Goal: Transaction & Acquisition: Obtain resource

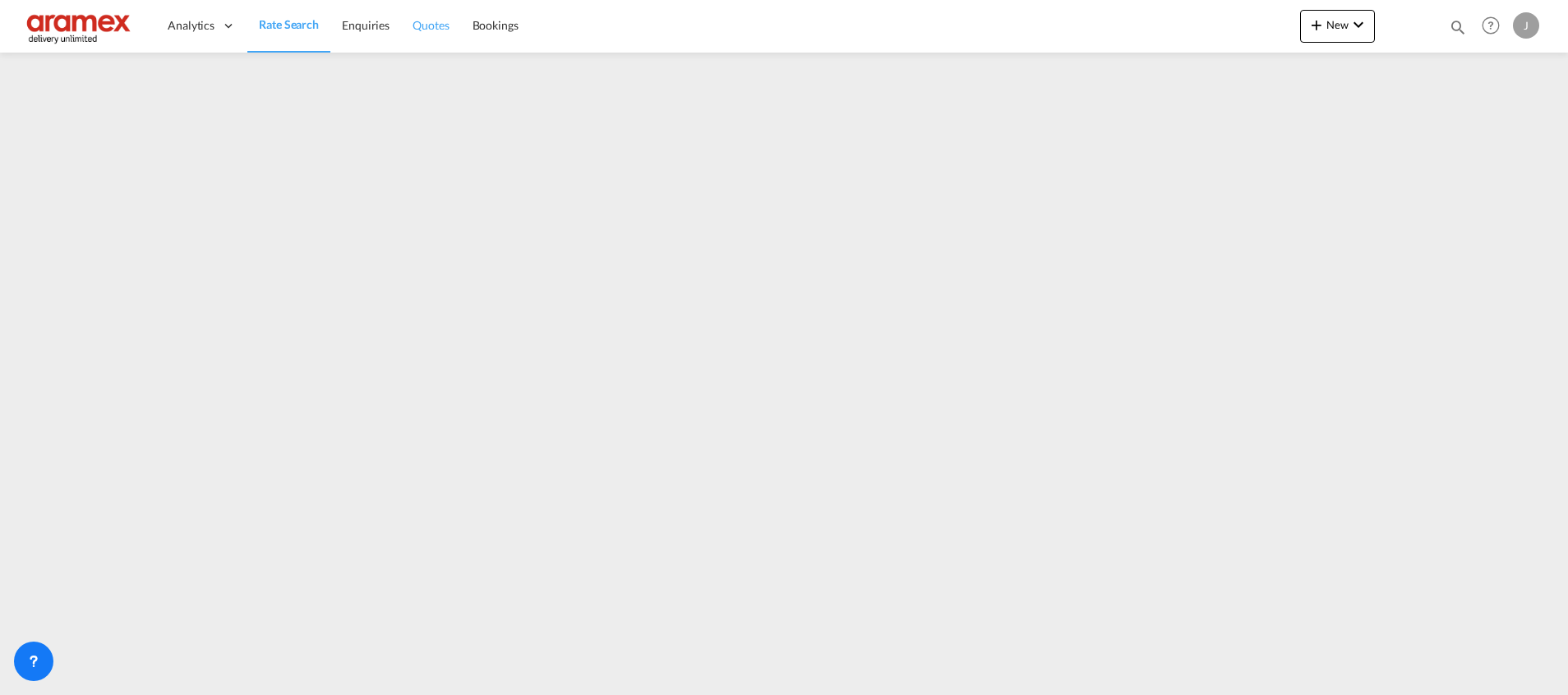
click at [444, 22] on span "Quotes" at bounding box center [430, 25] width 36 height 14
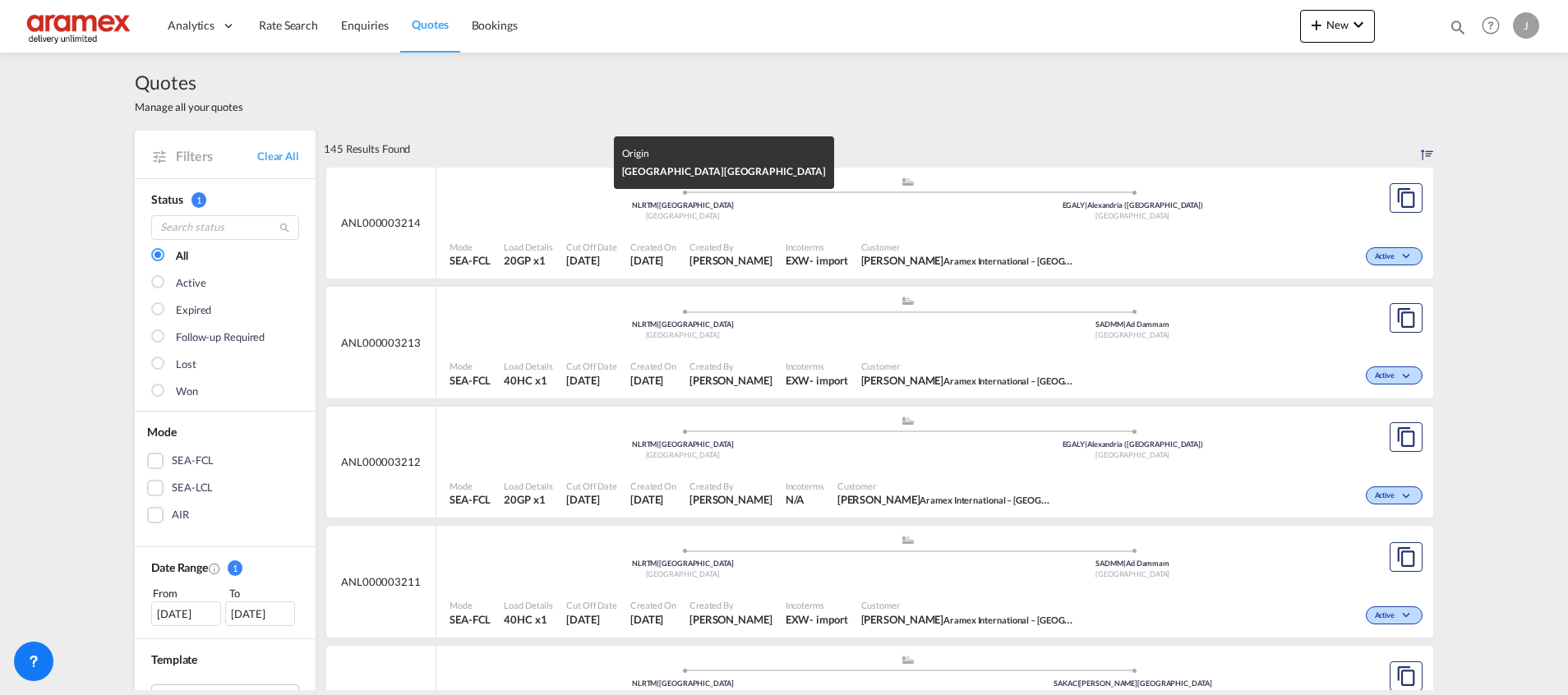
click at [853, 209] on div "NLRTM | [GEOGRAPHIC_DATA]" at bounding box center [683, 205] width 451 height 11
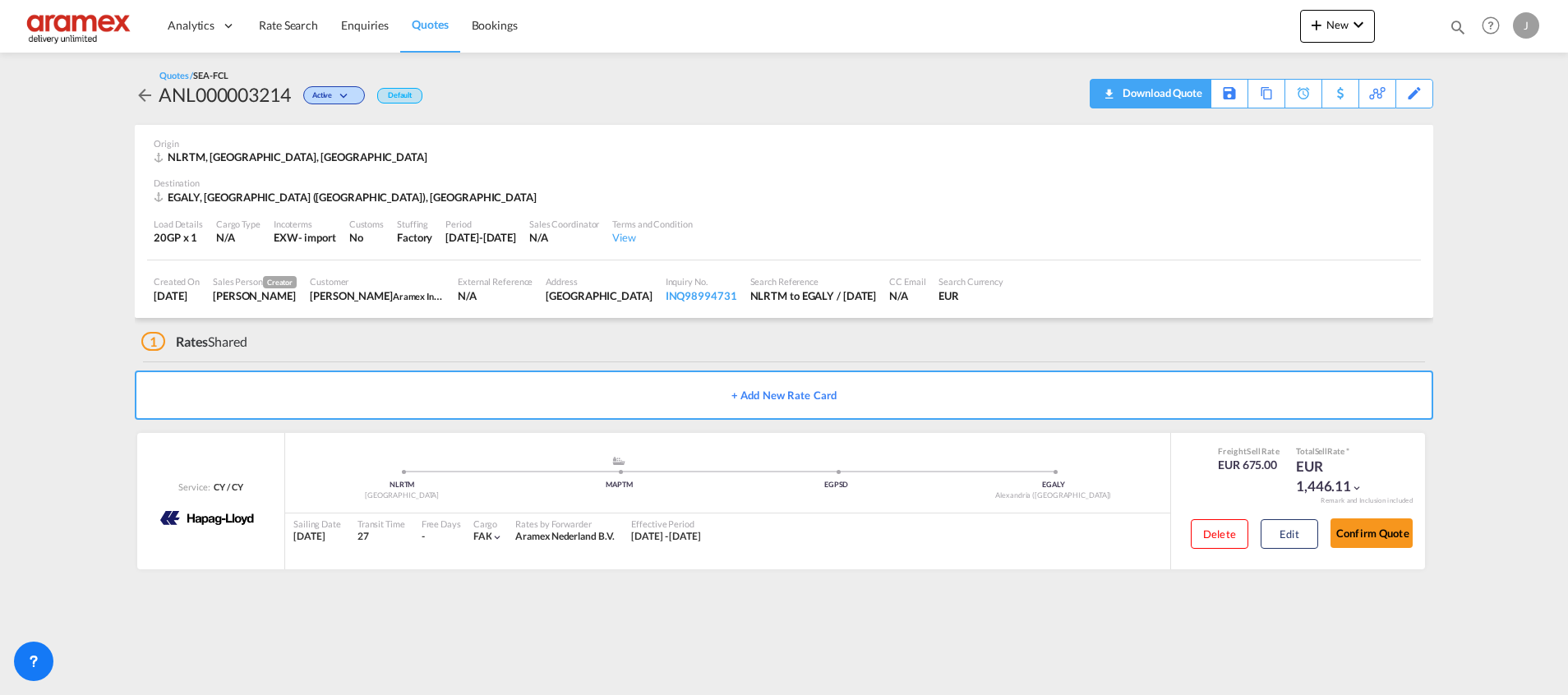
click at [1147, 96] on div "Download Quote" at bounding box center [1160, 92] width 84 height 26
click at [1298, 538] on button "Edit" at bounding box center [1288, 534] width 57 height 30
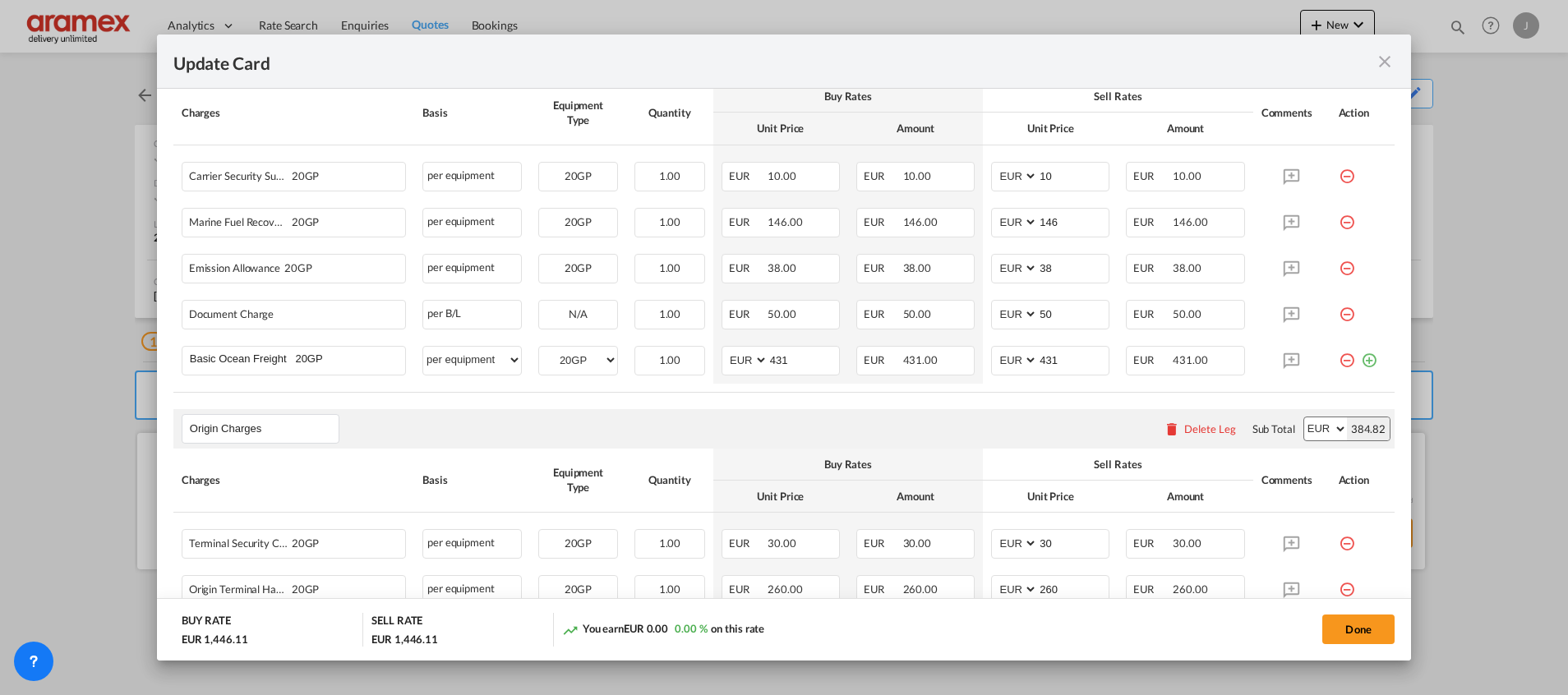
scroll to position [493, 0]
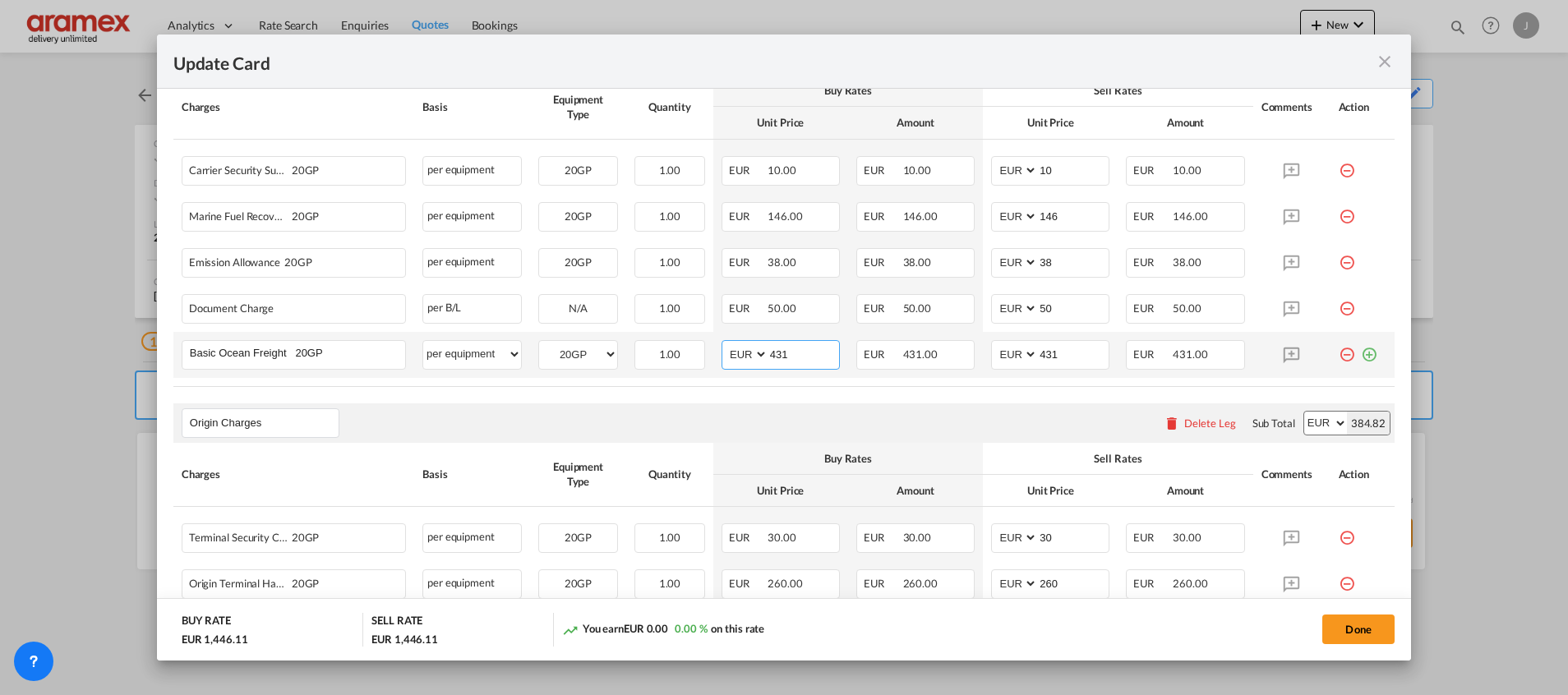
click at [775, 353] on input "431" at bounding box center [803, 353] width 71 height 24
paste input "250"
type input "250"
click at [1038, 354] on input "431" at bounding box center [1073, 353] width 71 height 24
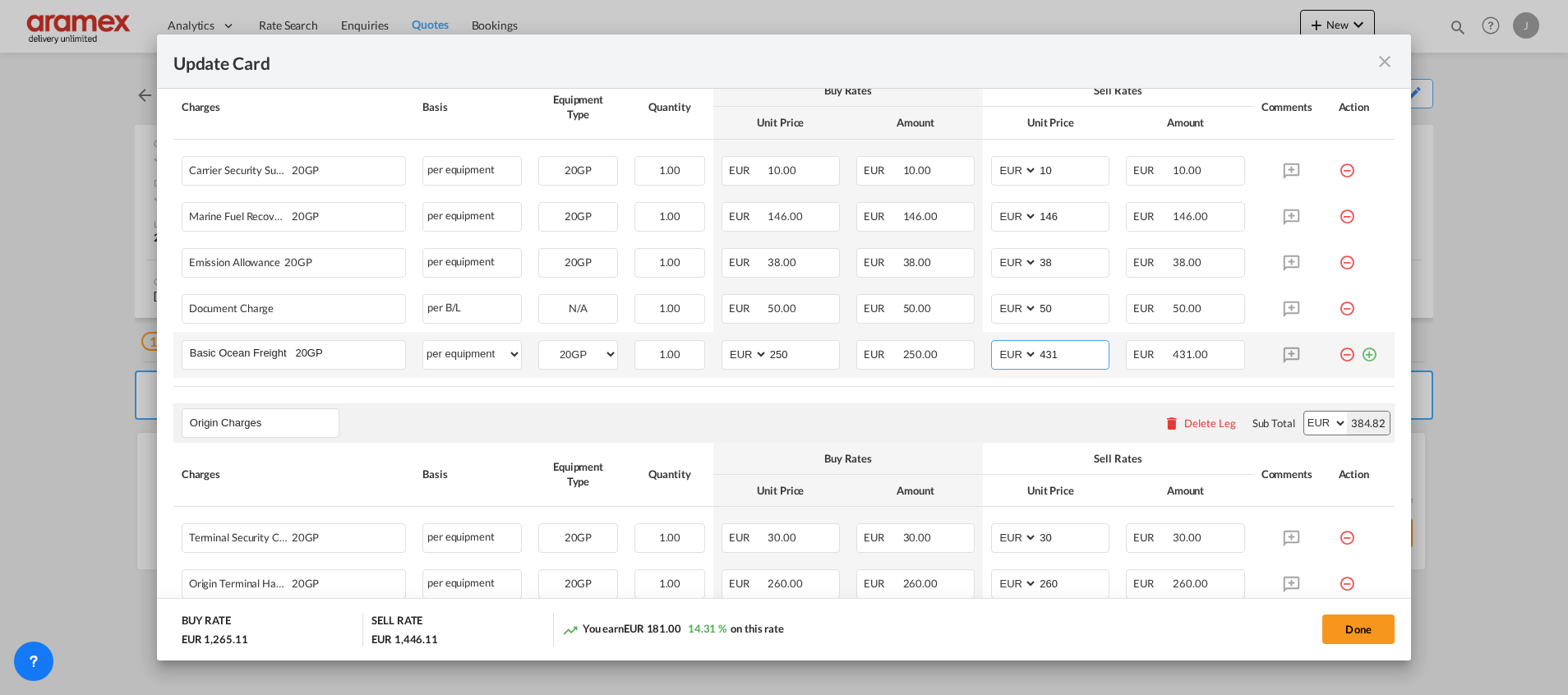
click at [1038, 354] on input "431" at bounding box center [1073, 353] width 71 height 24
paste input "250"
type input "250"
click at [991, 402] on rate-modification "Main Freight Please enter leg name Leg Name Already Exists Delete Leg Sub Total…" at bounding box center [784, 589] width 1222 height 1140
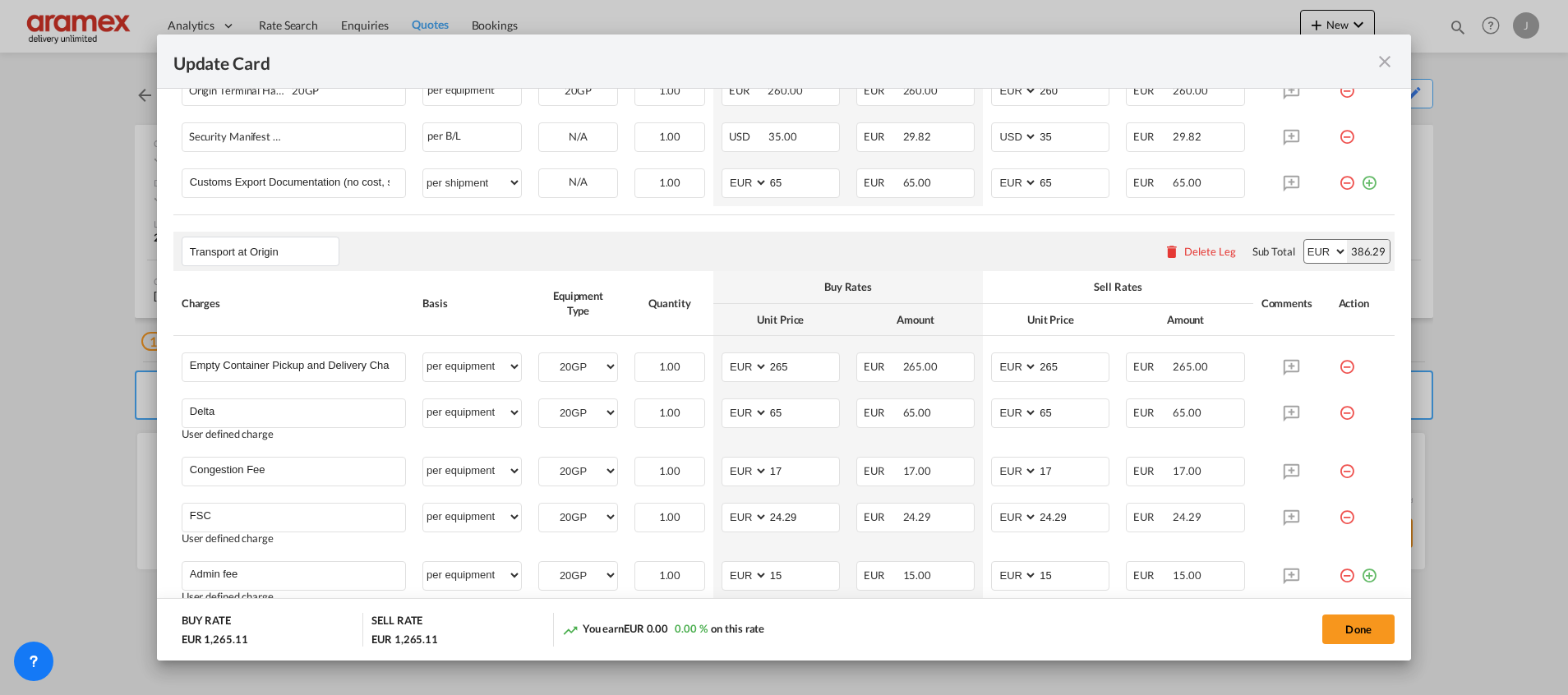
scroll to position [1109, 0]
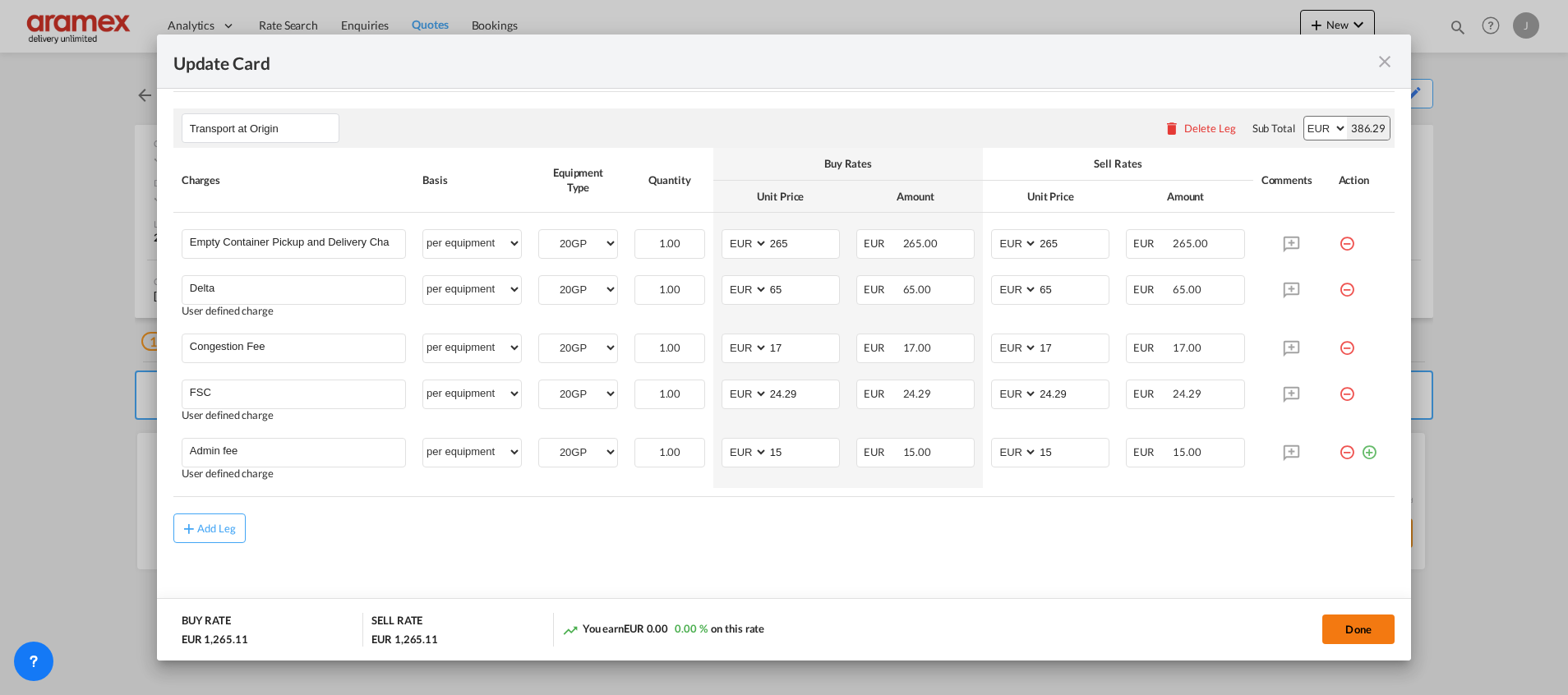
click at [1353, 626] on button "Done" at bounding box center [1358, 629] width 73 height 30
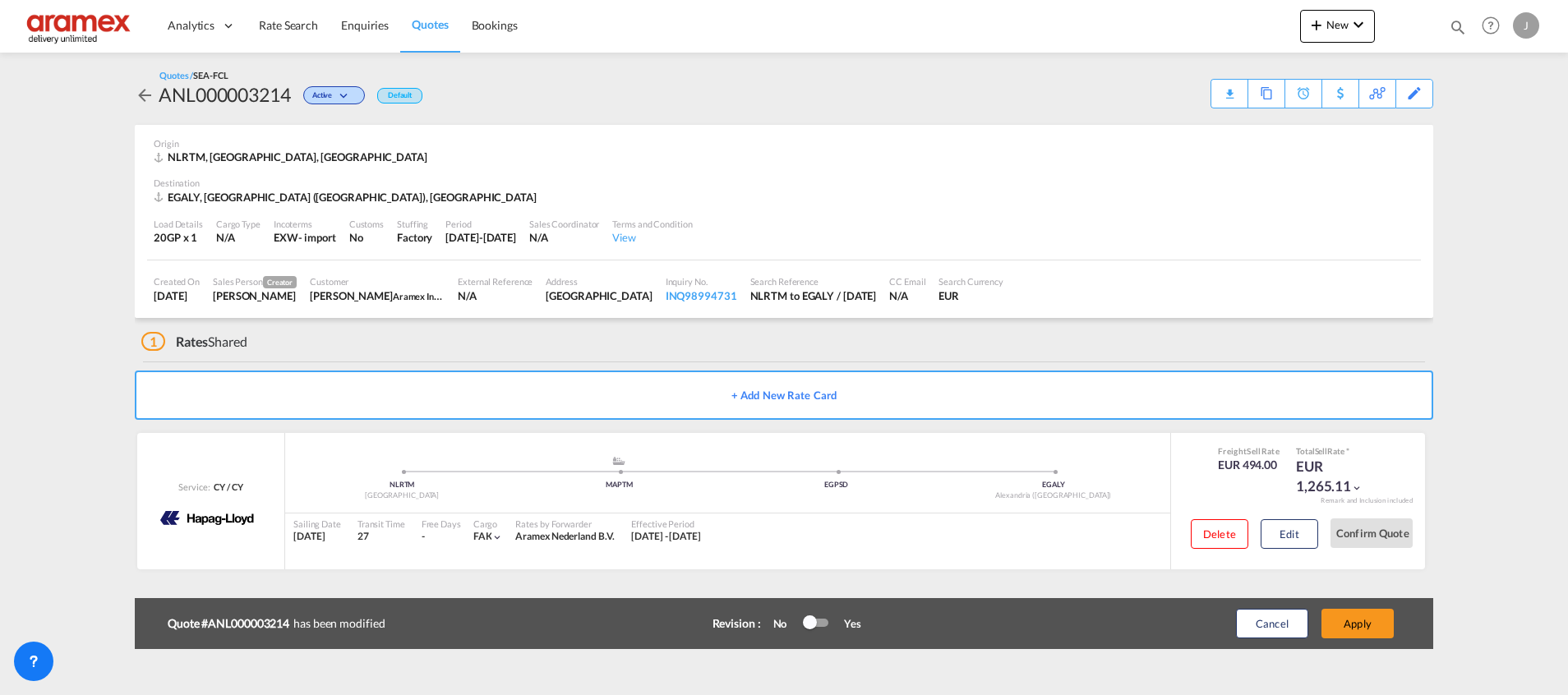
click at [1353, 626] on button "Apply" at bounding box center [1357, 623] width 73 height 30
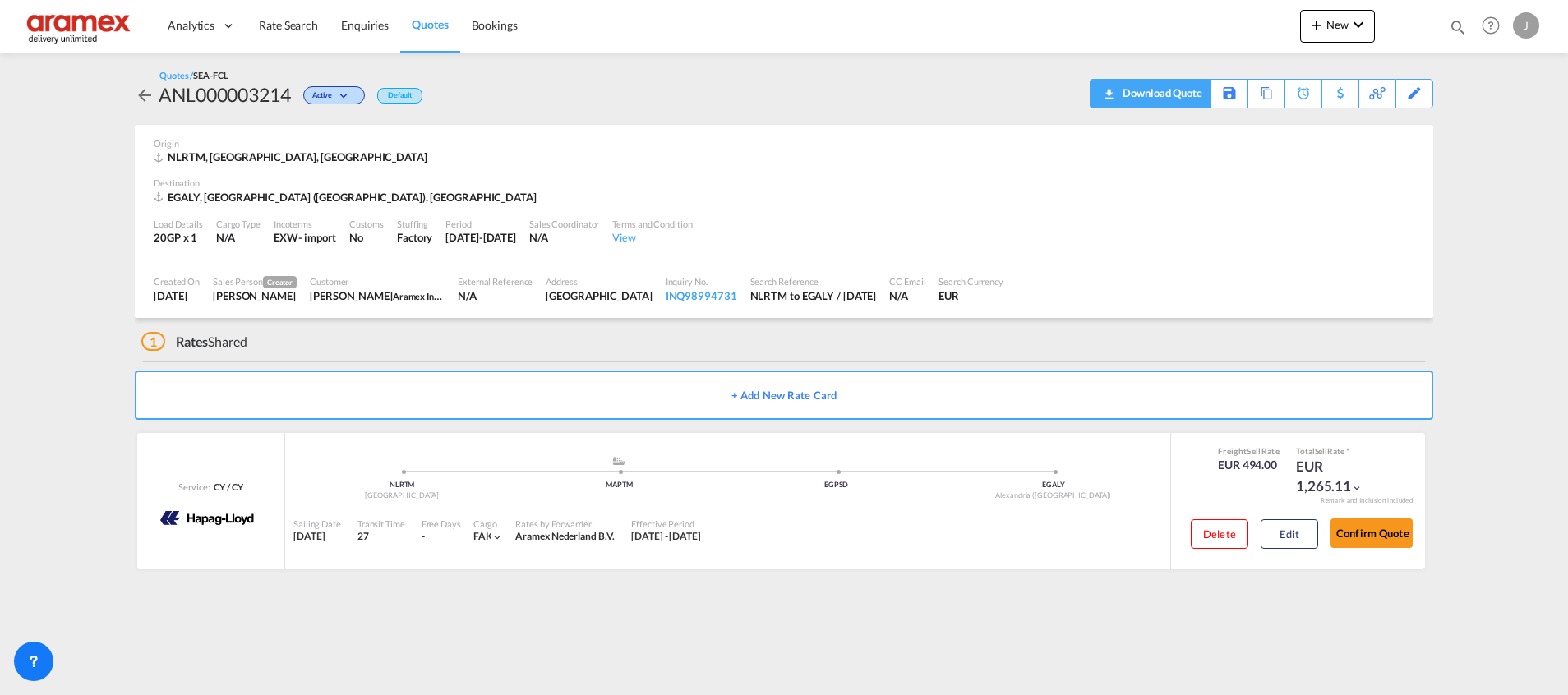
click at [1179, 96] on div "Download Quote" at bounding box center [1160, 92] width 84 height 26
click at [442, 18] on span "Quotes" at bounding box center [429, 24] width 36 height 14
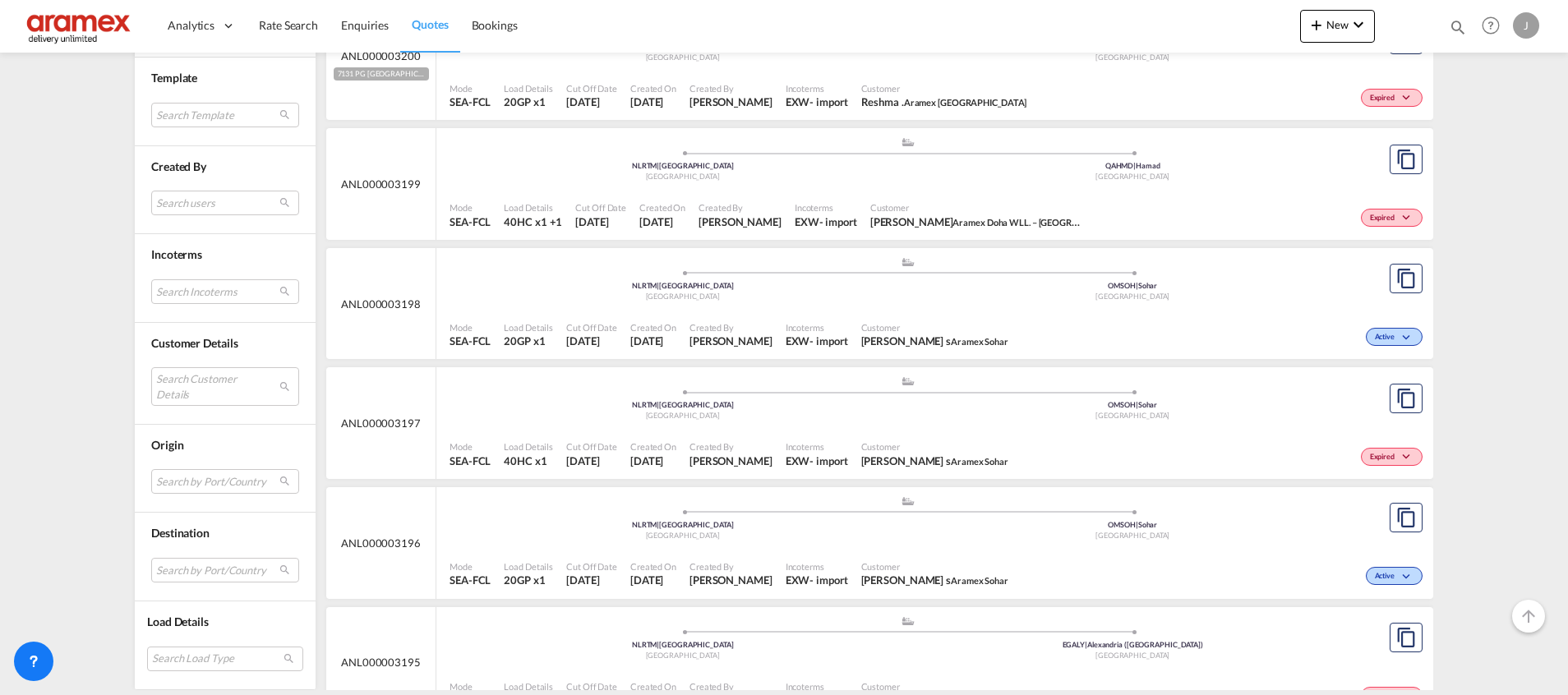
scroll to position [2095, 0]
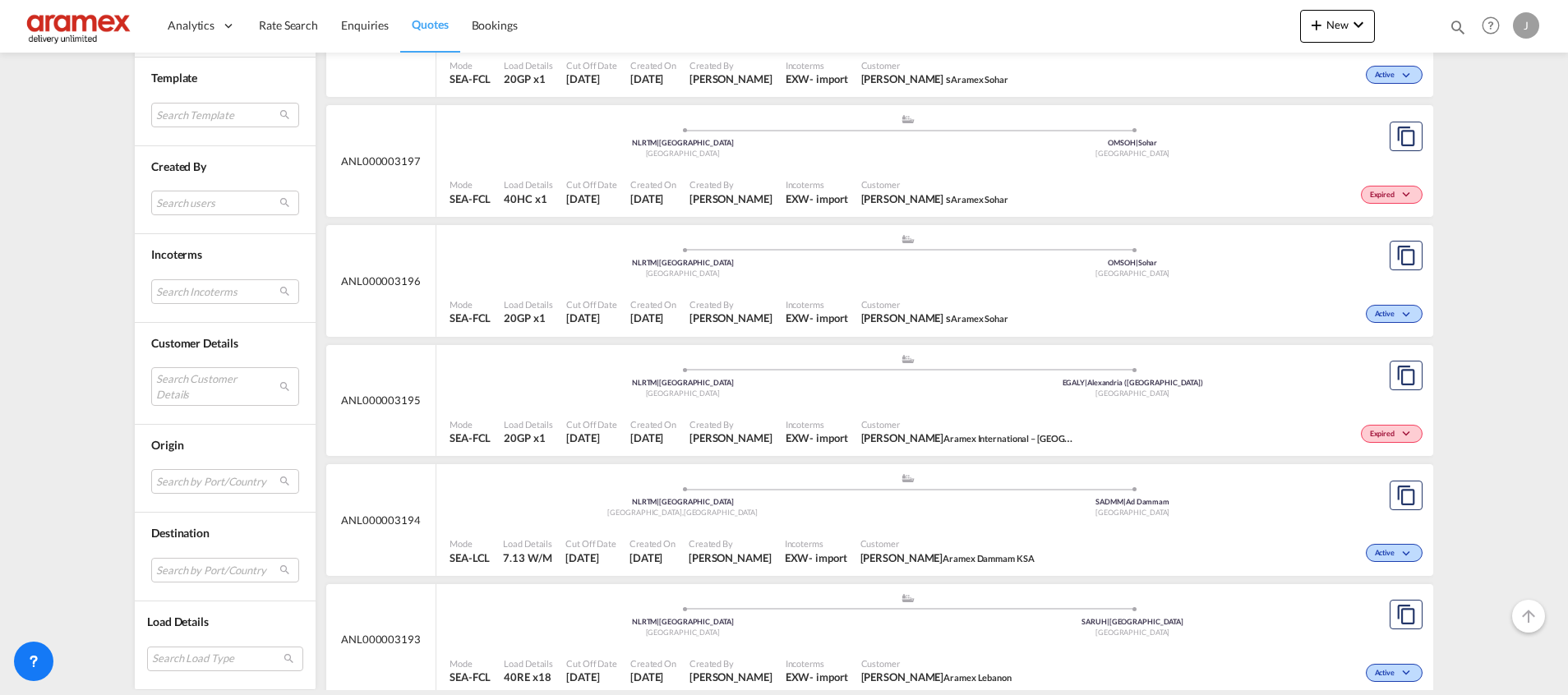
click at [930, 407] on div "Mode SEA-FCL Load Details 20GP x1 Cut Off Date [DATE] Created On [DATE] Created…" at bounding box center [934, 431] width 997 height 49
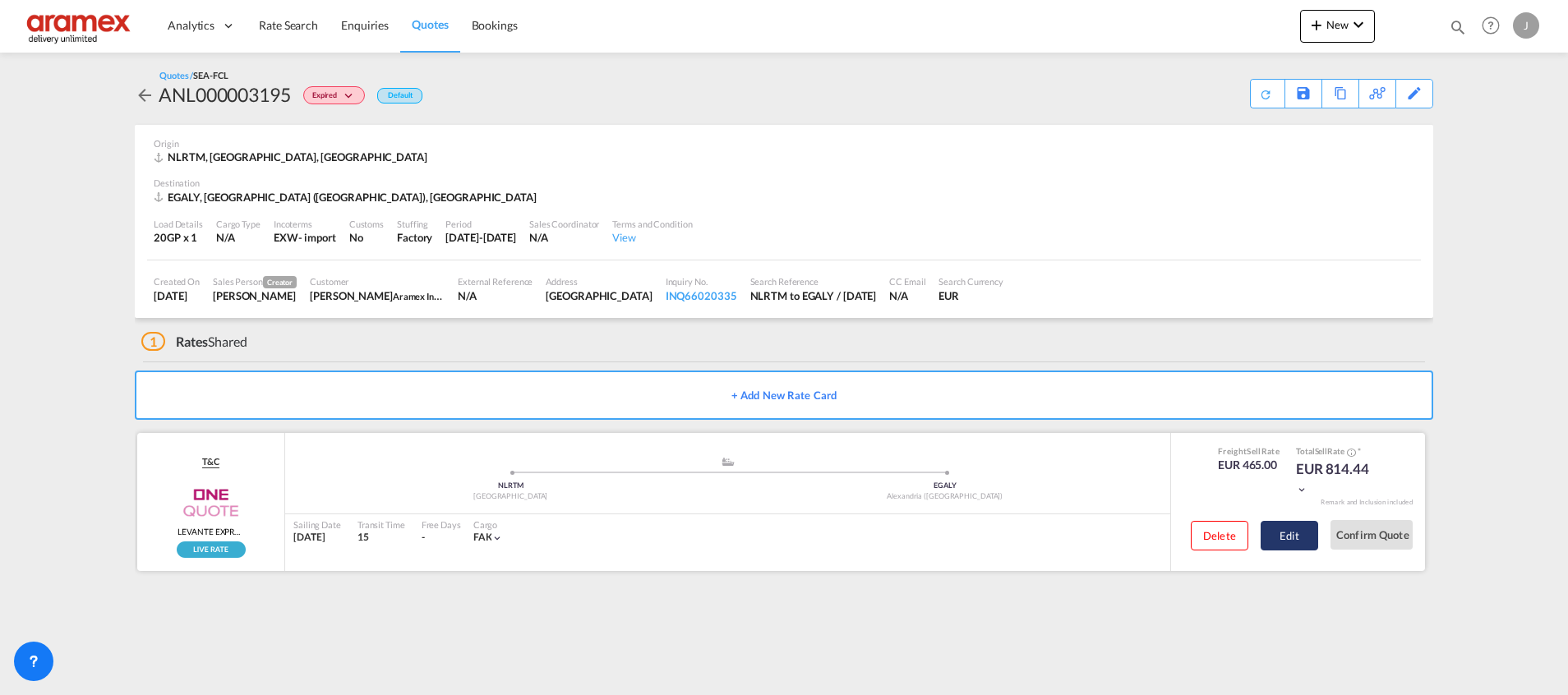
click at [1285, 536] on button "Edit" at bounding box center [1288, 536] width 57 height 30
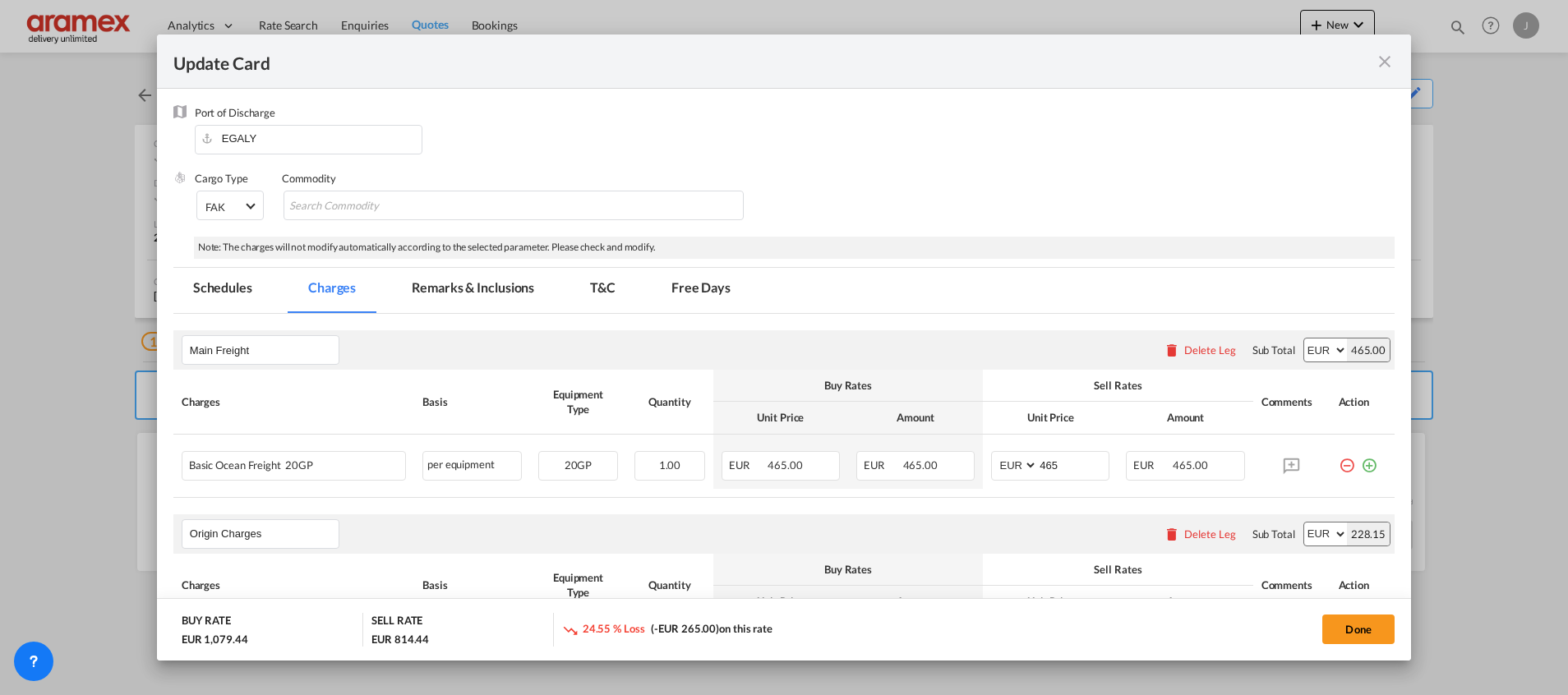
scroll to position [369, 0]
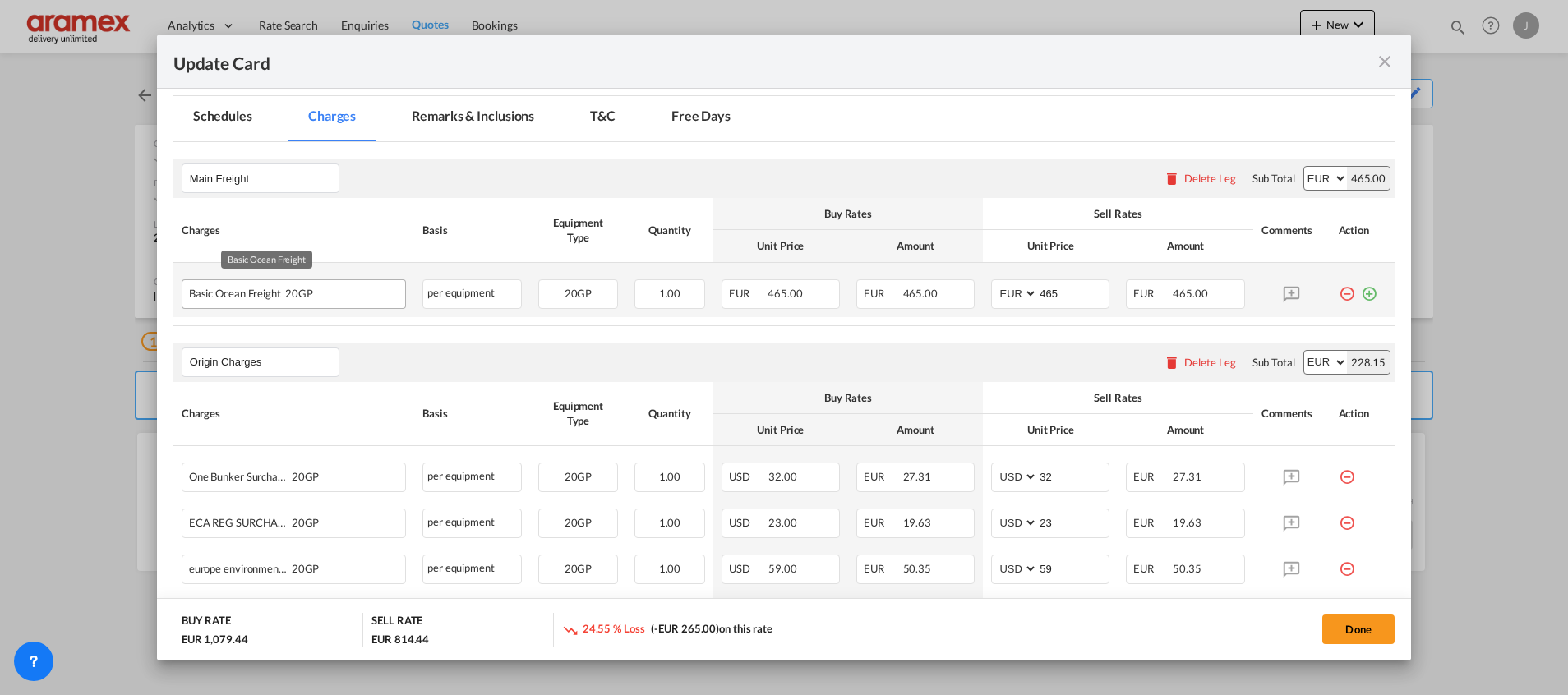
click at [257, 298] on div "Basic Ocean Freight 20GP" at bounding box center [267, 290] width 157 height 19
copy span "Basic Ocean Freight"
click at [1361, 296] on md-icon "icon-plus-circle-outline green-400-fg" at bounding box center [1369, 287] width 16 height 16
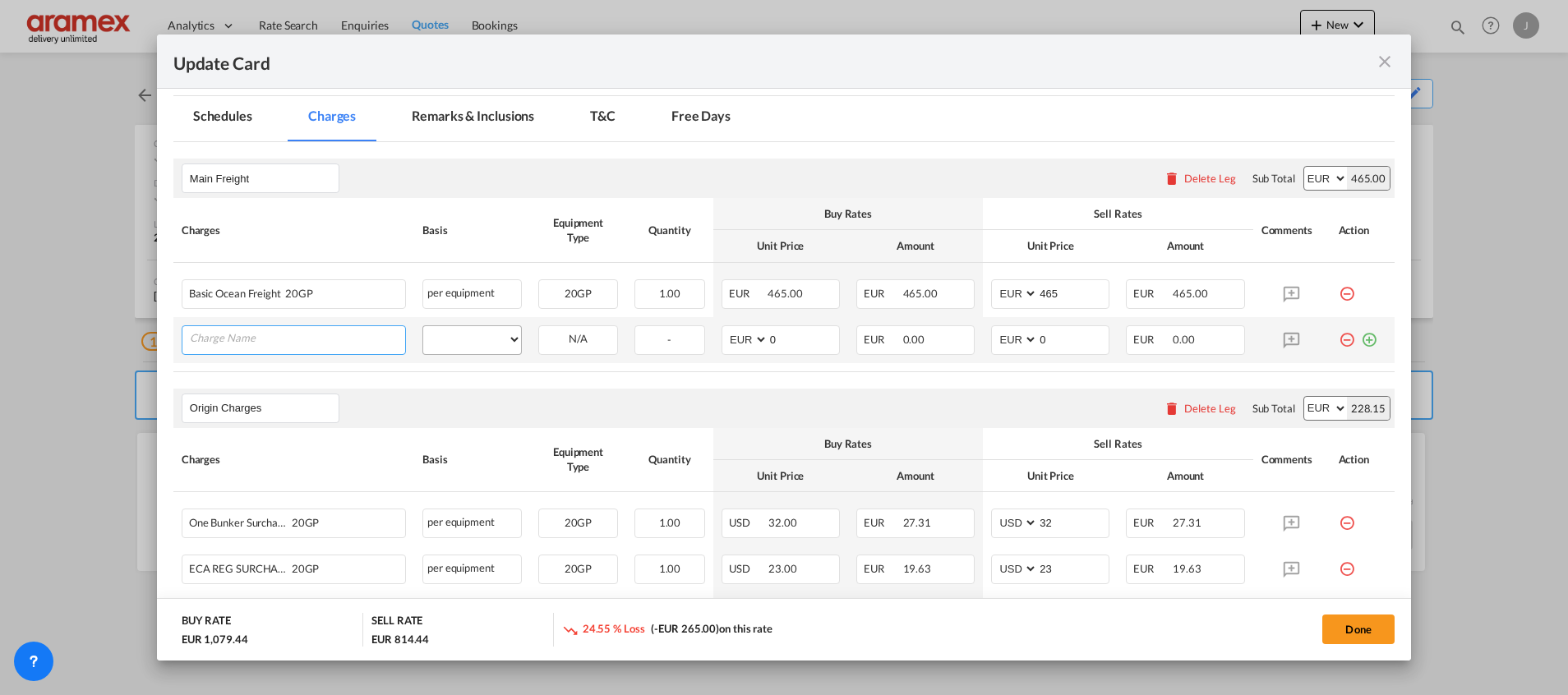
paste input "Basic Ocean Freight"
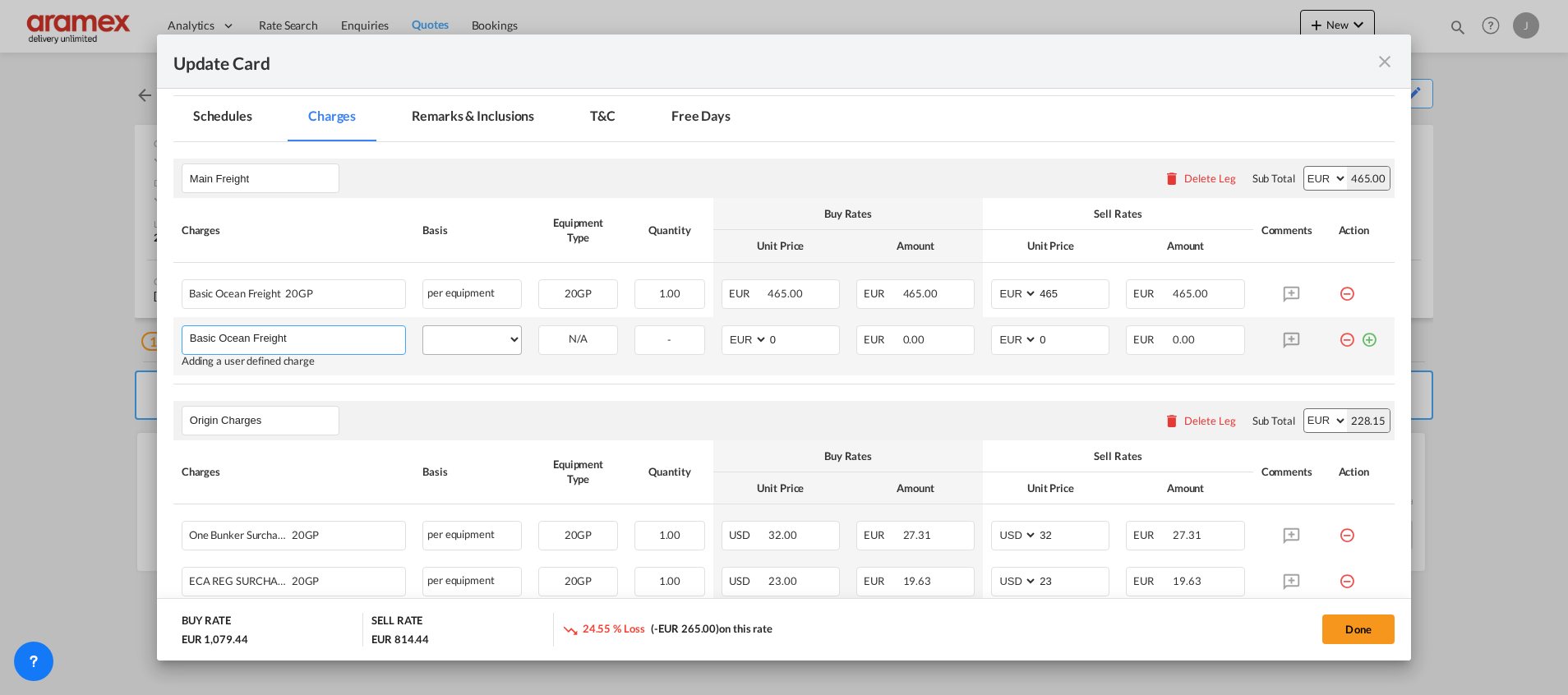
type input "Basic Ocean Freight"
click at [459, 341] on select "per equipment per container per B/L per shipping bill per shipment % on freight…" at bounding box center [472, 338] width 98 height 26
select select "per equipment"
click at [424, 326] on select "per equipment per container per B/L per shipping bill per shipment % on freight…" at bounding box center [472, 338] width 98 height 26
click at [570, 335] on select "20GP" at bounding box center [577, 339] width 78 height 22
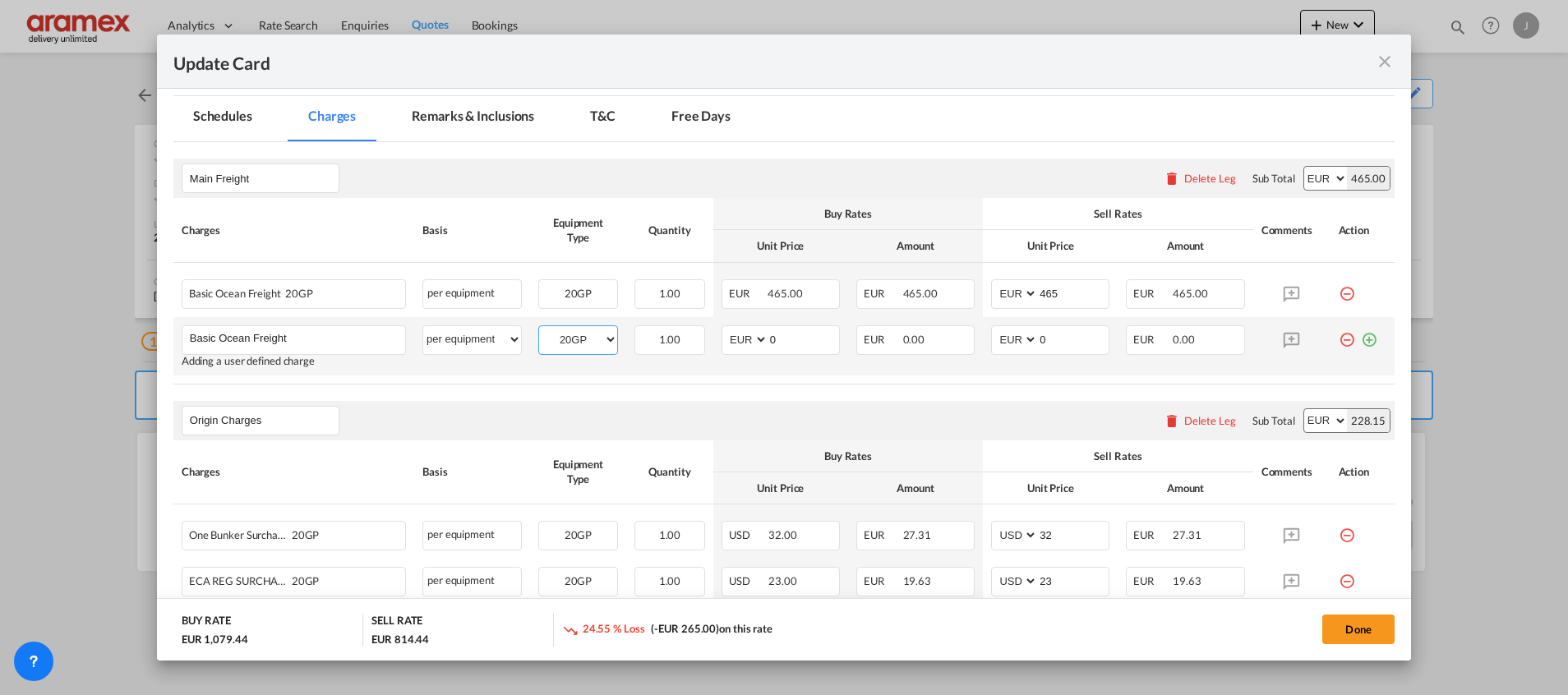
click at [539, 329] on select "20GP" at bounding box center [577, 339] width 78 height 22
select select "? string: ?"
drag, startPoint x: 761, startPoint y: 333, endPoint x: 722, endPoint y: 333, distance: 39.0
click at [723, 333] on md-input-container "AED AFN ALL AMD ANG AOA ARS AUD AWG AZN BAM BBD BDT BGN BHD BIF BMD BND [PERSON…" at bounding box center [781, 339] width 118 height 30
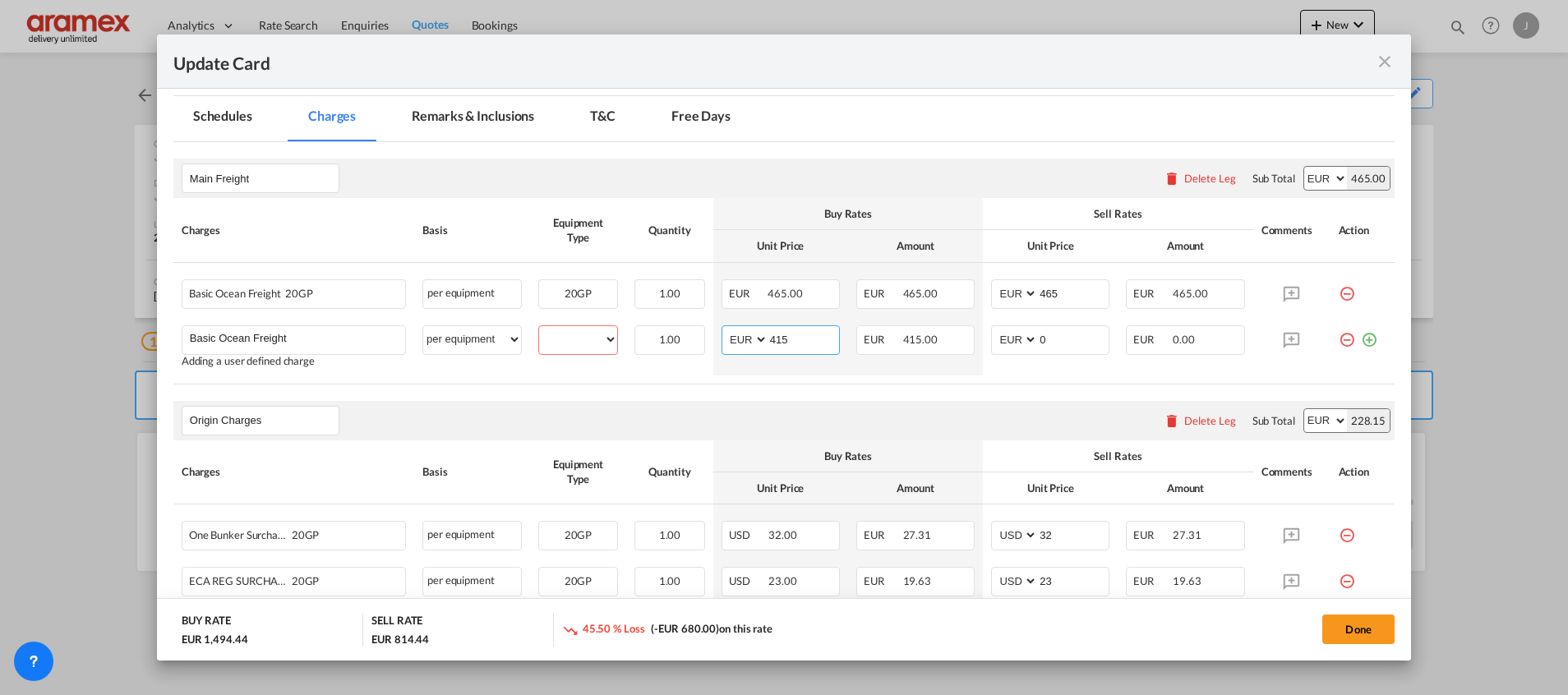
type input "415"
click at [1339, 293] on md-icon "icon-minus-circle-outline red-400-fg" at bounding box center [1346, 287] width 16 height 16
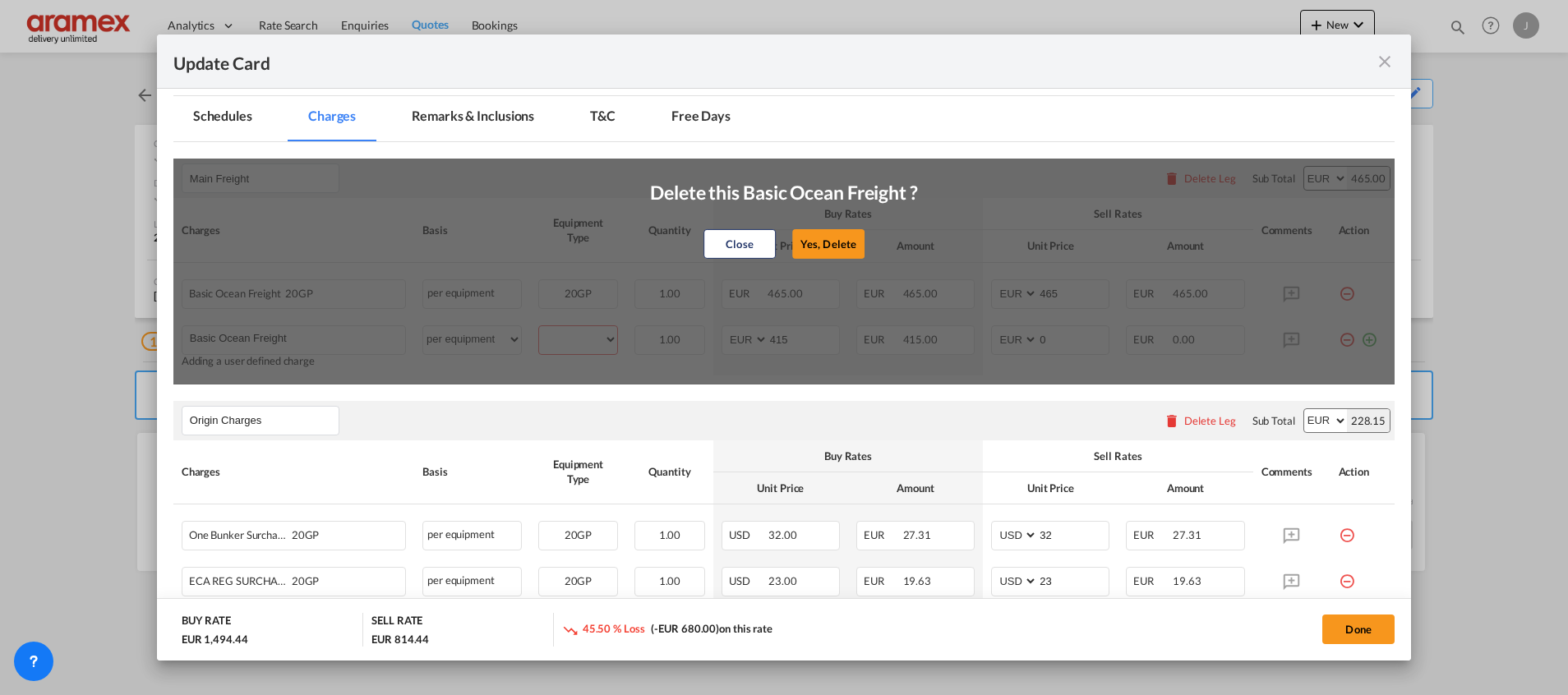
drag, startPoint x: 837, startPoint y: 243, endPoint x: 829, endPoint y: 258, distance: 17.0
click at [837, 241] on button "Yes, Delete" at bounding box center [828, 244] width 73 height 30
type input "0"
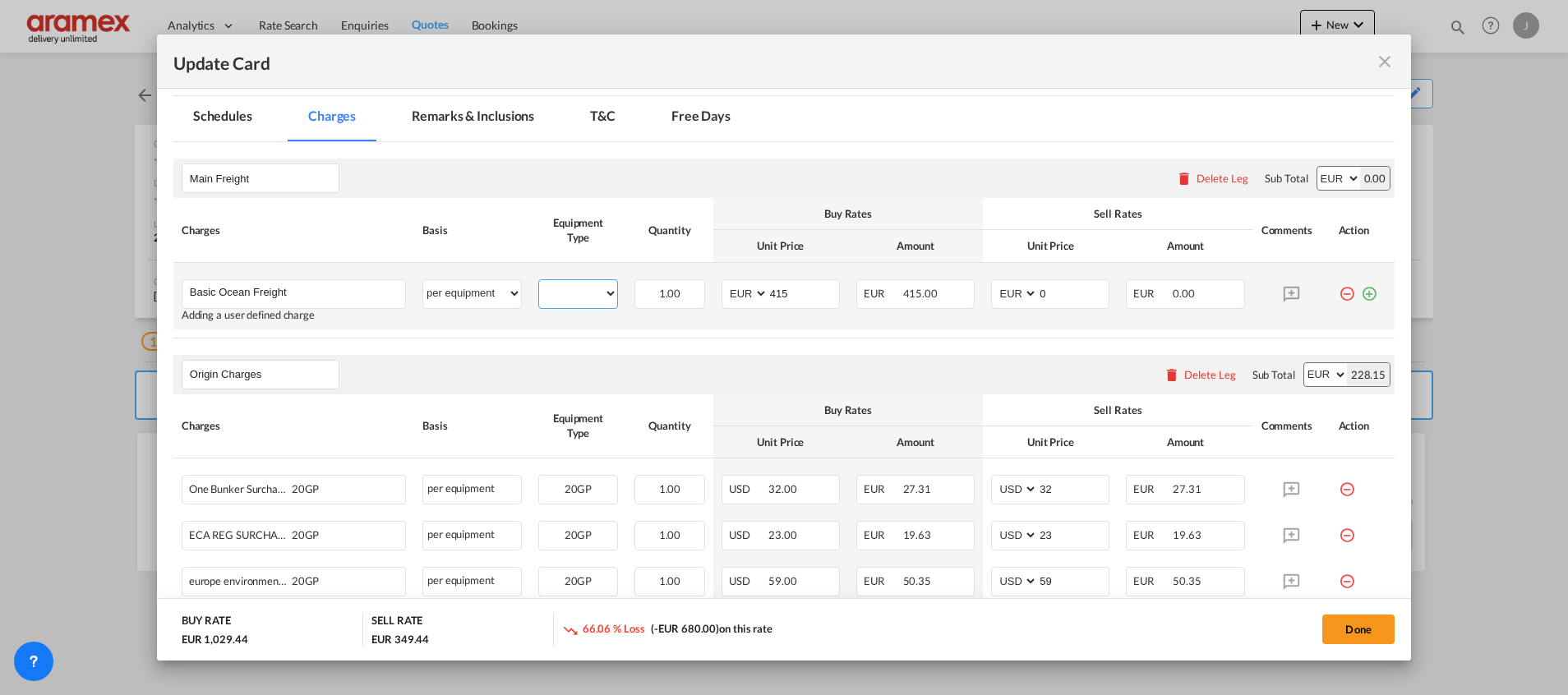
click at [583, 297] on select "20GP" at bounding box center [577, 293] width 78 height 22
select select "20GP"
click at [539, 282] on select "20GP" at bounding box center [577, 293] width 78 height 22
click at [780, 287] on input "415" at bounding box center [803, 292] width 71 height 24
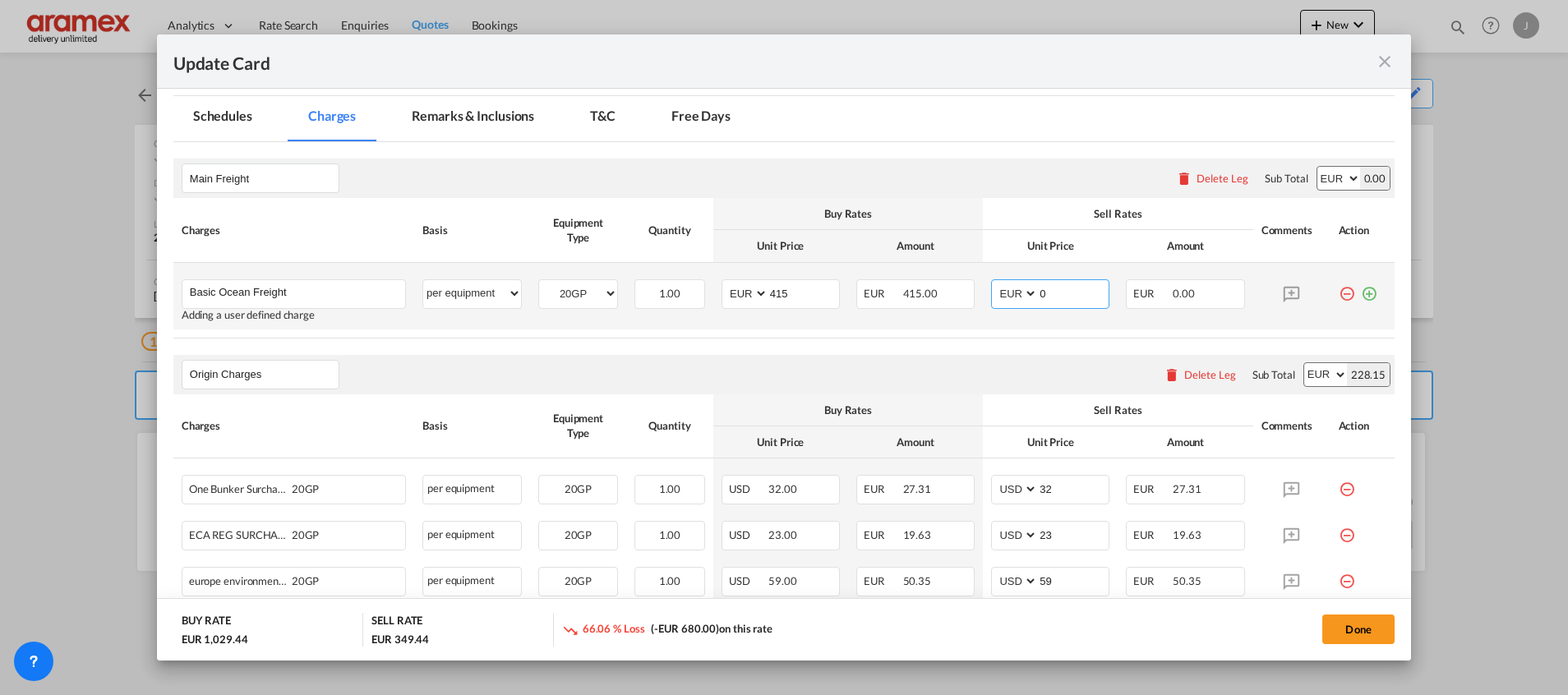
drag, startPoint x: 1064, startPoint y: 297, endPoint x: 982, endPoint y: 294, distance: 82.1
click at [991, 294] on md-input-container "AED AFN ALL AMD ANG AOA ARS AUD AWG AZN BAM BBD BDT BGN BHD BIF BMD BND [PERSON…" at bounding box center [1050, 294] width 118 height 30
paste input "415"
type input "415"
click at [990, 362] on div "Origin Charges Please enter leg name Leg Name Already Exists Delete Leg Sub Tot…" at bounding box center [784, 374] width 1222 height 40
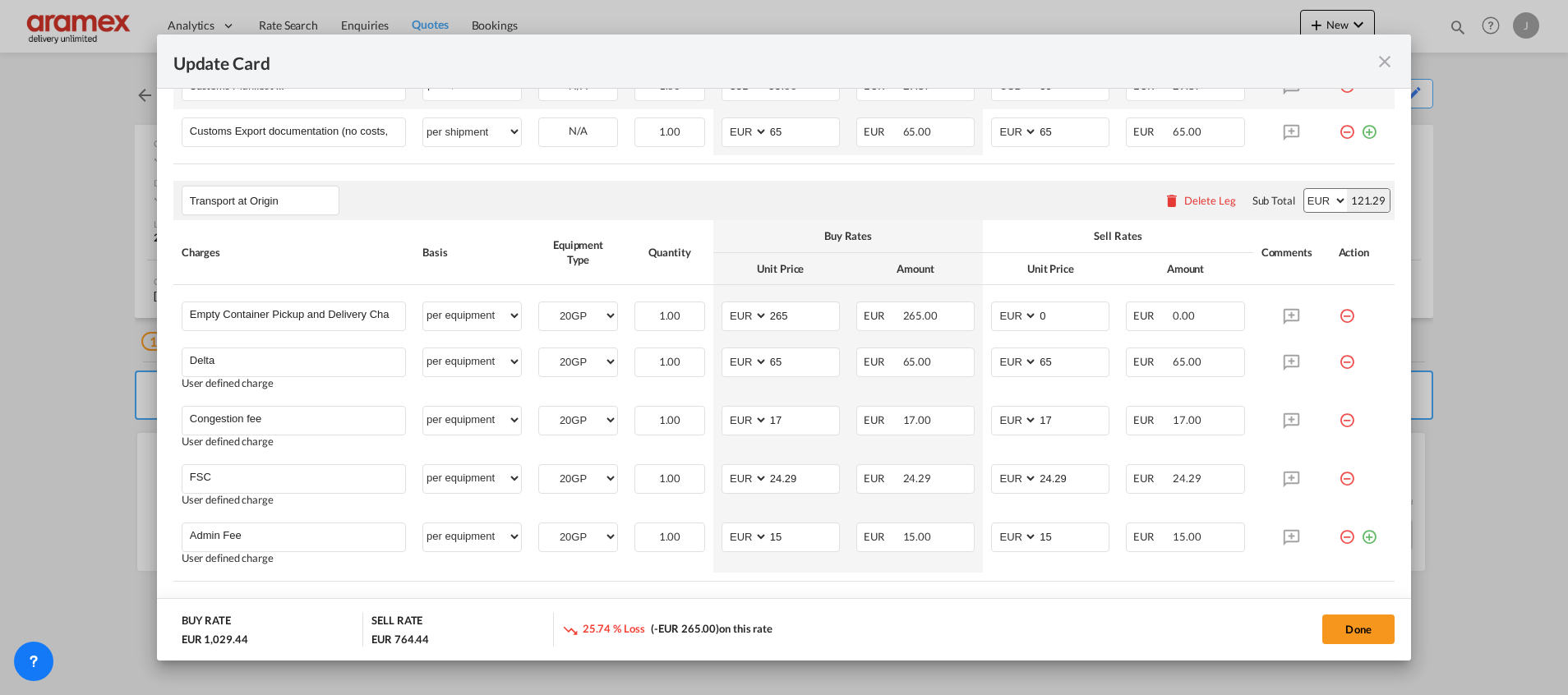
scroll to position [986, 0]
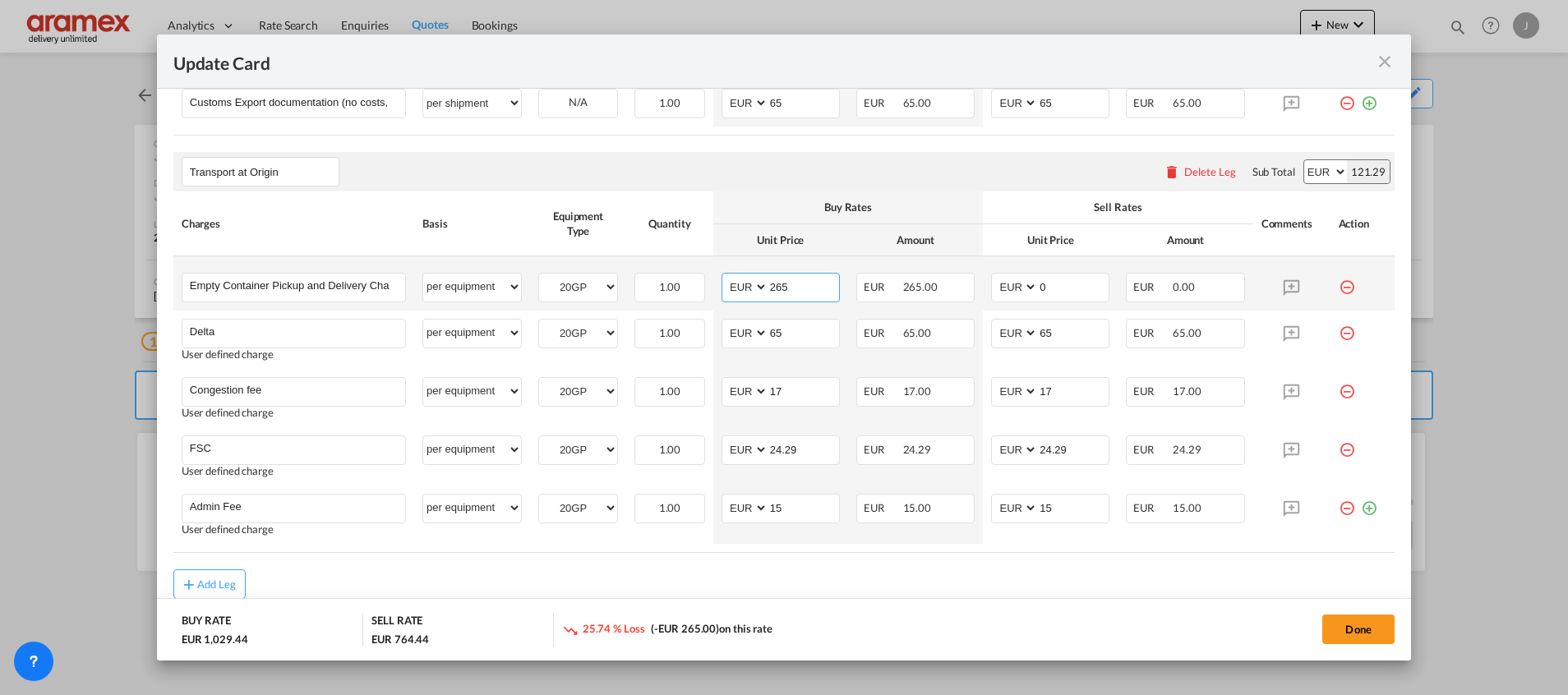
click at [768, 287] on input "265" at bounding box center [803, 285] width 71 height 24
drag, startPoint x: 1064, startPoint y: 281, endPoint x: 1000, endPoint y: 287, distance: 64.3
click at [1000, 287] on md-input-container "AED AFN ALL AMD ANG AOA ARS AUD AWG AZN BAM BBD BDT BGN BHD BIF BMD BND [PERSON…" at bounding box center [1050, 287] width 118 height 30
paste input "265"
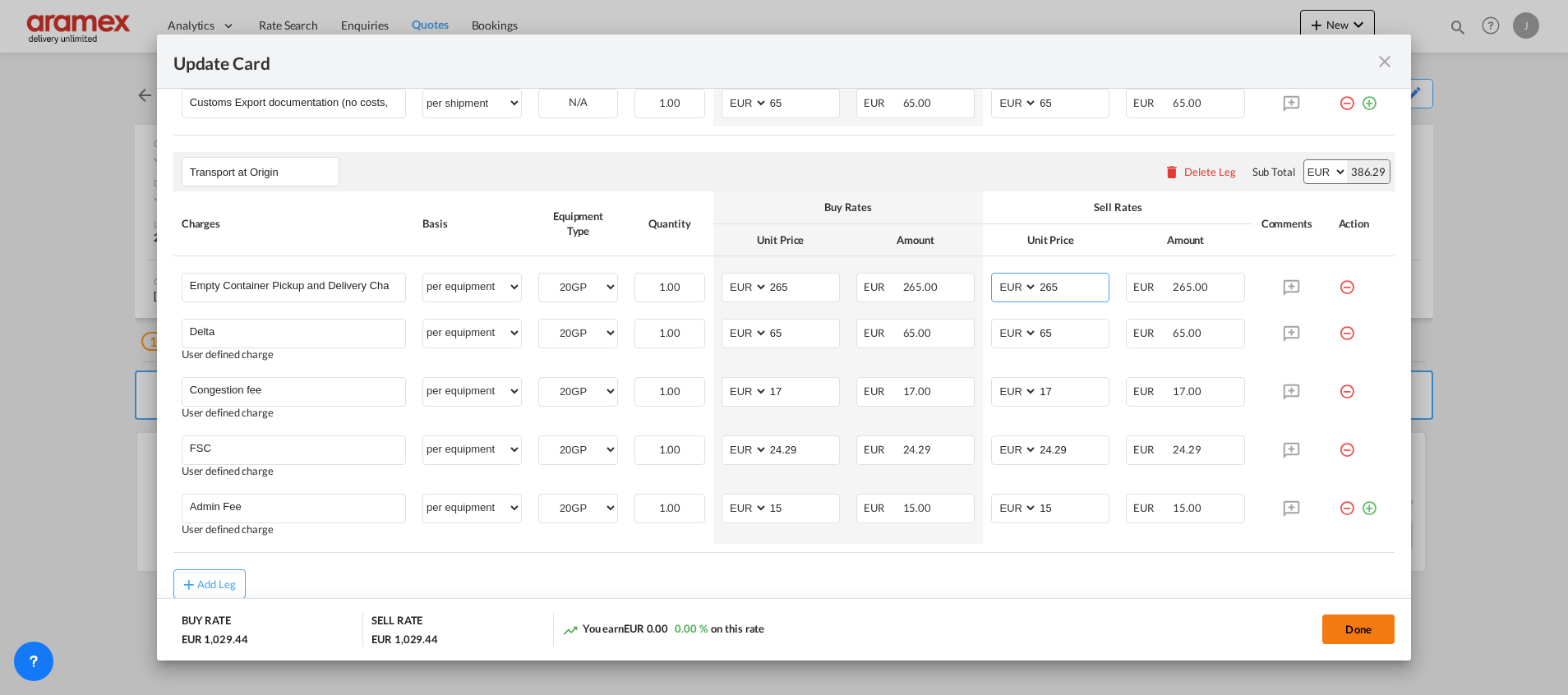
type input "265"
click at [1362, 636] on button "Done" at bounding box center [1358, 629] width 73 height 30
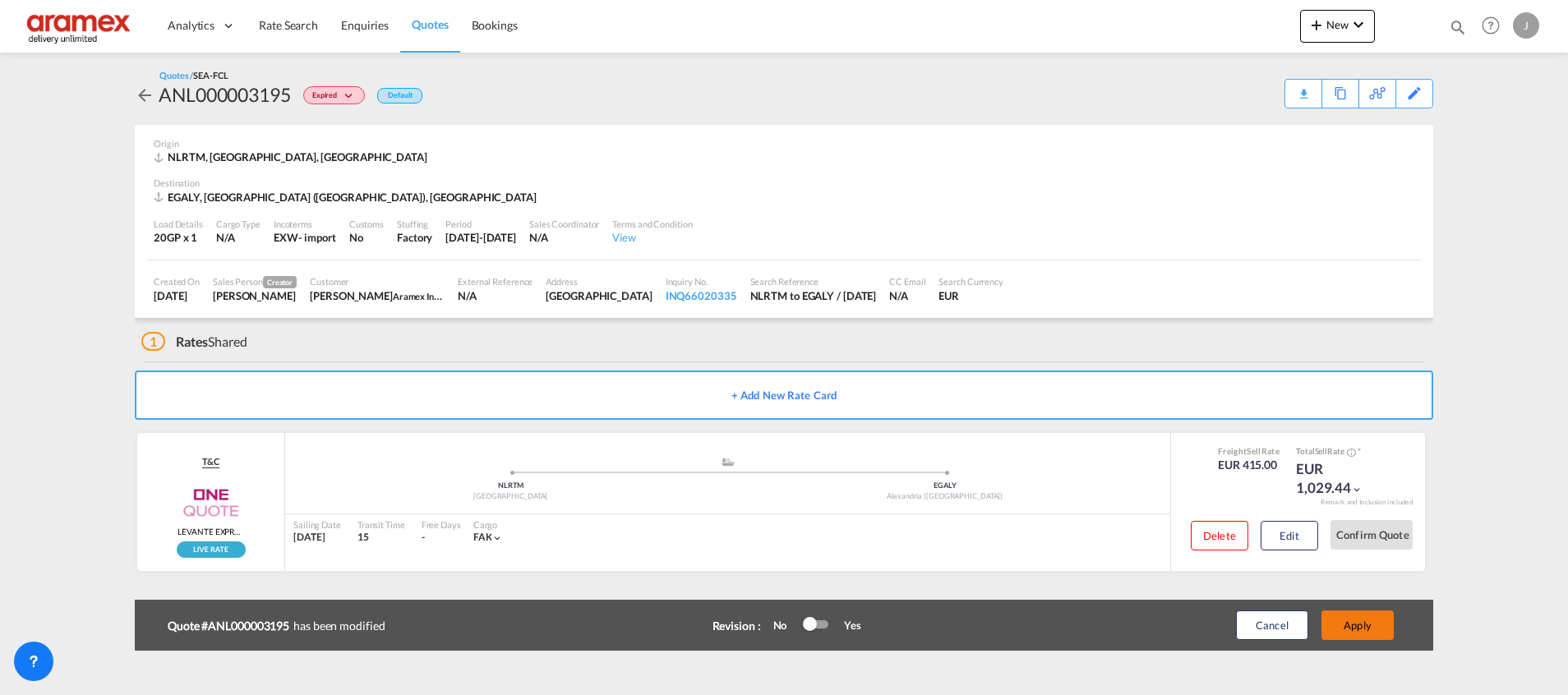
click at [1357, 625] on button "Apply" at bounding box center [1357, 624] width 73 height 30
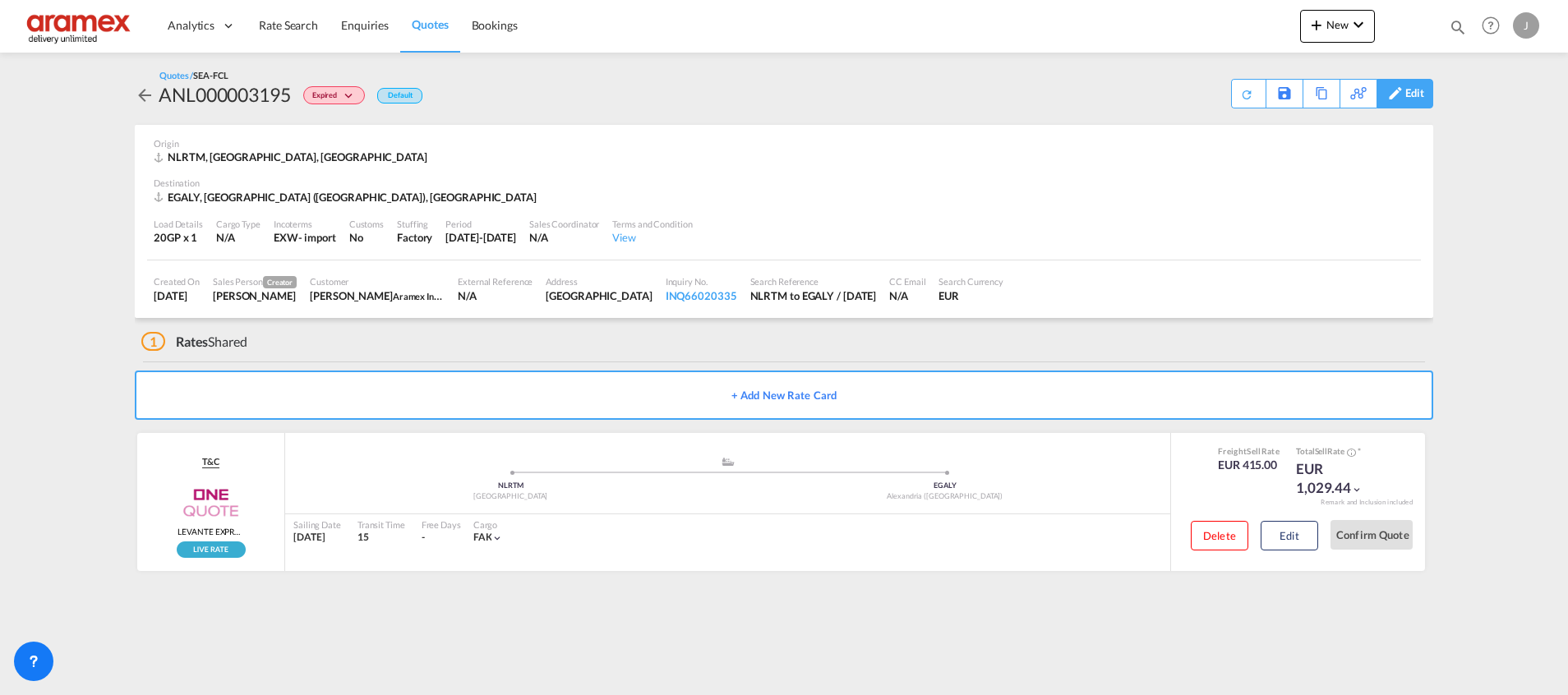
click at [1417, 94] on div "Edit" at bounding box center [1415, 93] width 19 height 28
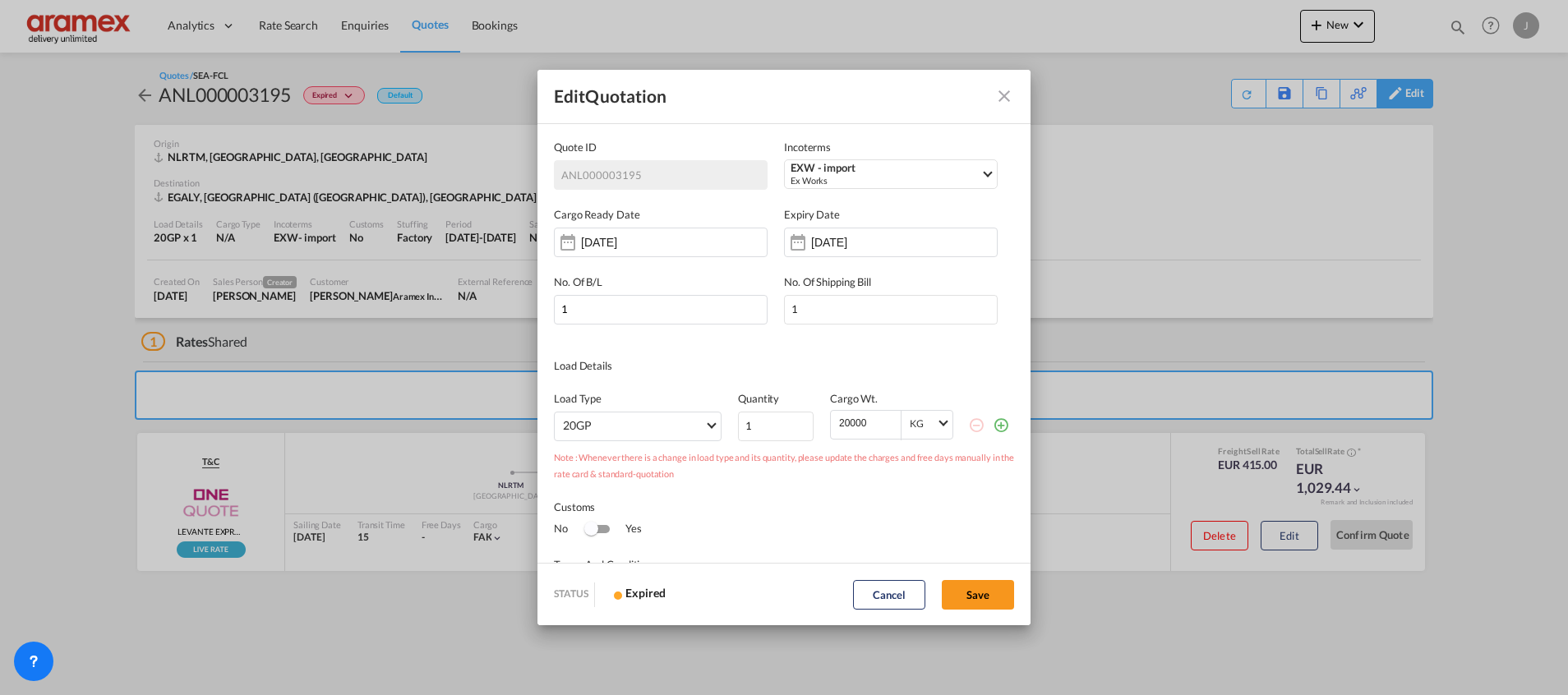
scroll to position [0, 0]
click at [889, 239] on input "[DATE]" at bounding box center [863, 243] width 104 height 14
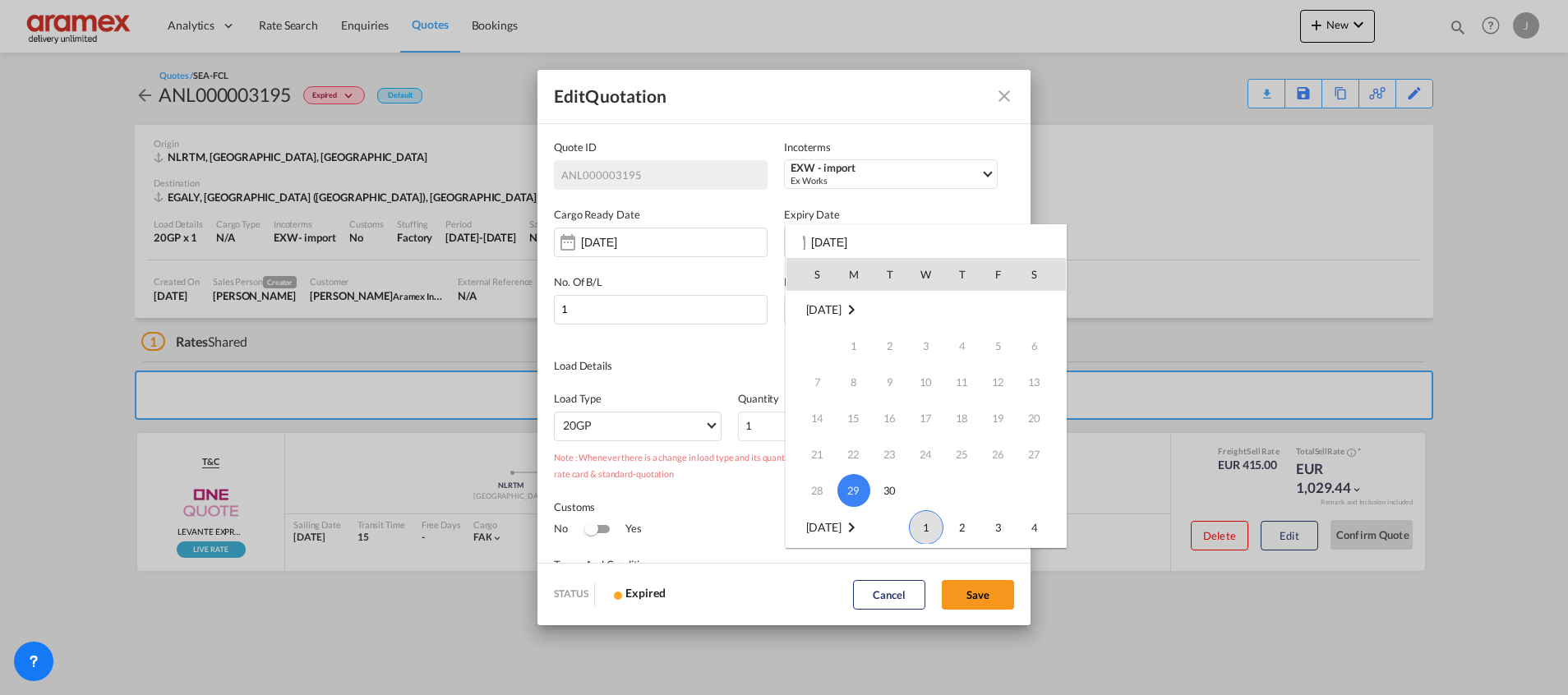
click at [930, 528] on span "1" at bounding box center [927, 528] width 35 height 35
type input "[DATE]"
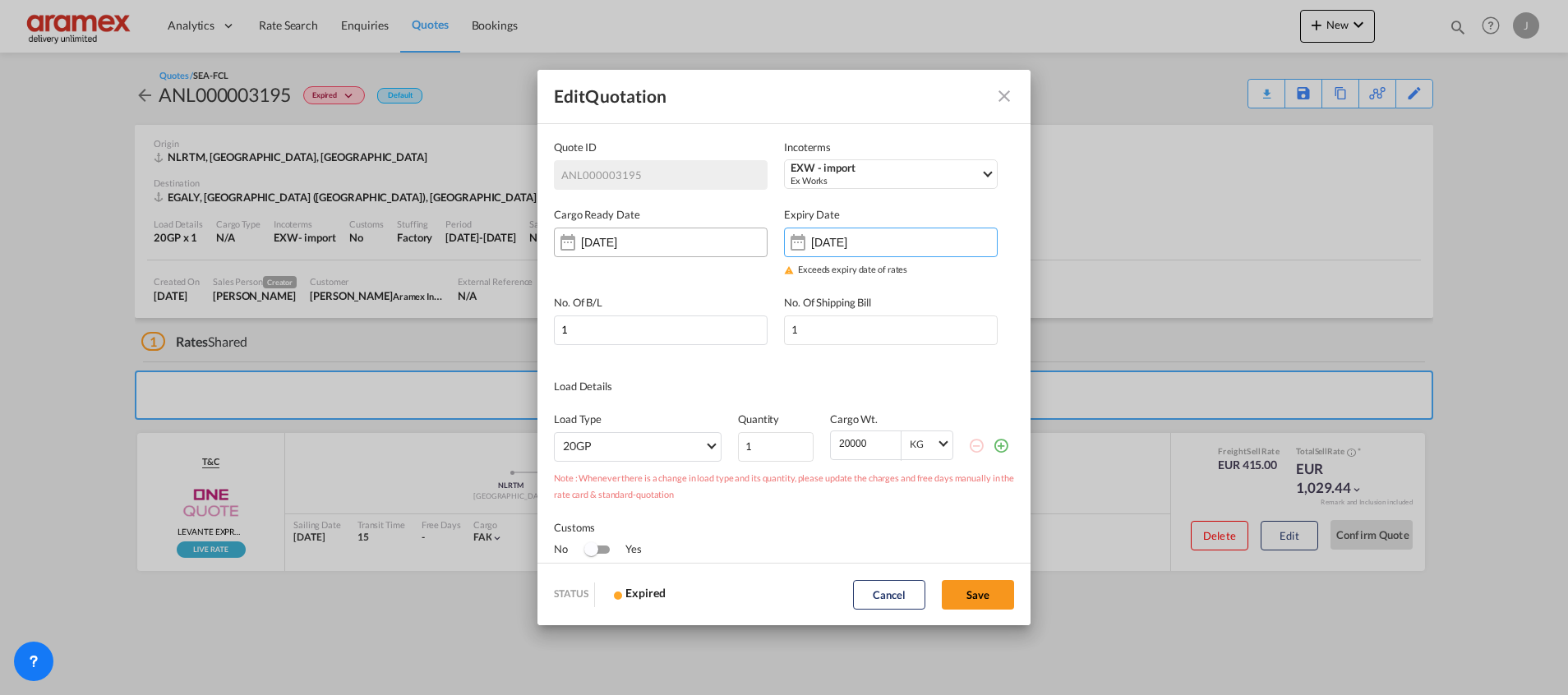
click at [681, 243] on div "[DATE]" at bounding box center [661, 242] width 214 height 30
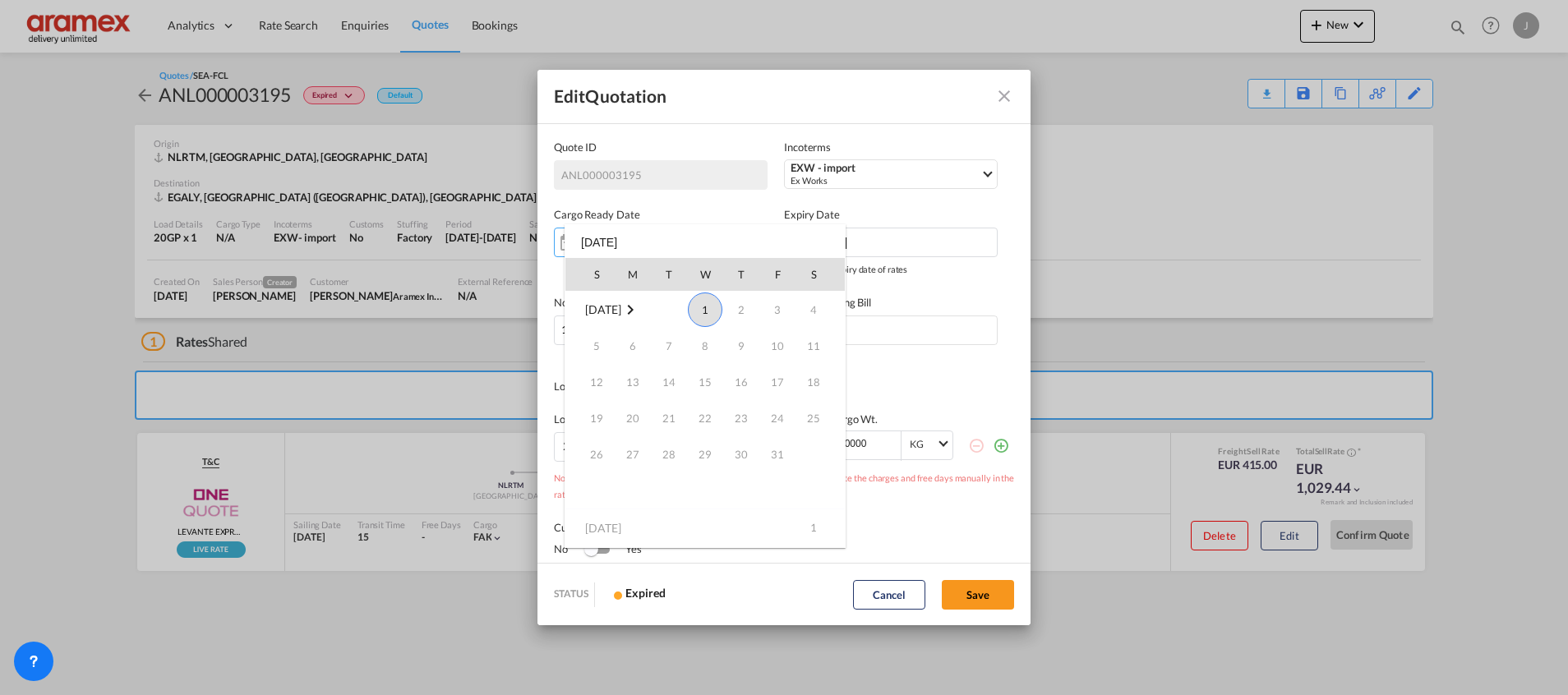
click at [707, 306] on span "1" at bounding box center [705, 310] width 35 height 35
type input "[DATE]"
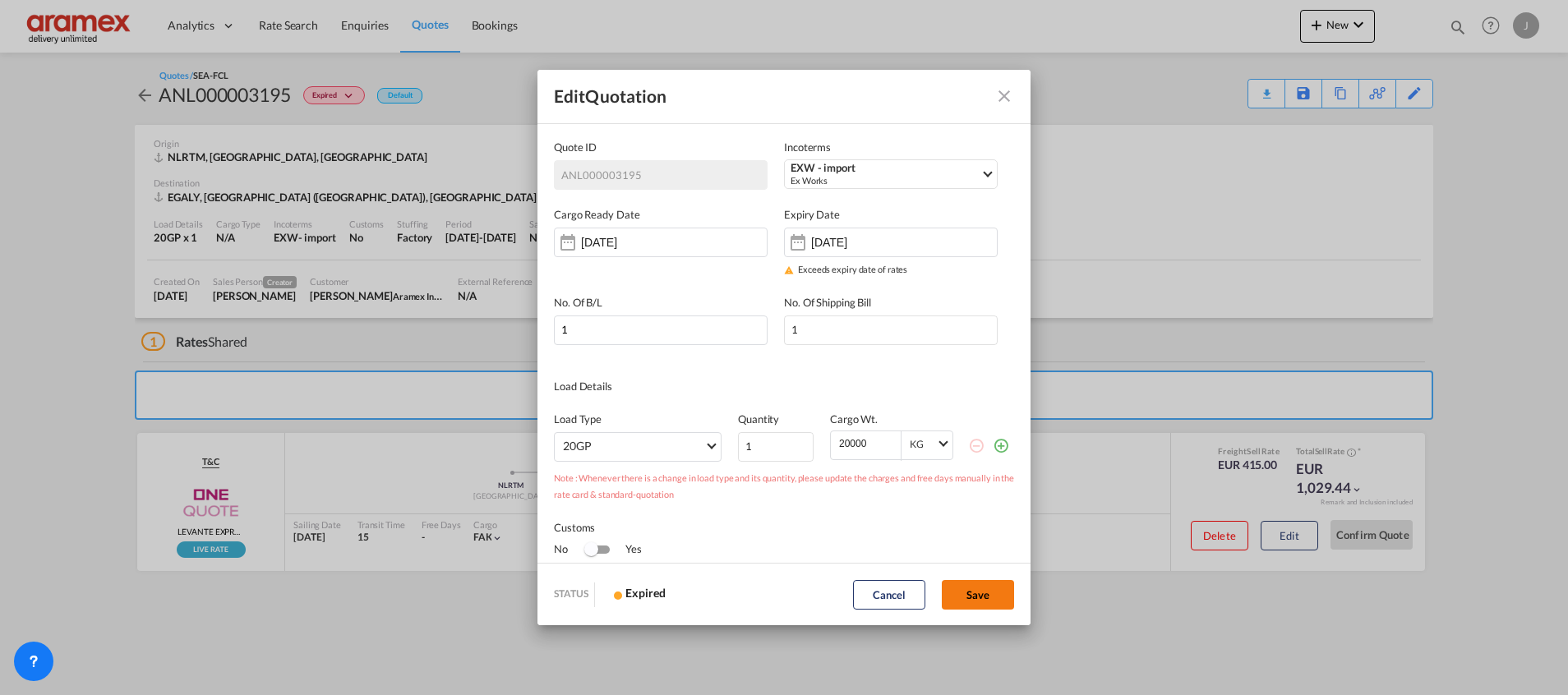
click at [990, 588] on button "Save" at bounding box center [978, 594] width 73 height 30
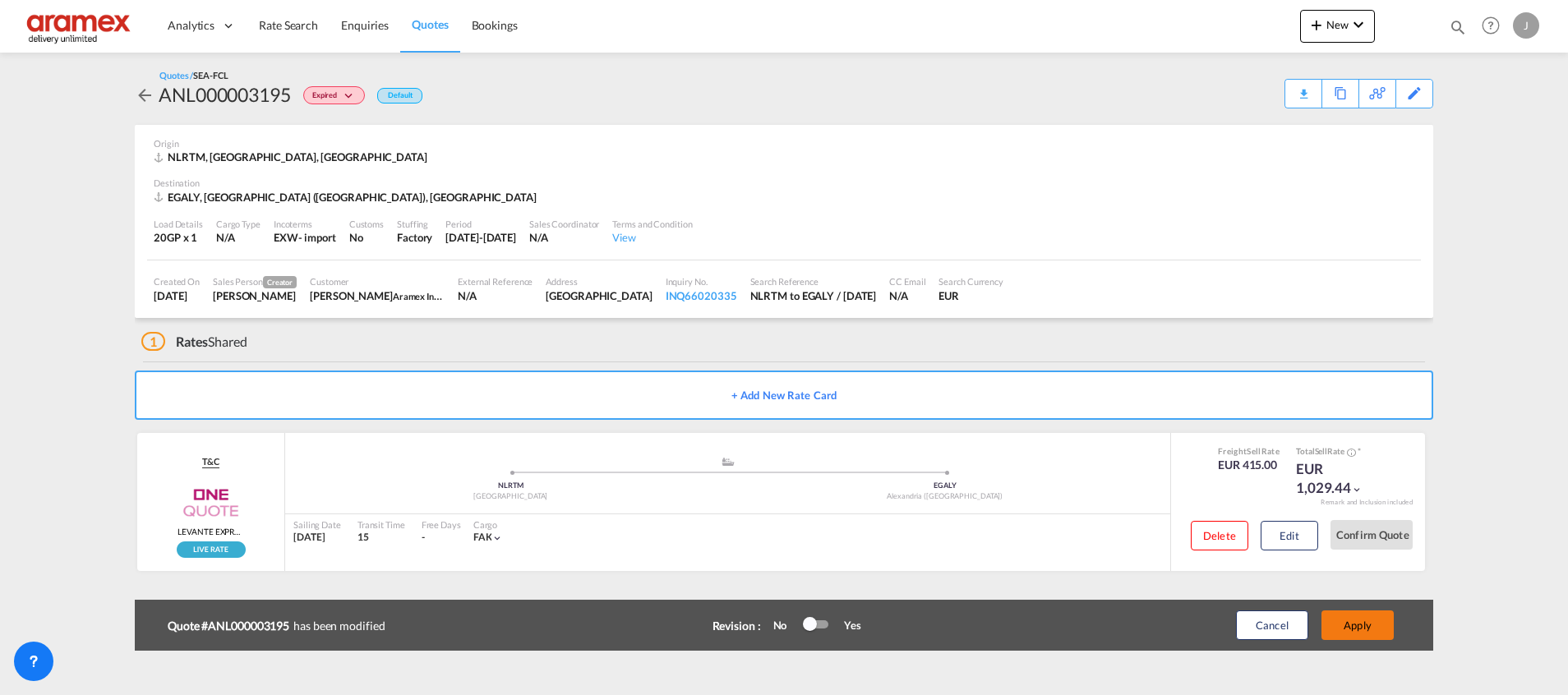
click at [1355, 621] on button "Apply" at bounding box center [1357, 624] width 73 height 30
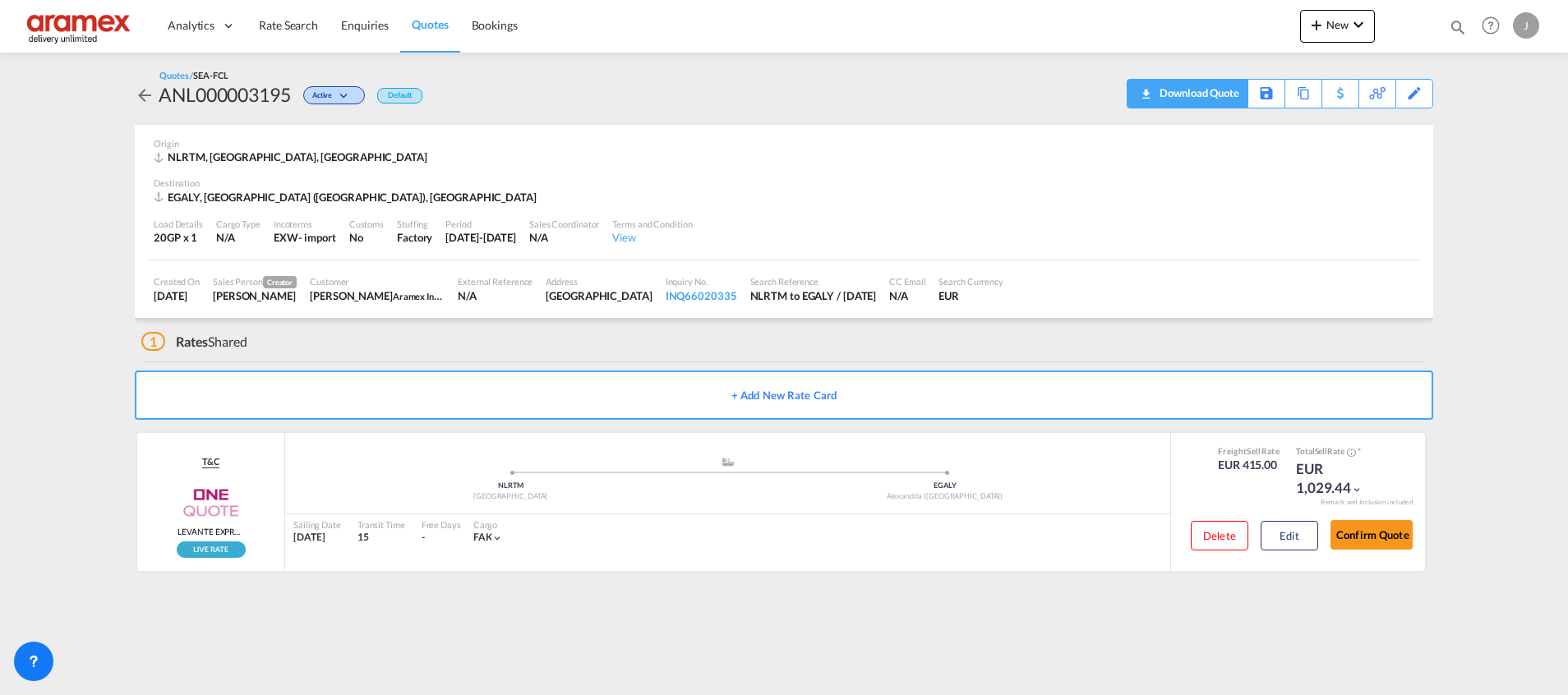
click at [1185, 94] on div "Download Quote" at bounding box center [1198, 92] width 84 height 26
click at [1288, 95] on div "Copy Quote" at bounding box center [1286, 93] width 56 height 28
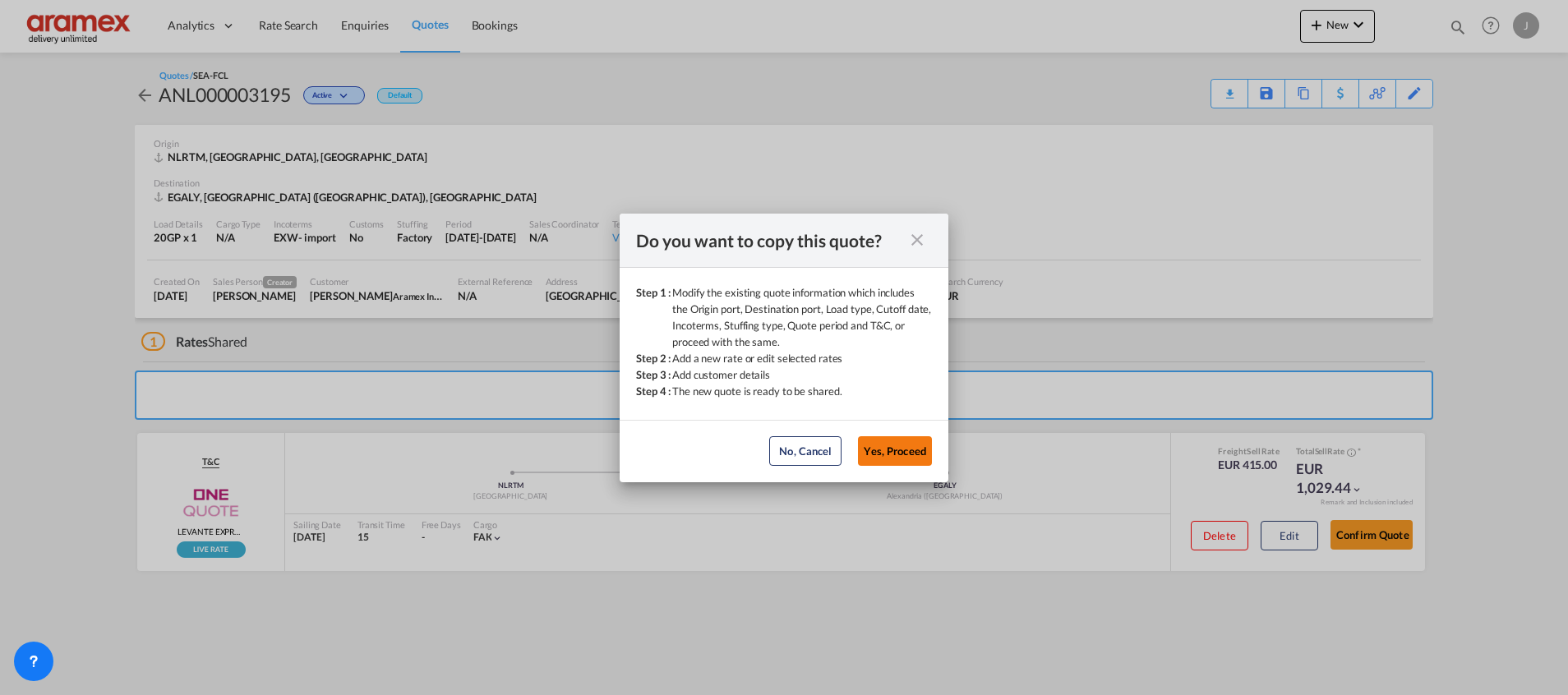
click at [883, 456] on button "Yes, Proceed" at bounding box center [895, 450] width 74 height 30
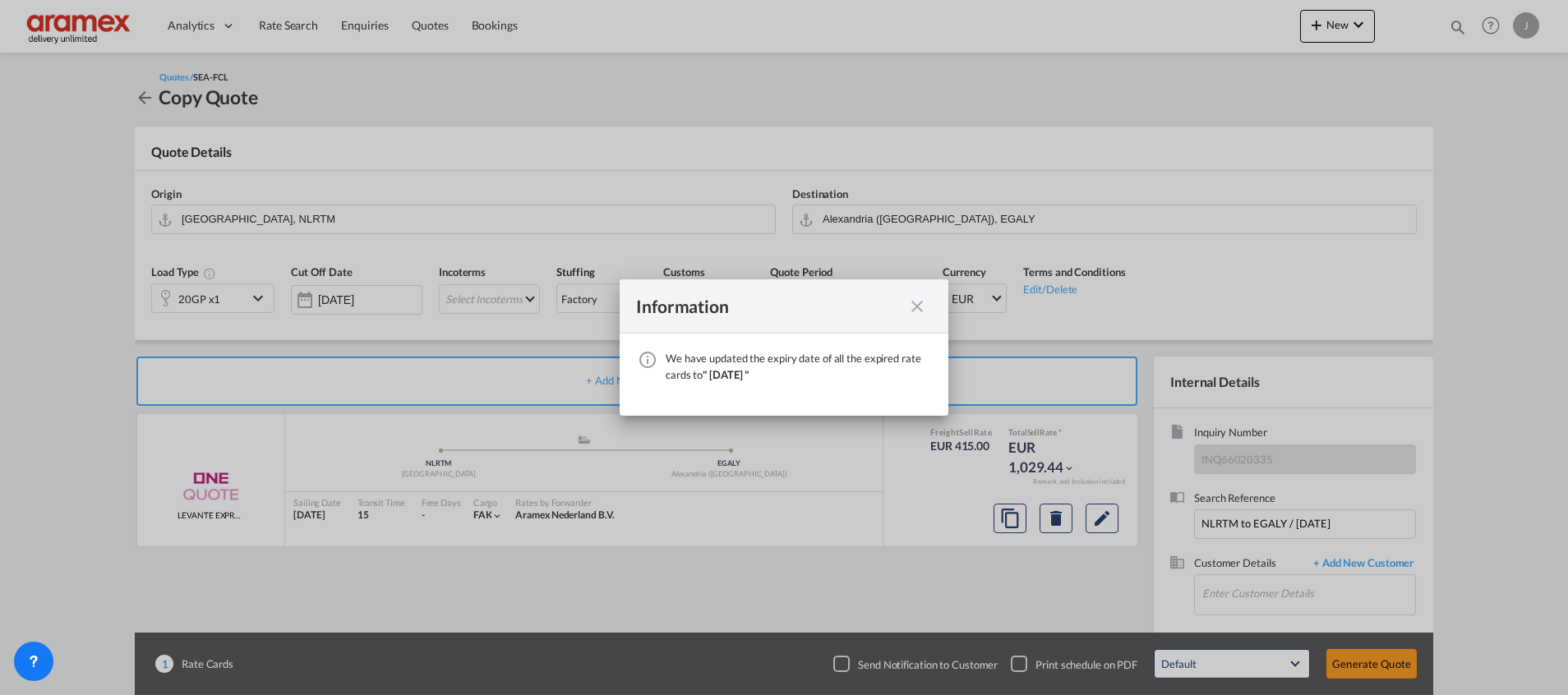
click at [917, 304] on md-icon "icon-close fg-AAA8AD cursor" at bounding box center [917, 306] width 19 height 19
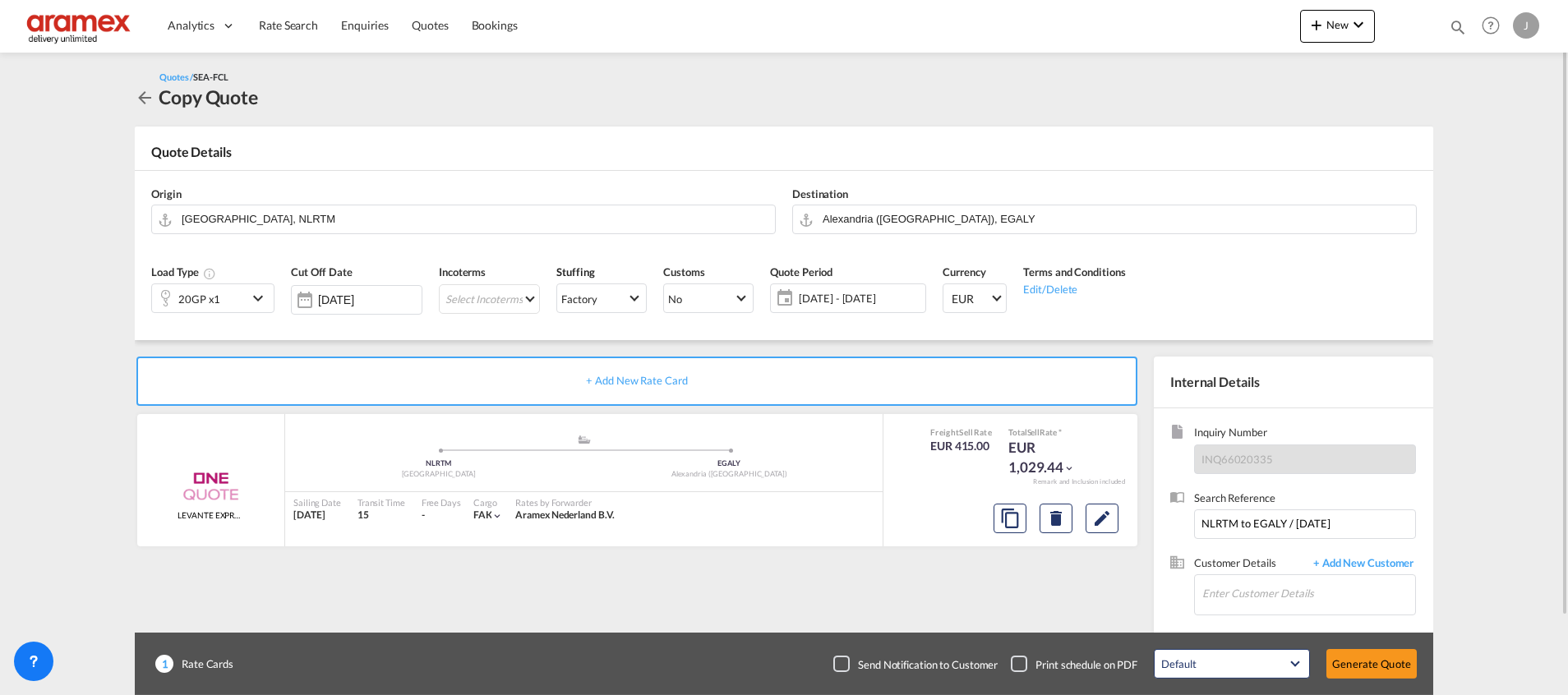
click at [517, 179] on div "Origin [GEOGRAPHIC_DATA], [GEOGRAPHIC_DATA]" at bounding box center [463, 211] width 641 height 66
click at [1108, 528] on button "Edit" at bounding box center [1102, 518] width 33 height 30
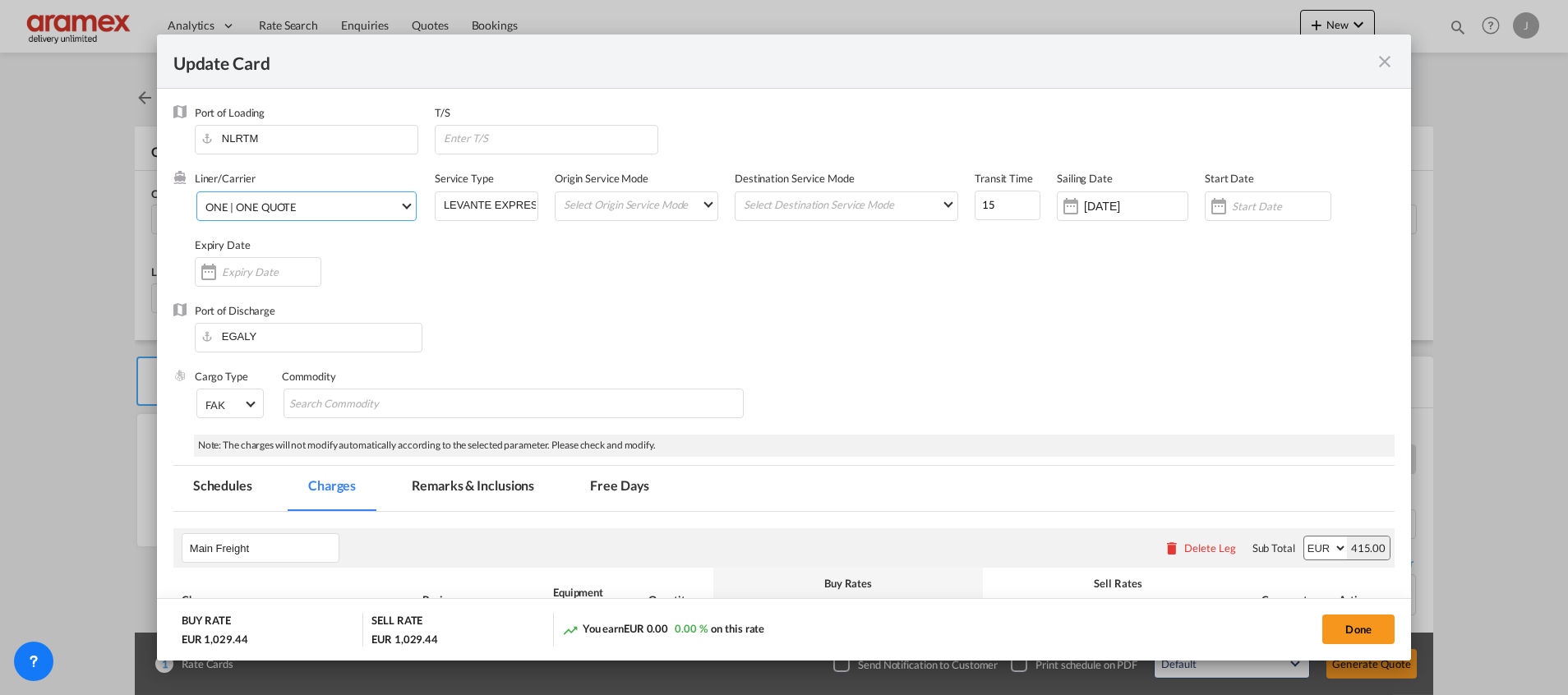
click at [317, 203] on span "ONE | ONE QUOTE" at bounding box center [302, 206] width 194 height 14
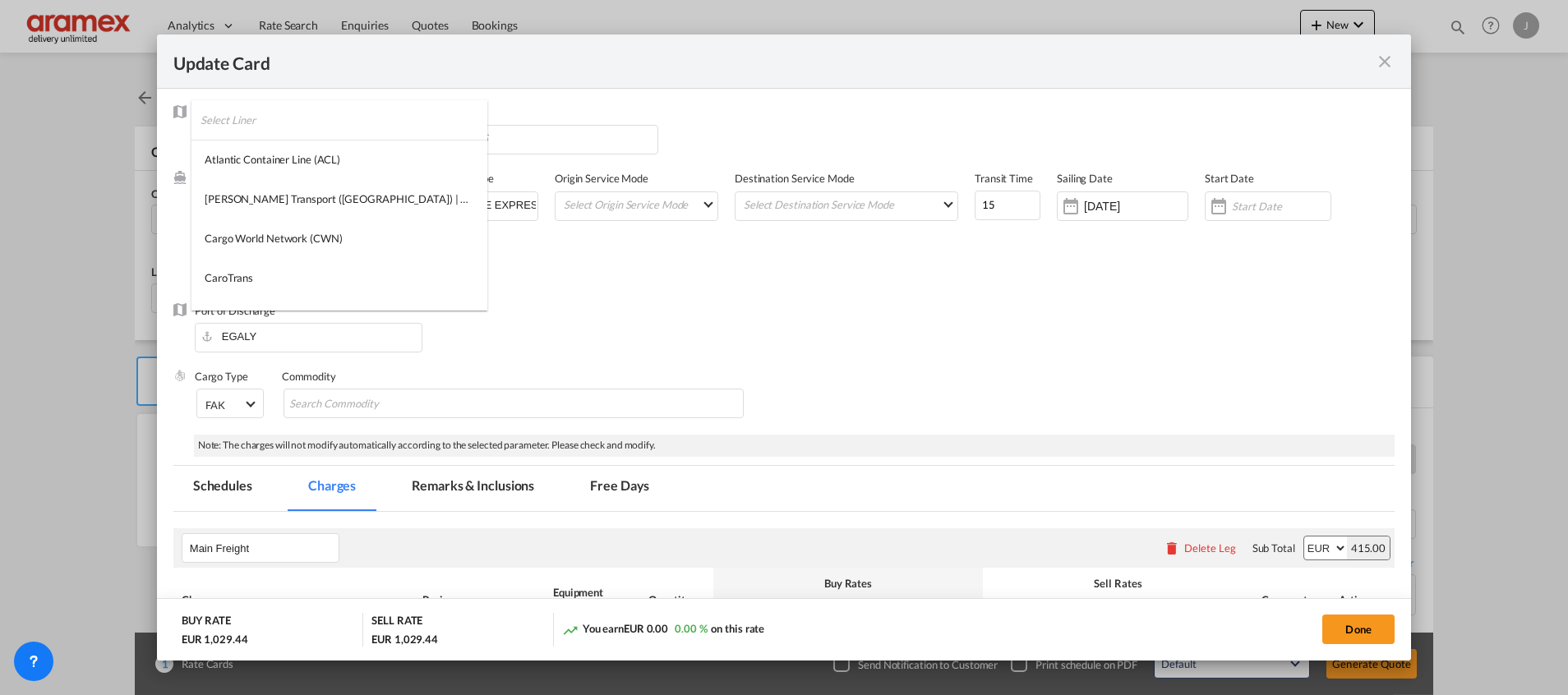
scroll to position [1846, 0]
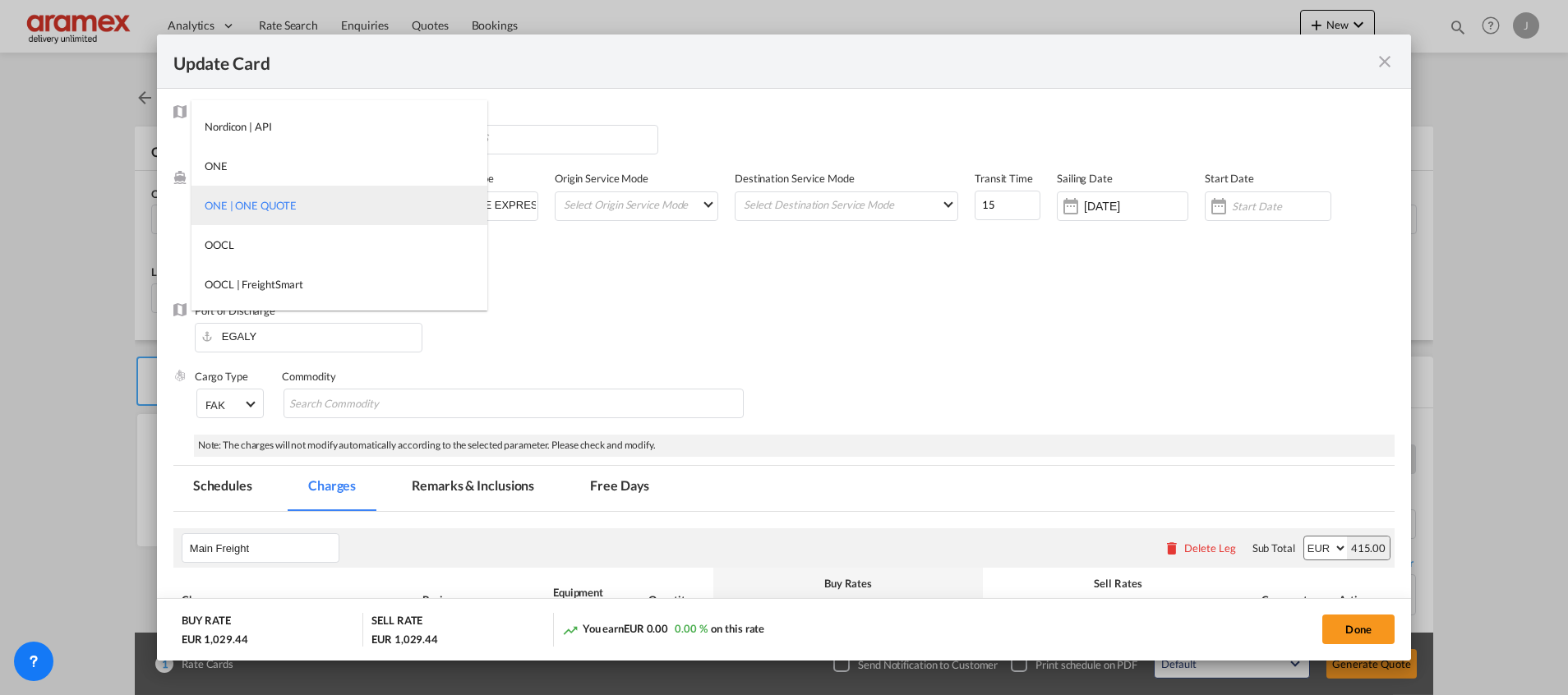
type md-option "466"
type md-option "2"
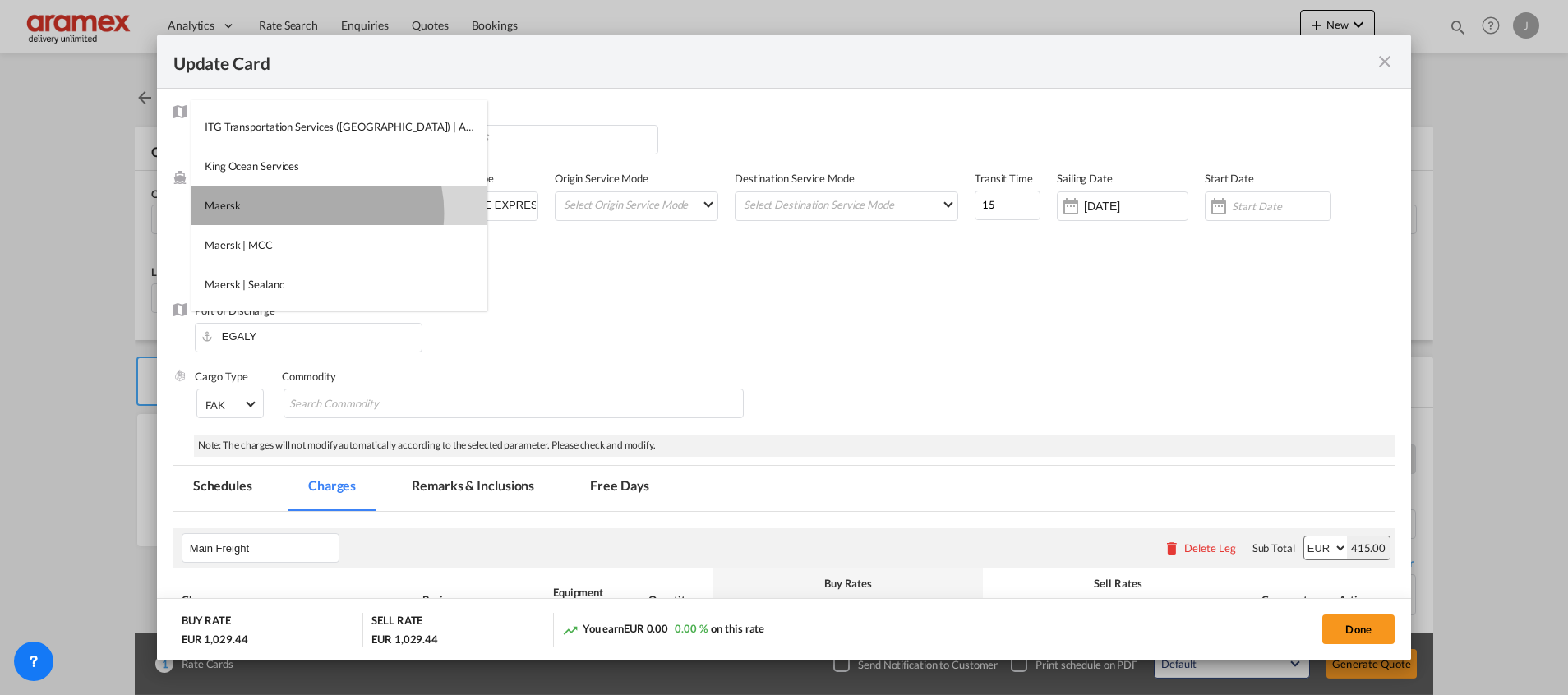
click at [316, 213] on md-option "Maersk" at bounding box center [340, 205] width 296 height 40
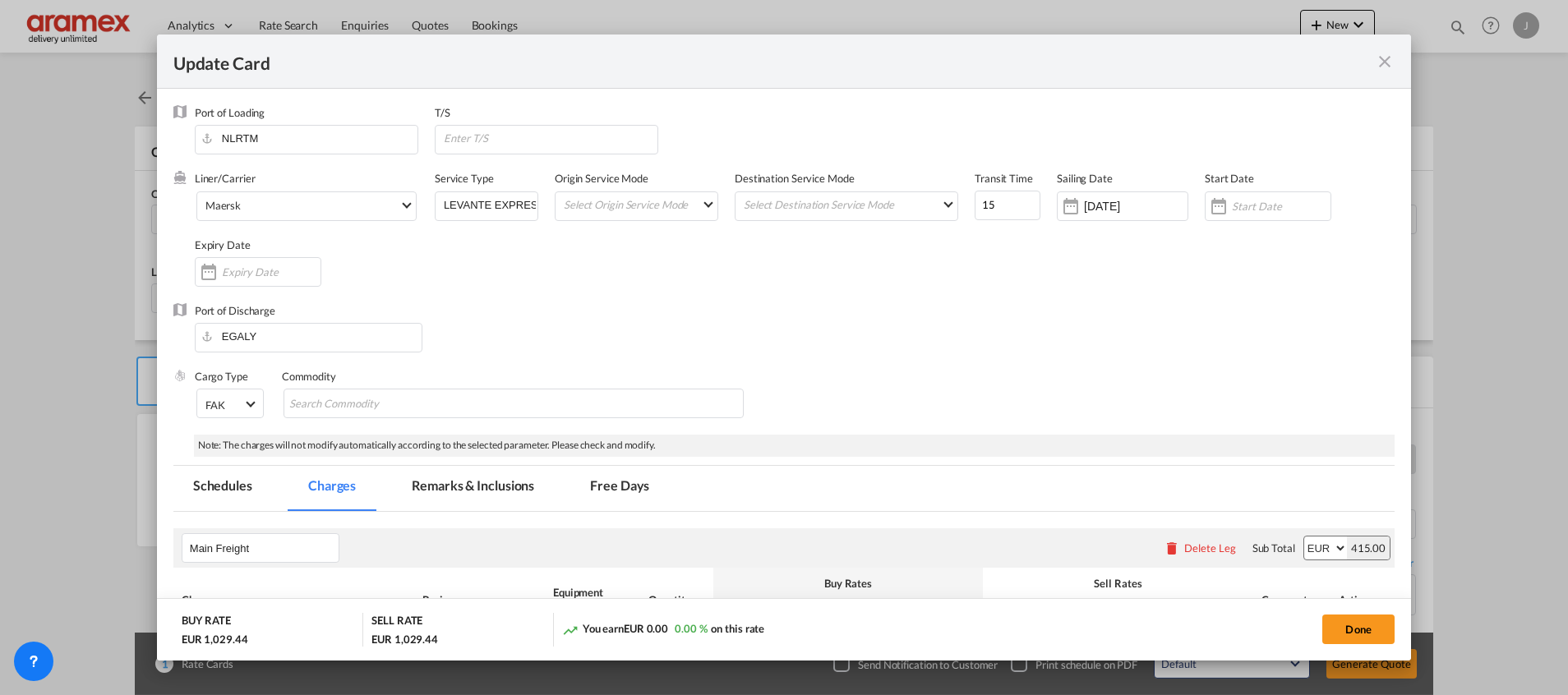
click at [982, 304] on div "Port of Discharge EGALY" at bounding box center [784, 336] width 1222 height 66
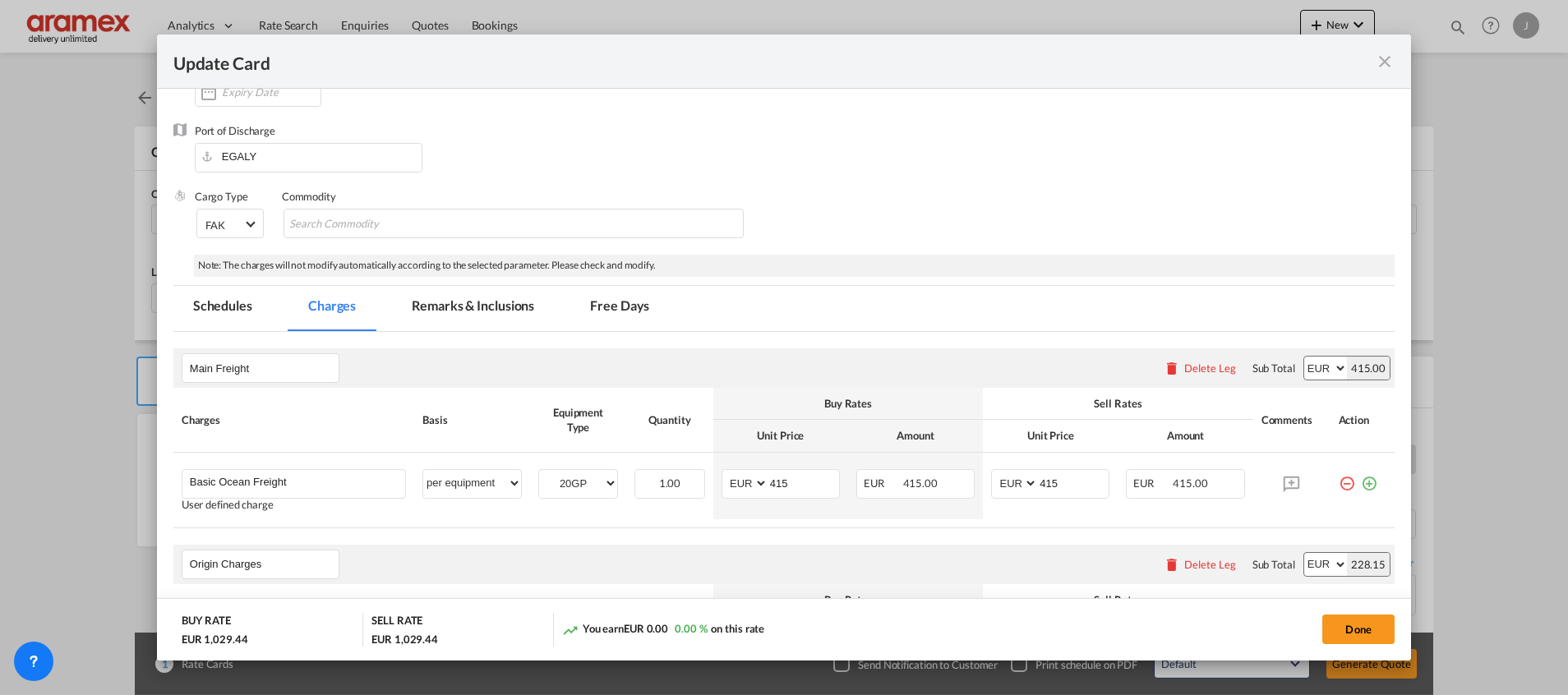
scroll to position [0, 0]
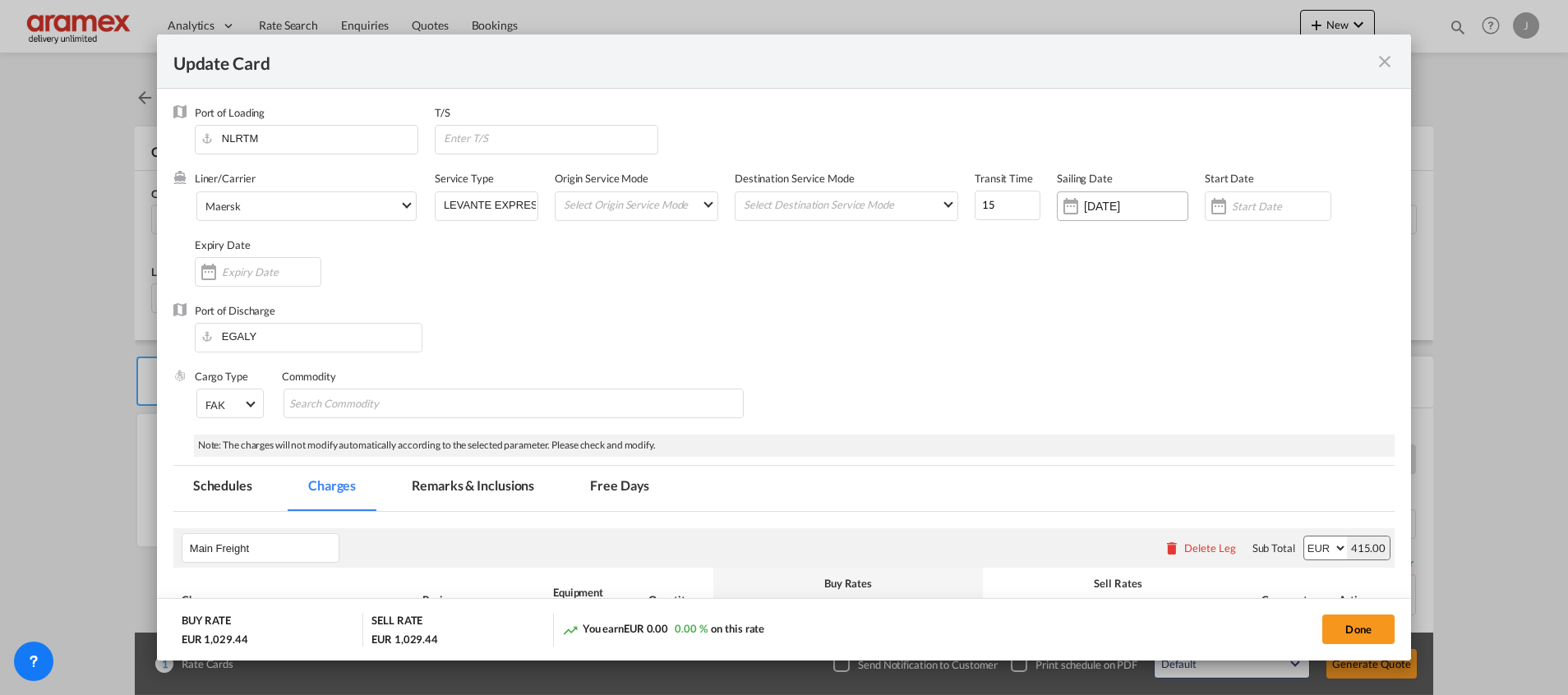
click at [1113, 207] on input "[DATE]" at bounding box center [1136, 206] width 104 height 14
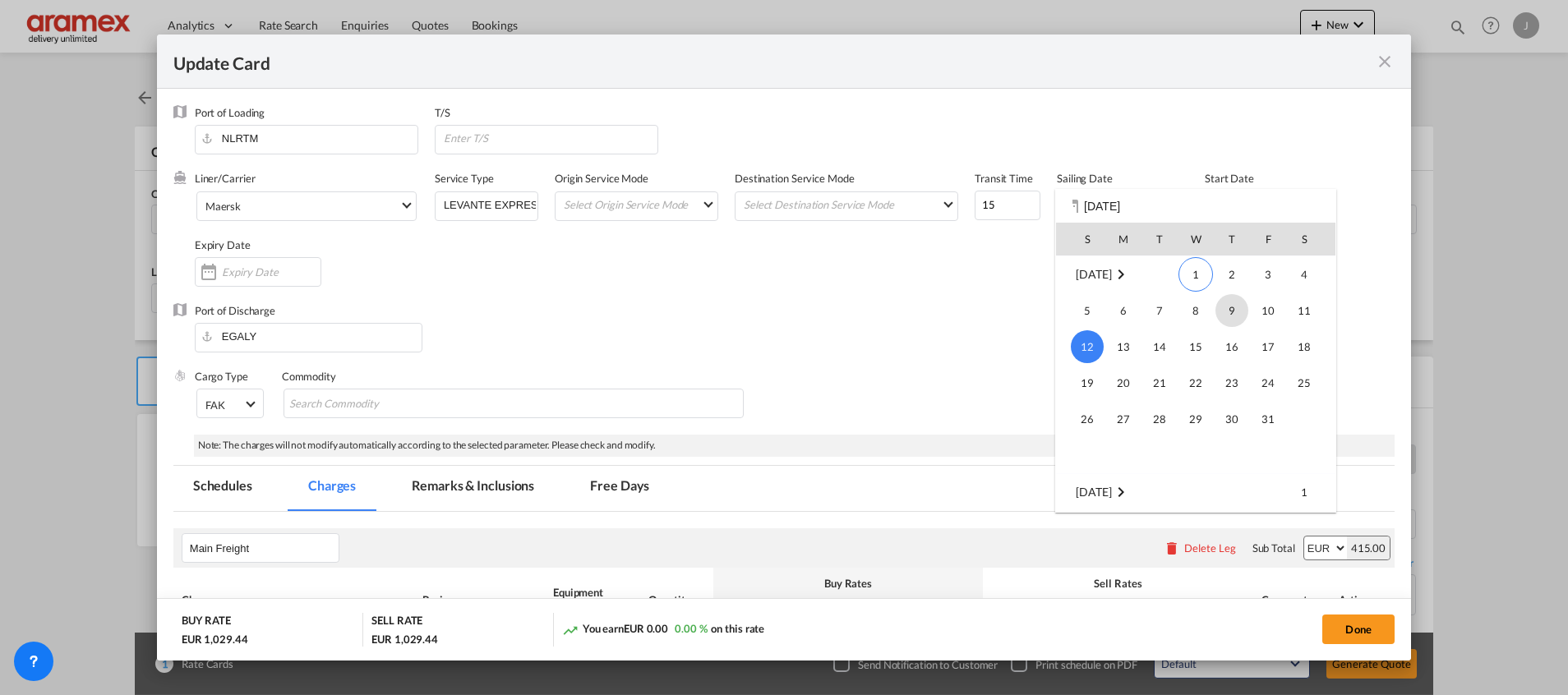
click at [1240, 315] on span "9" at bounding box center [1232, 310] width 33 height 33
type input "[DATE]"
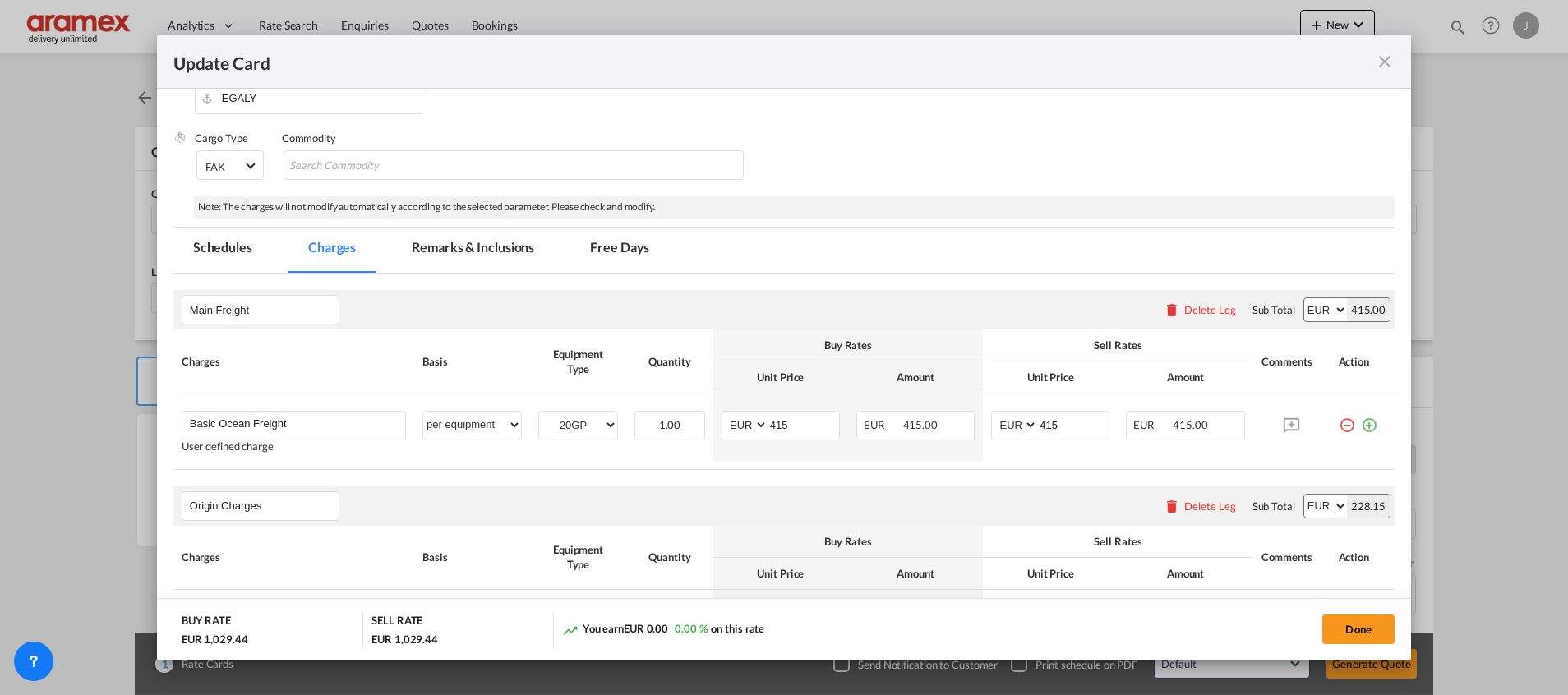
scroll to position [246, 0]
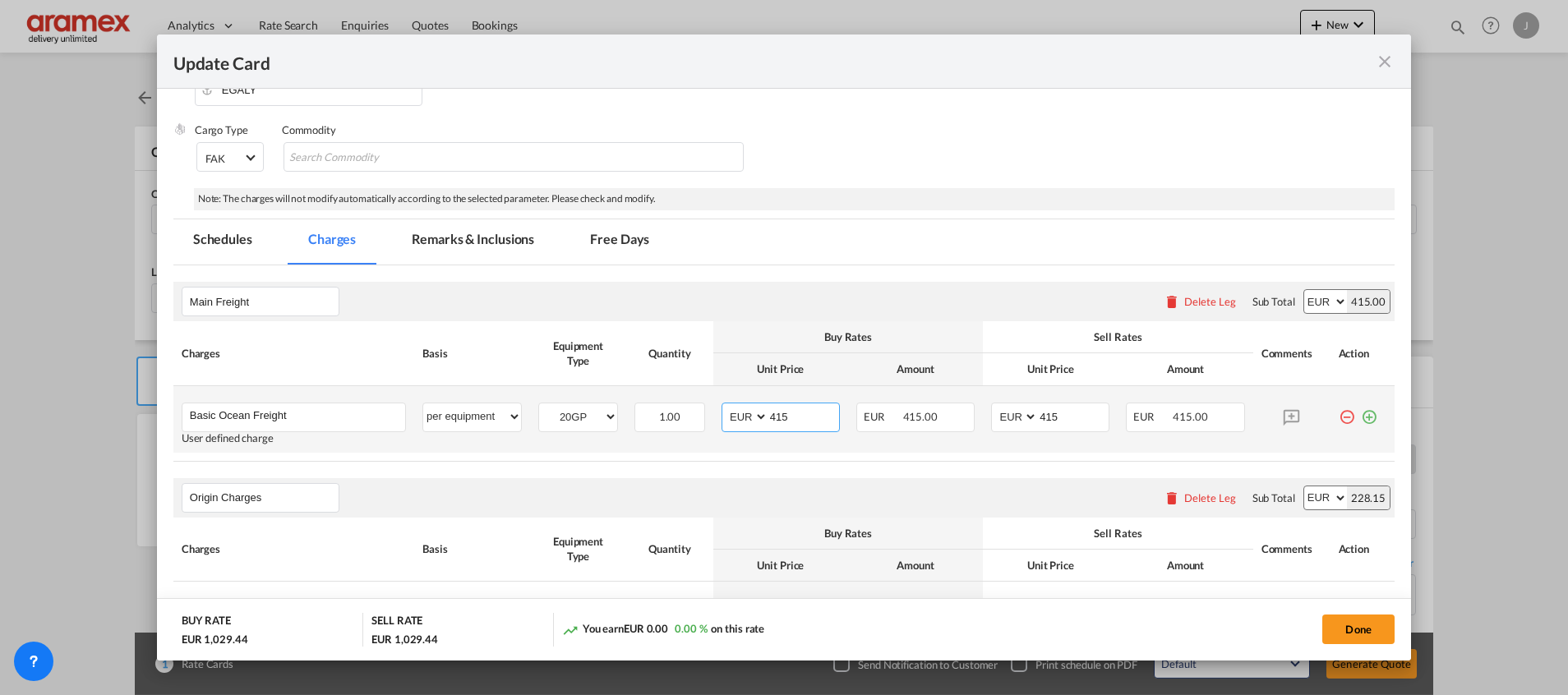
drag, startPoint x: 784, startPoint y: 415, endPoint x: 766, endPoint y: 419, distance: 18.4
click at [745, 415] on md-input-container "AED AFN ALL AMD ANG AOA ARS AUD AWG AZN BAM BBD BDT BGN BHD BIF BMD BND [PERSON…" at bounding box center [781, 417] width 118 height 30
paste input "256"
type input "256"
click at [1015, 419] on md-input-container "AED AFN ALL AMD ANG AOA ARS AUD AWG AZN BAM BBD BDT BGN BHD BIF BMD BND [PERSON…" at bounding box center [1050, 417] width 118 height 30
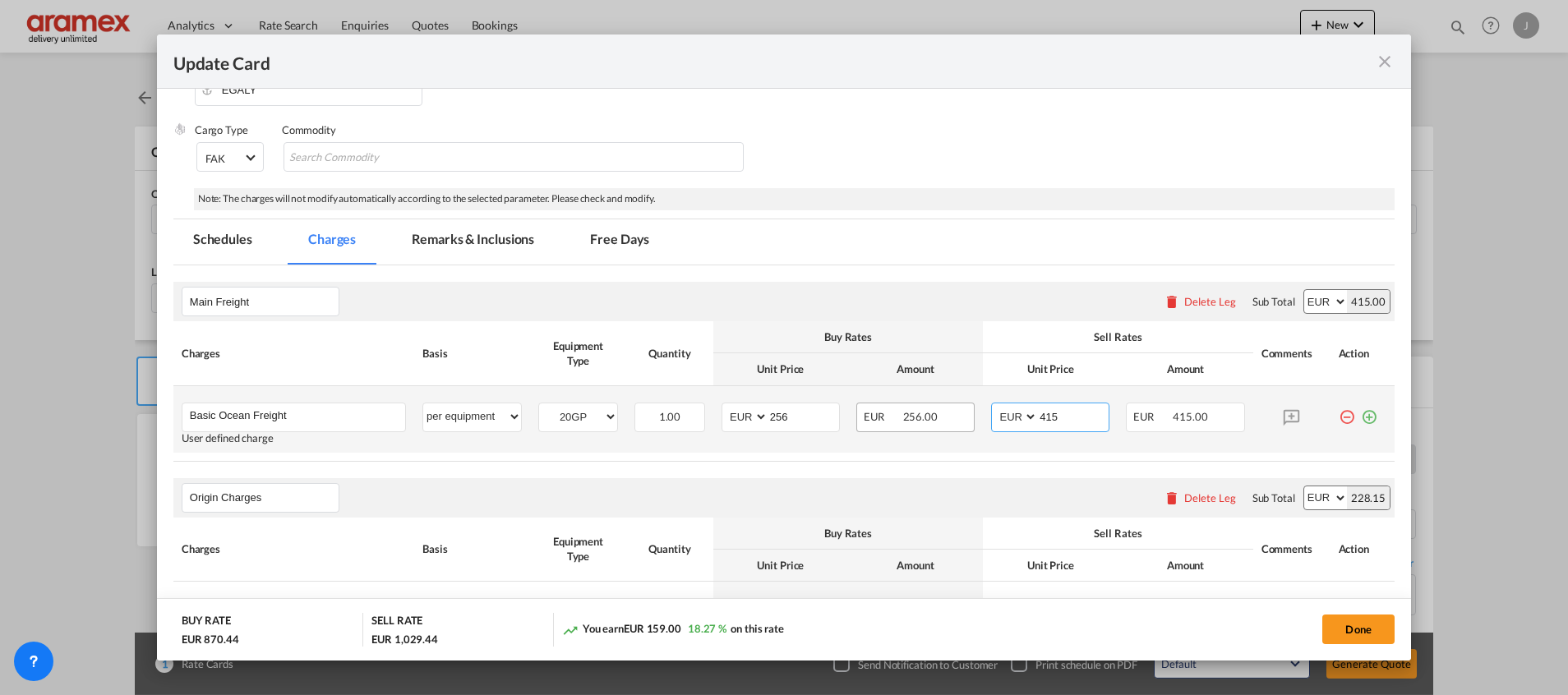
paste input "256"
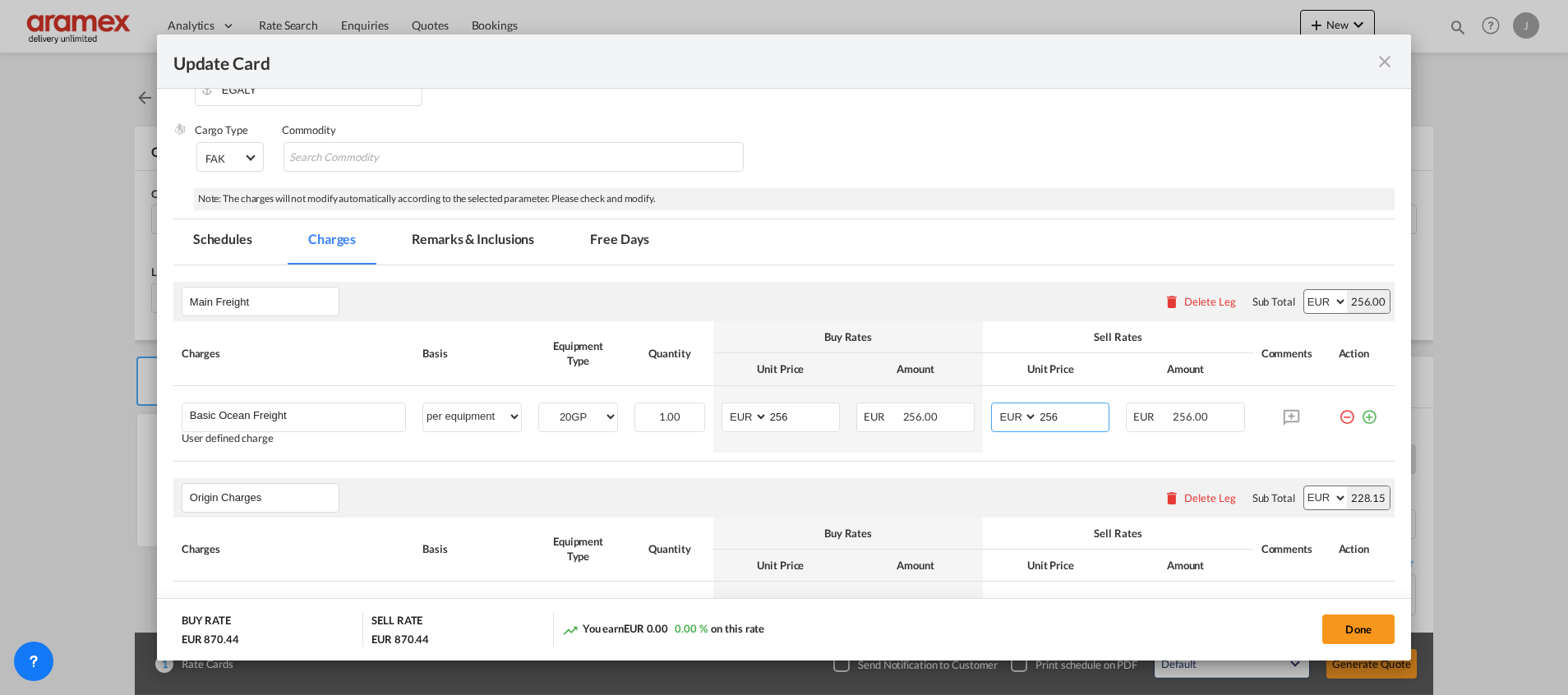
type input "256"
click at [817, 485] on div "Origin Charges Please enter leg name Leg Name Already Exists Delete Leg Sub Tot…" at bounding box center [784, 498] width 1222 height 40
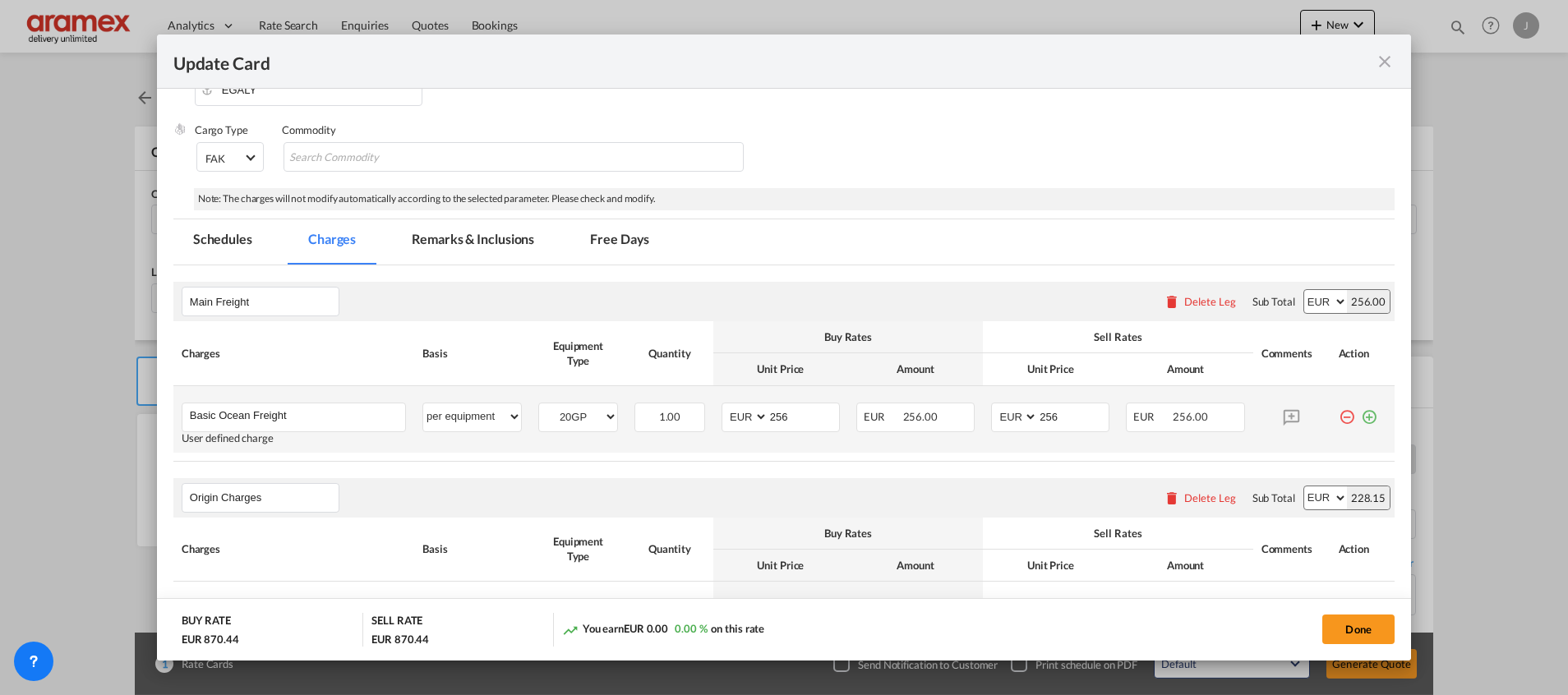
click at [1361, 419] on md-icon "icon-plus-circle-outline green-400-fg" at bounding box center [1369, 410] width 16 height 16
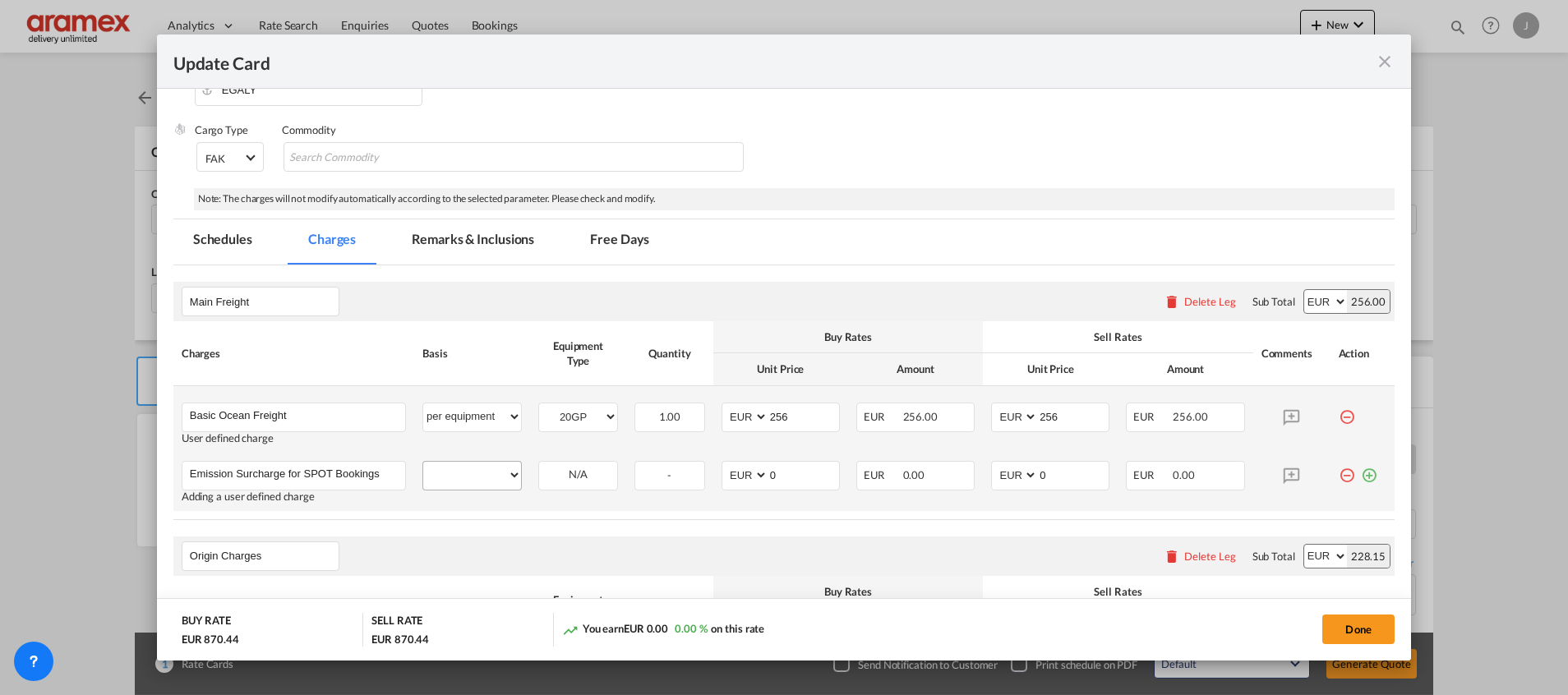
type input "Emission Surcharge for SPOT Bookings"
drag, startPoint x: 465, startPoint y: 475, endPoint x: 486, endPoint y: 473, distance: 21.1
click at [467, 476] on select "per equipment per container per B/L per shipping bill per shipment % on freight…" at bounding box center [472, 475] width 98 height 26
select select "per equipment"
click at [424, 462] on select "per equipment per container per B/L per shipping bill per shipment % on freight…" at bounding box center [472, 475] width 98 height 26
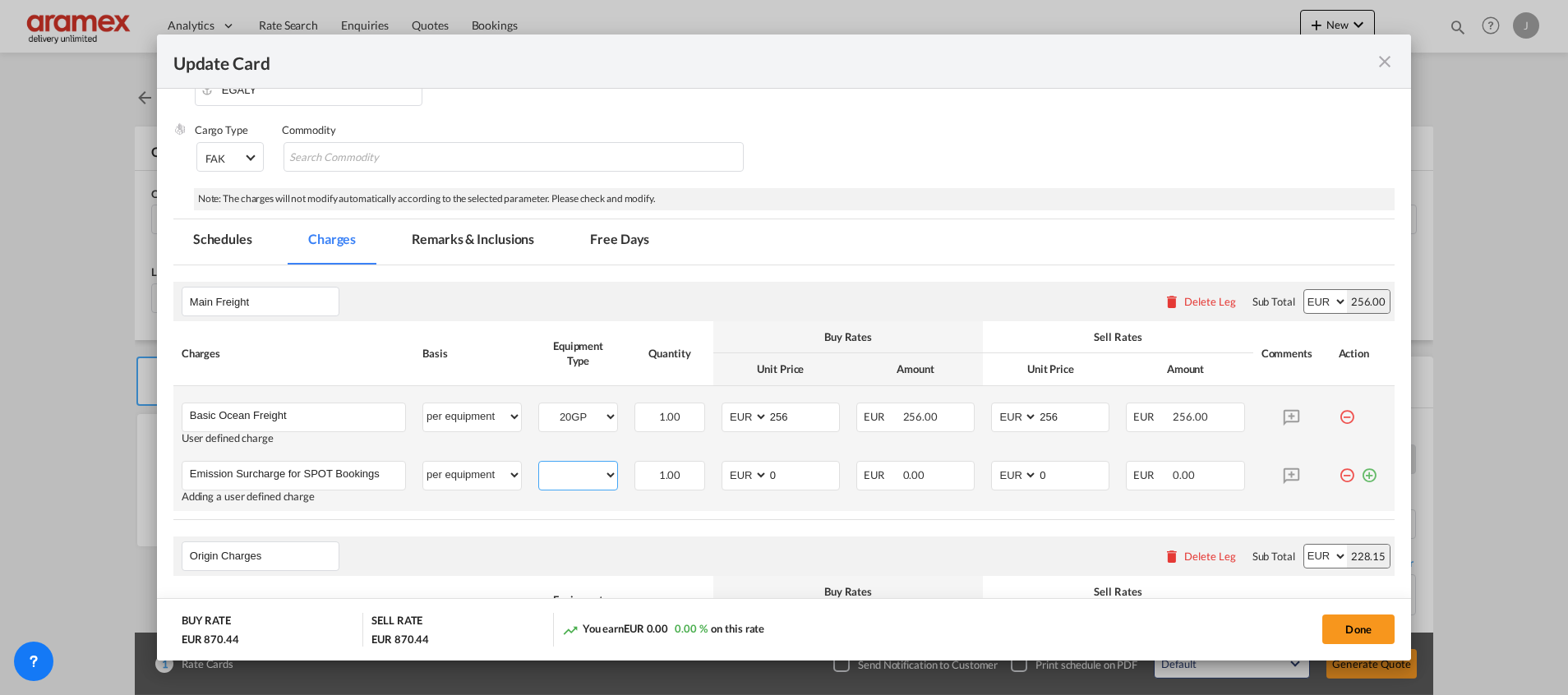
click at [576, 473] on select "20GP" at bounding box center [577, 475] width 78 height 22
select select "20GP"
click at [539, 464] on select "20GP" at bounding box center [577, 475] width 78 height 22
drag, startPoint x: 756, startPoint y: 477, endPoint x: 747, endPoint y: 477, distance: 9.0
click at [747, 477] on md-input-container "AED AFN ALL AMD ANG AOA ARS AUD AWG AZN BAM BBD BDT BGN BHD BIF BMD BND [PERSON…" at bounding box center [781, 476] width 118 height 30
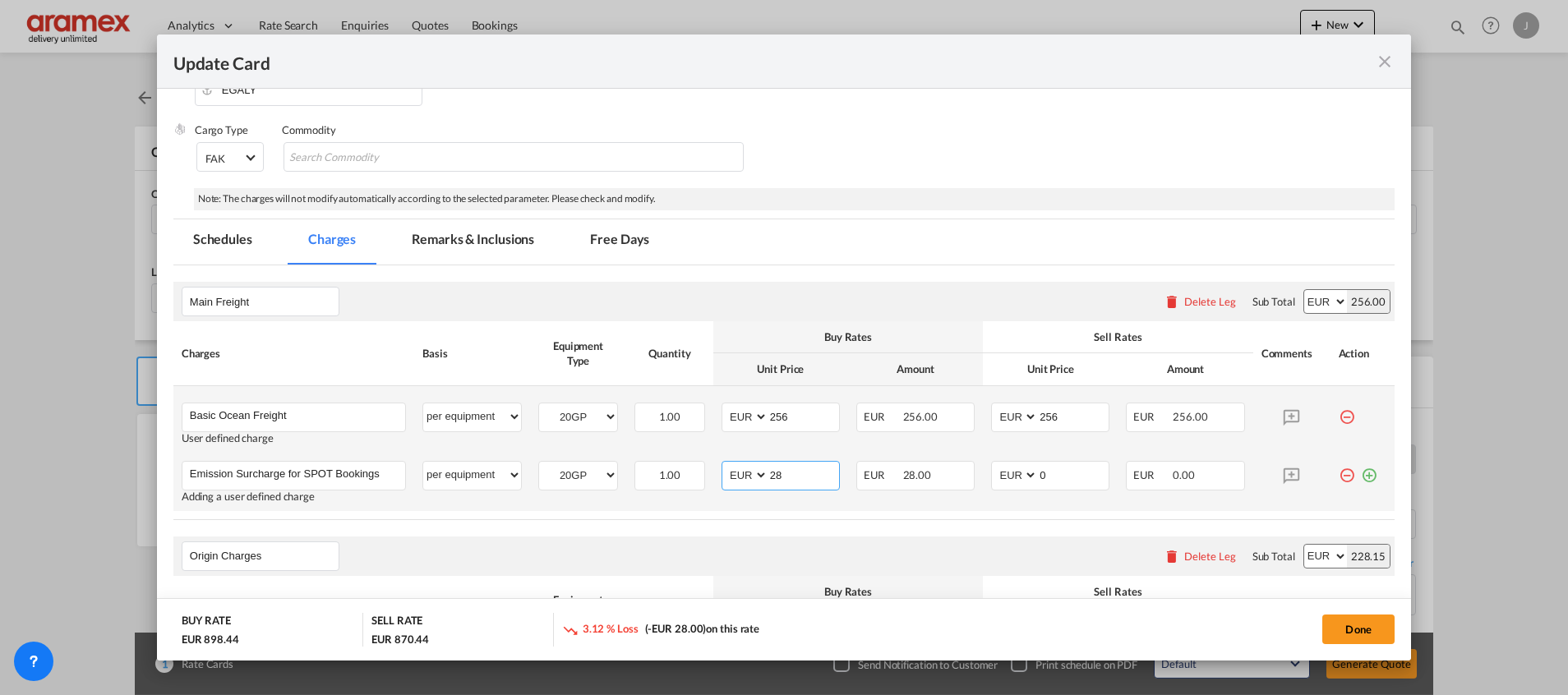
click at [778, 478] on input "28" at bounding box center [803, 474] width 71 height 24
type input "28"
drag, startPoint x: 1058, startPoint y: 473, endPoint x: 998, endPoint y: 473, distance: 60.0
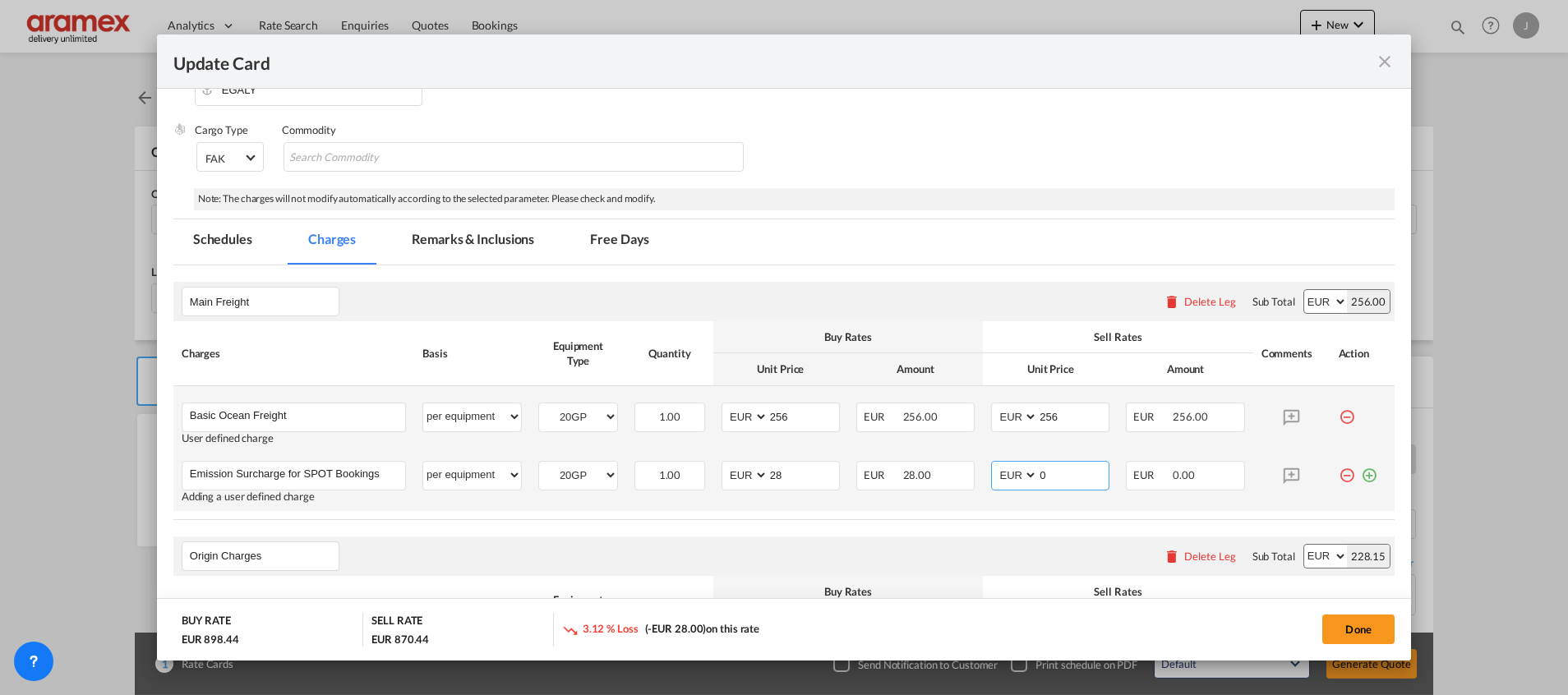
click at [998, 473] on md-input-container "AED AFN ALL AMD ANG AOA ARS AUD AWG AZN BAM BBD BDT BGN BHD BIF BMD BND [PERSON…" at bounding box center [1050, 476] width 118 height 30
paste input "28"
type input "28"
click at [954, 514] on table "Charges Basis Equipment Type Quantity Buy Rates Sell Rates Comments Action Unit…" at bounding box center [784, 420] width 1222 height 198
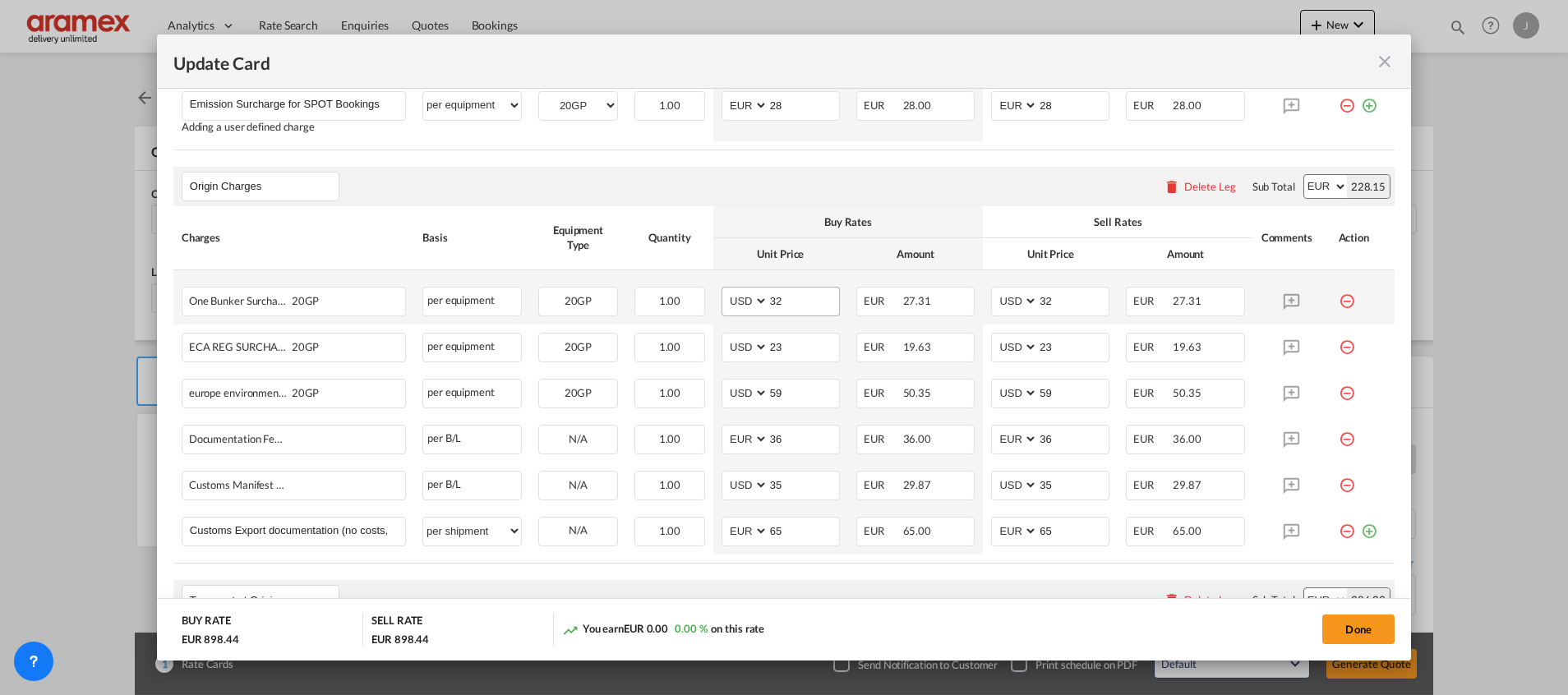
scroll to position [739, 0]
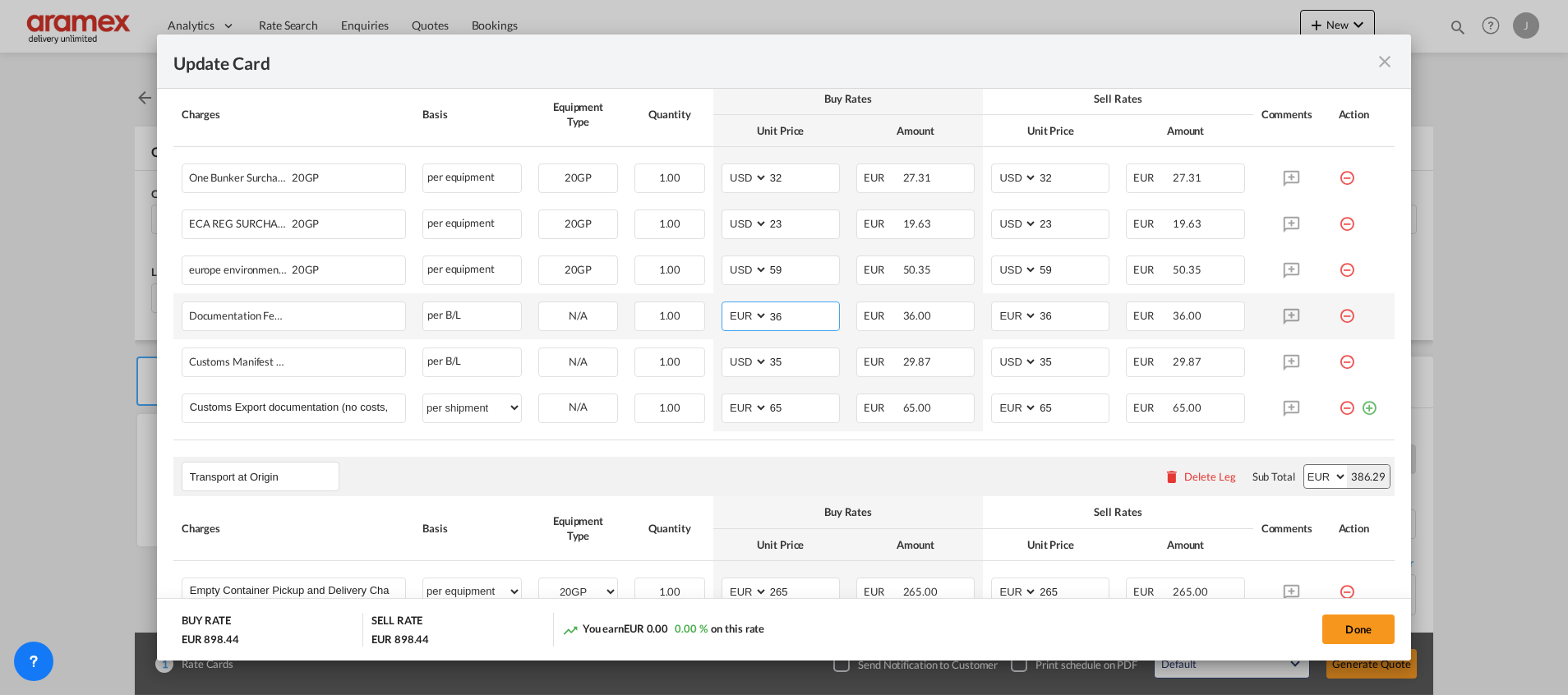
drag, startPoint x: 788, startPoint y: 314, endPoint x: 729, endPoint y: 320, distance: 59.3
click at [729, 320] on md-input-container "AED AFN ALL AMD ANG AOA ARS AUD AWG AZN BAM BBD BDT BGN BHD BIF BMD BND [PERSON…" at bounding box center [781, 316] width 118 height 30
type input "30"
drag, startPoint x: 1050, startPoint y: 308, endPoint x: 996, endPoint y: 312, distance: 54.1
click at [996, 312] on md-input-container "AED AFN ALL AMD ANG AOA ARS AUD AWG AZN BAM BBD BDT BGN BHD BIF BMD BND [PERSON…" at bounding box center [1050, 316] width 118 height 30
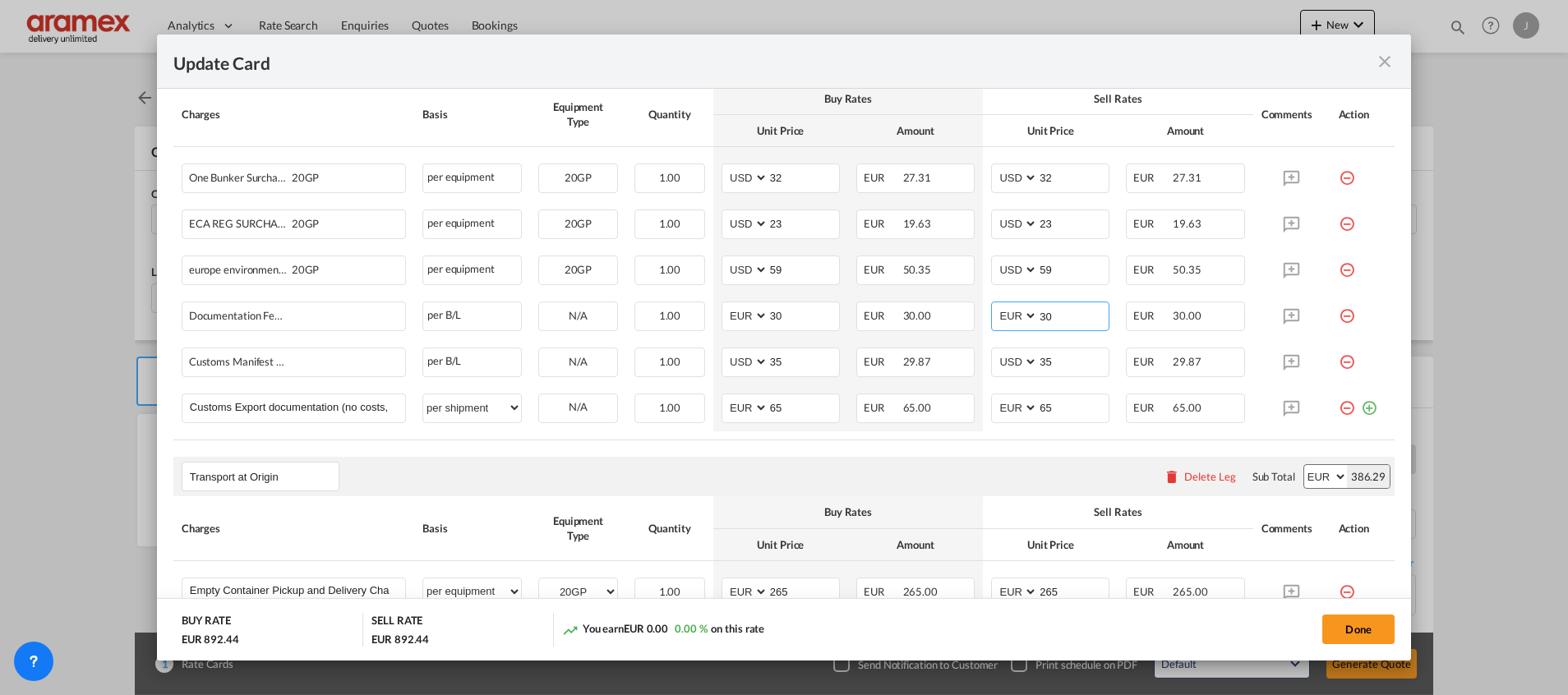
type input "30"
click at [949, 483] on div "Transport at Origin Please enter leg name Leg Name Already Exists Delete Leg Su…" at bounding box center [784, 476] width 1222 height 40
click at [1339, 363] on md-icon "icon-minus-circle-outline red-400-fg" at bounding box center [1346, 355] width 16 height 16
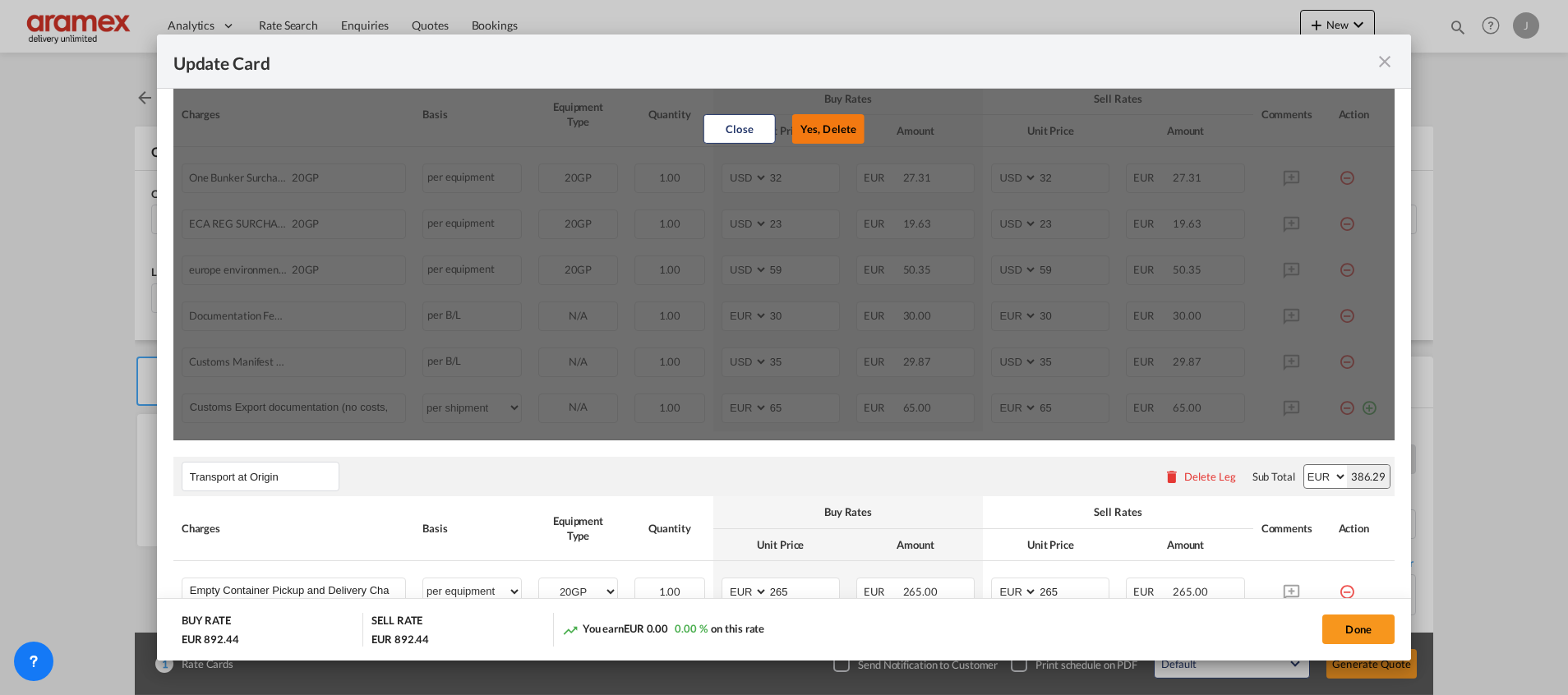
click at [827, 121] on button "Yes, Delete" at bounding box center [828, 129] width 73 height 30
select select "string:EUR"
type input "65"
select select "string:EUR"
type input "65"
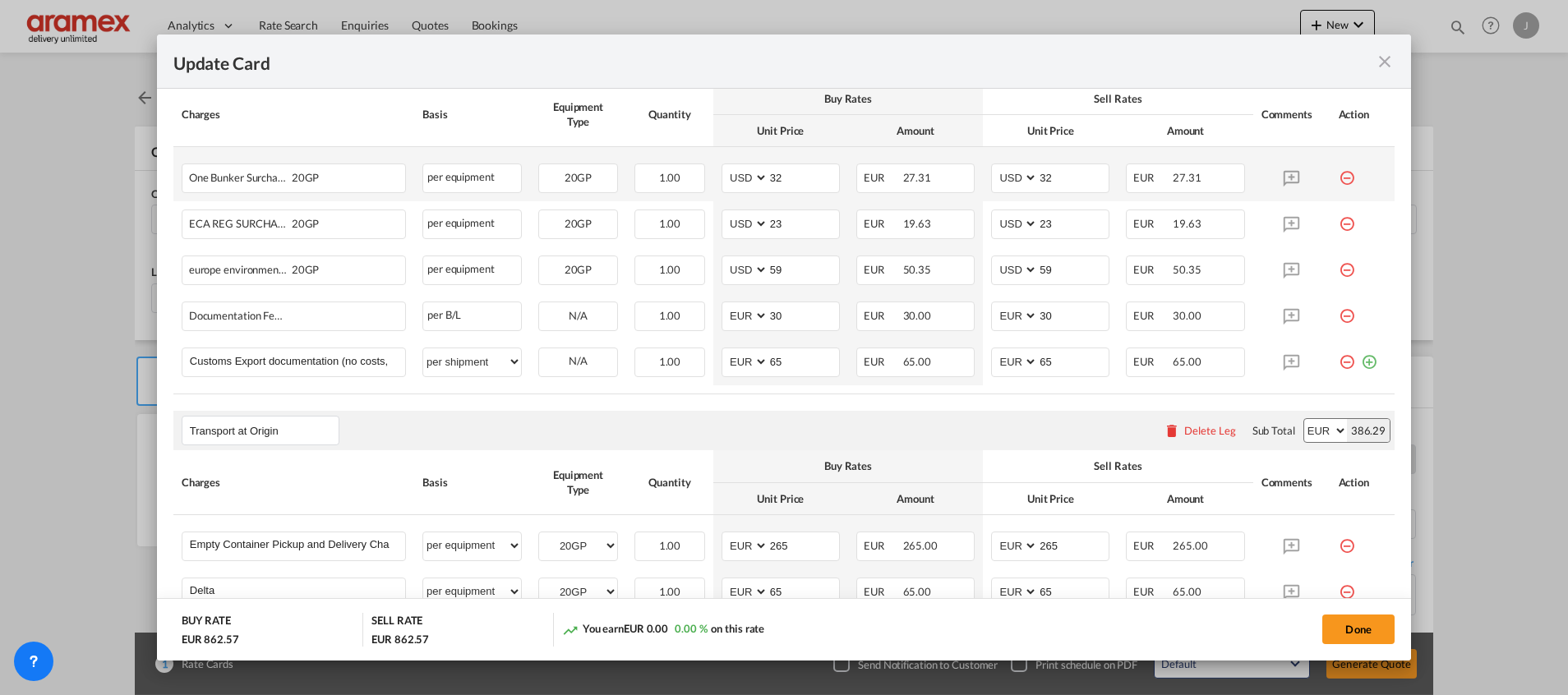
click at [1339, 177] on md-icon "icon-minus-circle-outline red-400-fg" at bounding box center [1346, 171] width 16 height 16
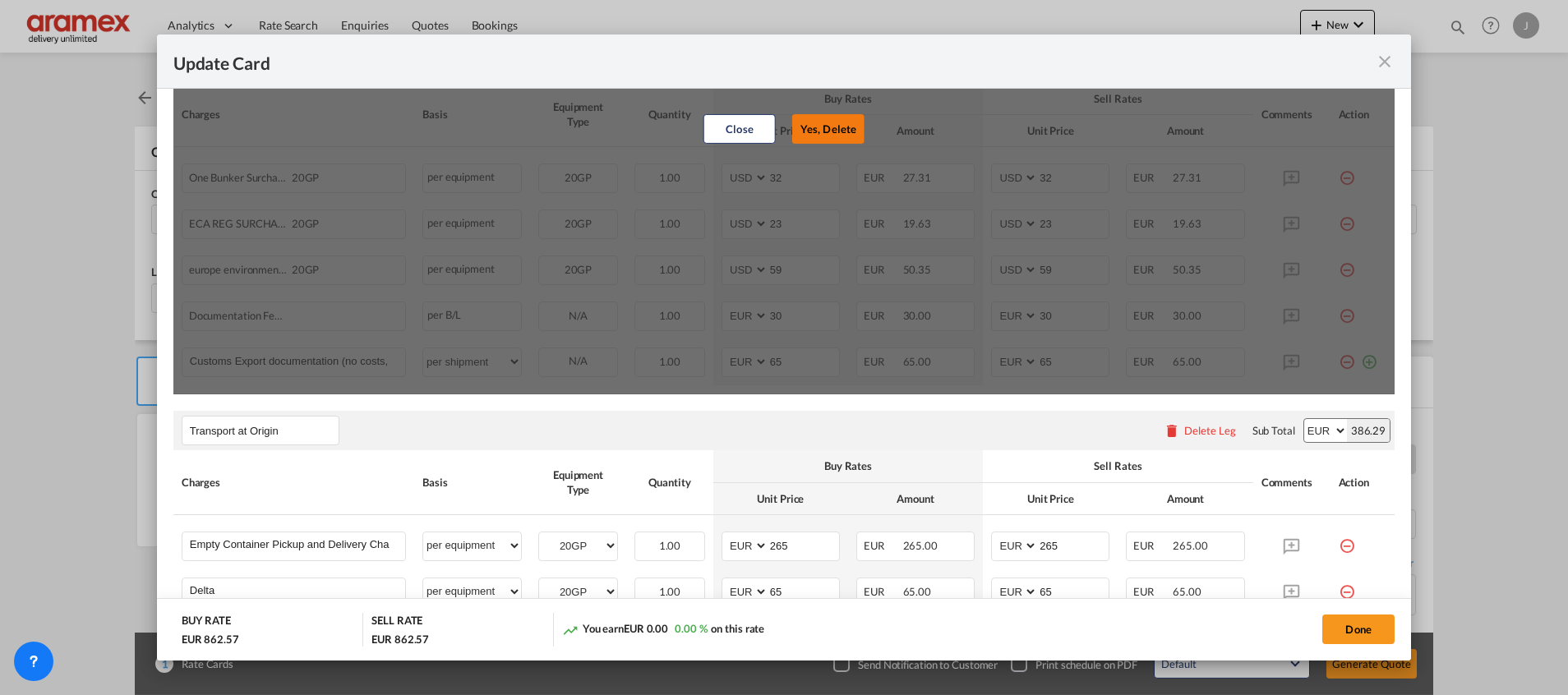
click at [838, 121] on button "Yes, Delete" at bounding box center [828, 129] width 73 height 30
type input "23"
type input "59"
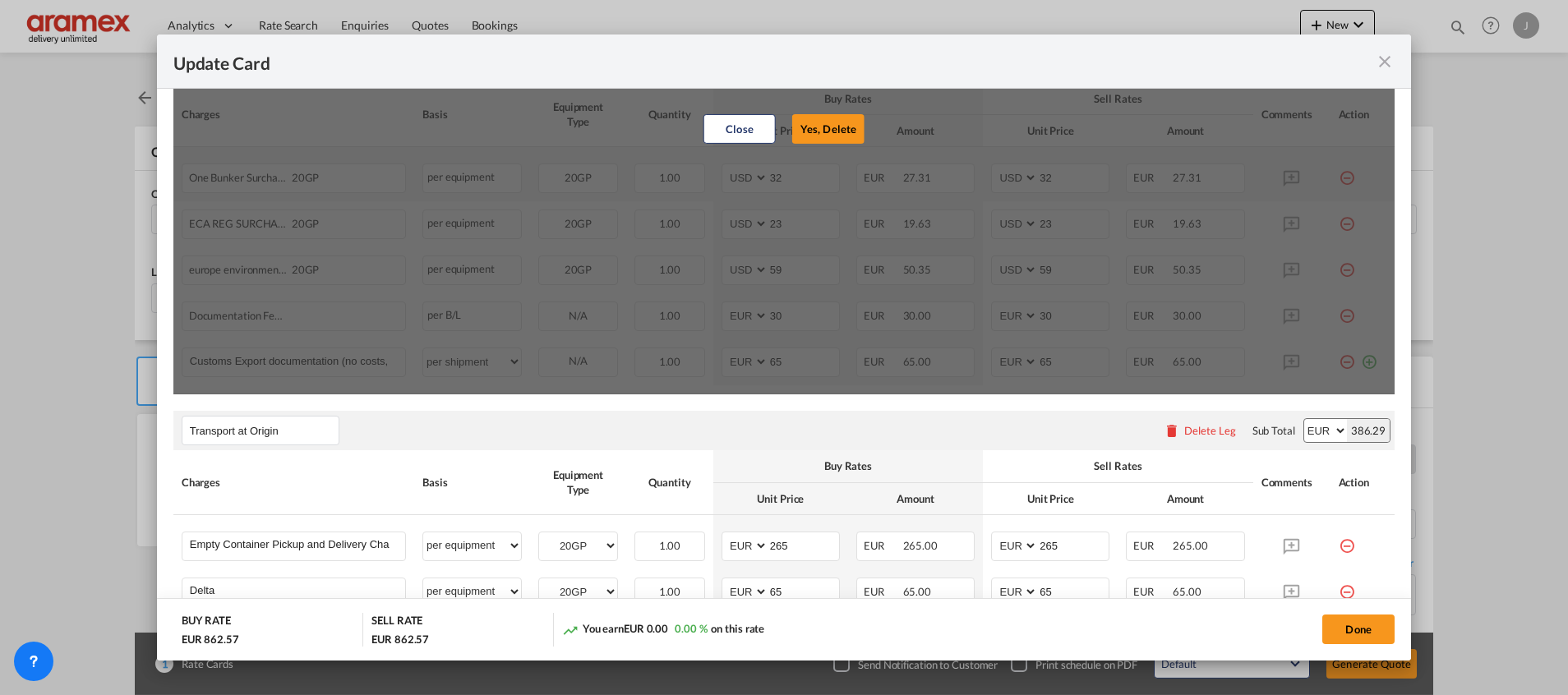
select select "string:EUR"
type input "30"
select select "string:EUR"
type input "30"
type input "65"
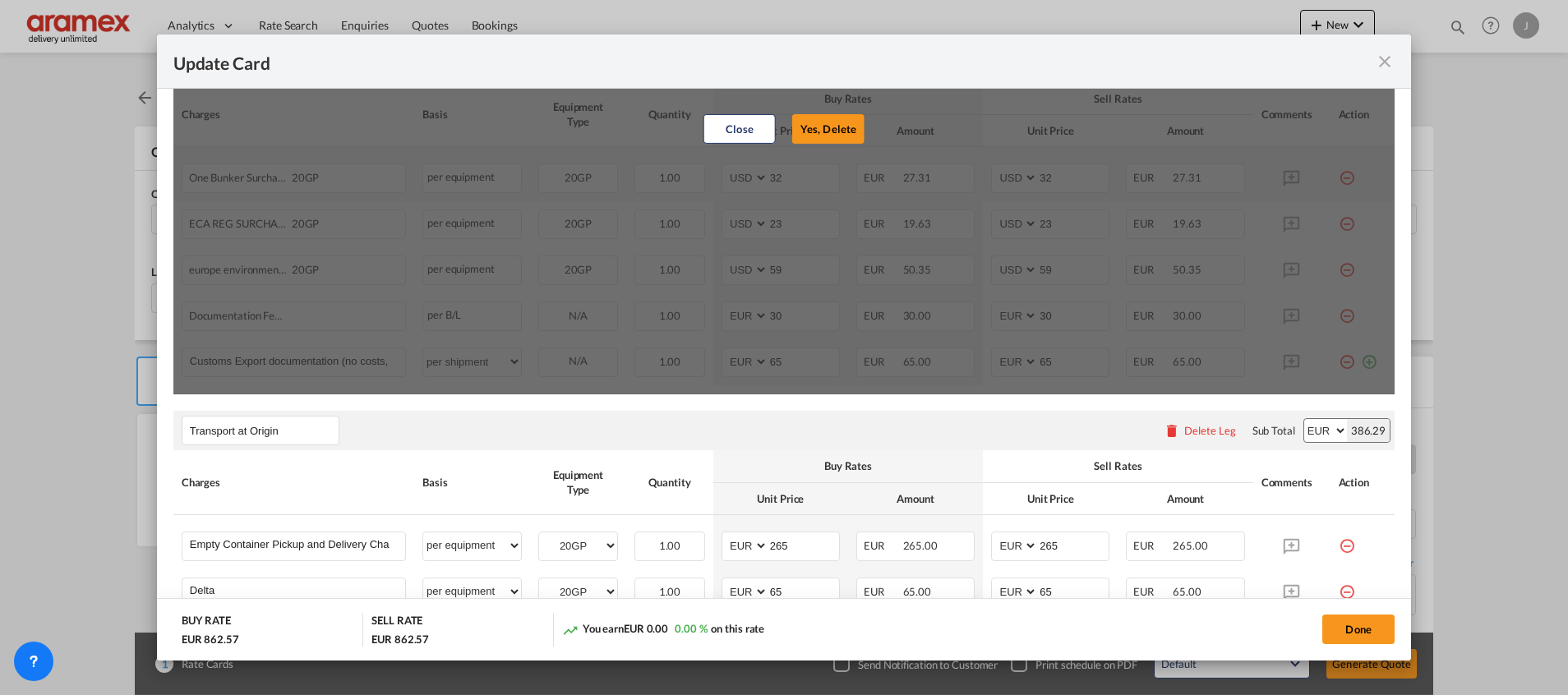
type input "65"
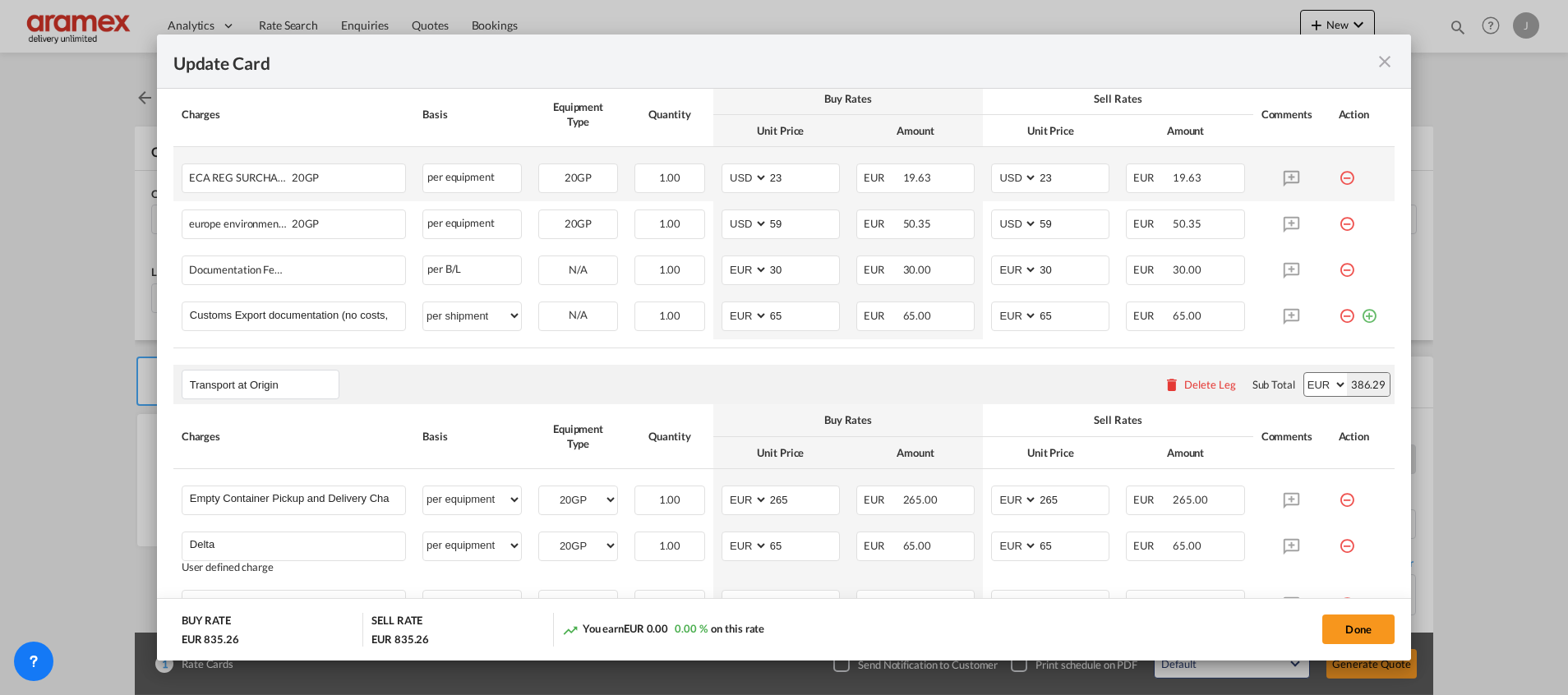
click at [1339, 178] on md-icon "icon-minus-circle-outline red-400-fg" at bounding box center [1346, 171] width 16 height 16
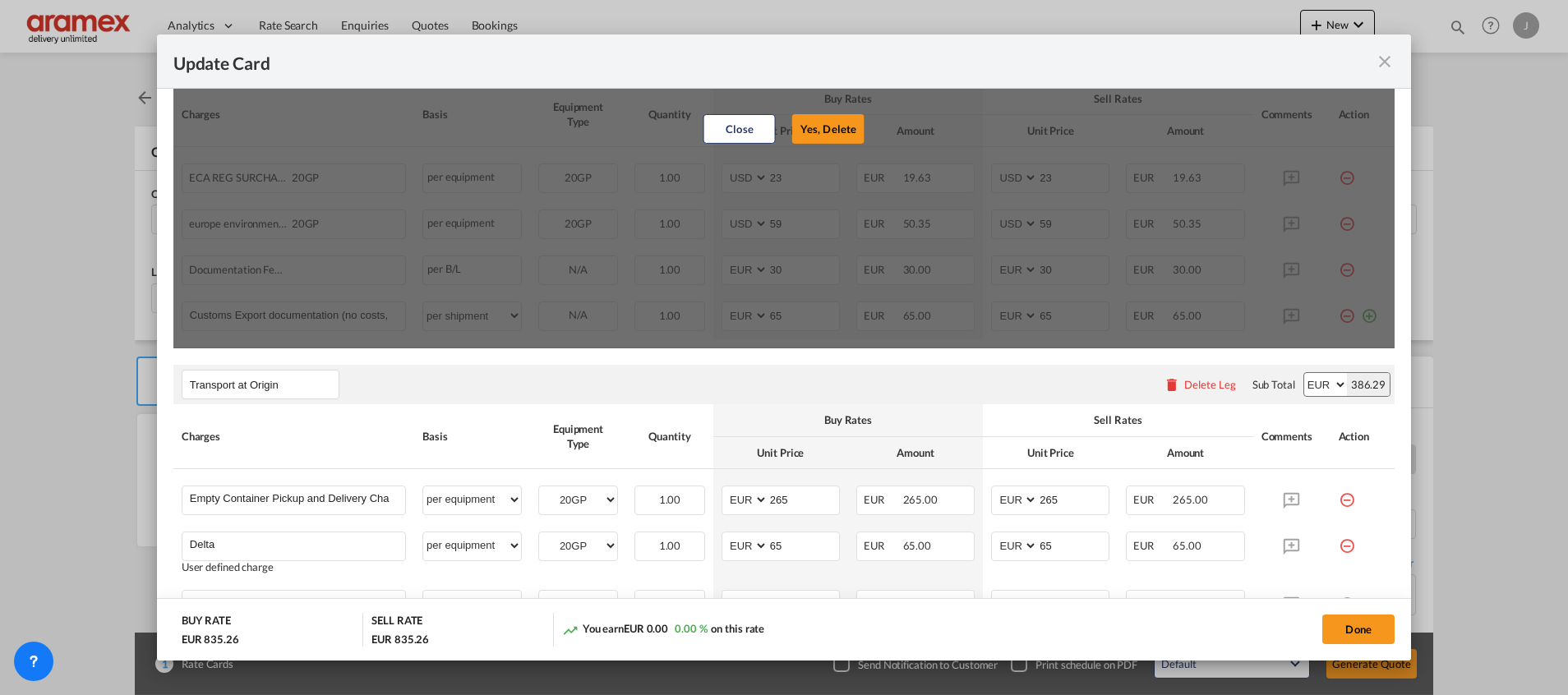
drag, startPoint x: 831, startPoint y: 127, endPoint x: 972, endPoint y: 137, distance: 141.4
click at [843, 127] on button "Yes, Delete" at bounding box center [828, 129] width 73 height 30
type input "59"
select select "string:EUR"
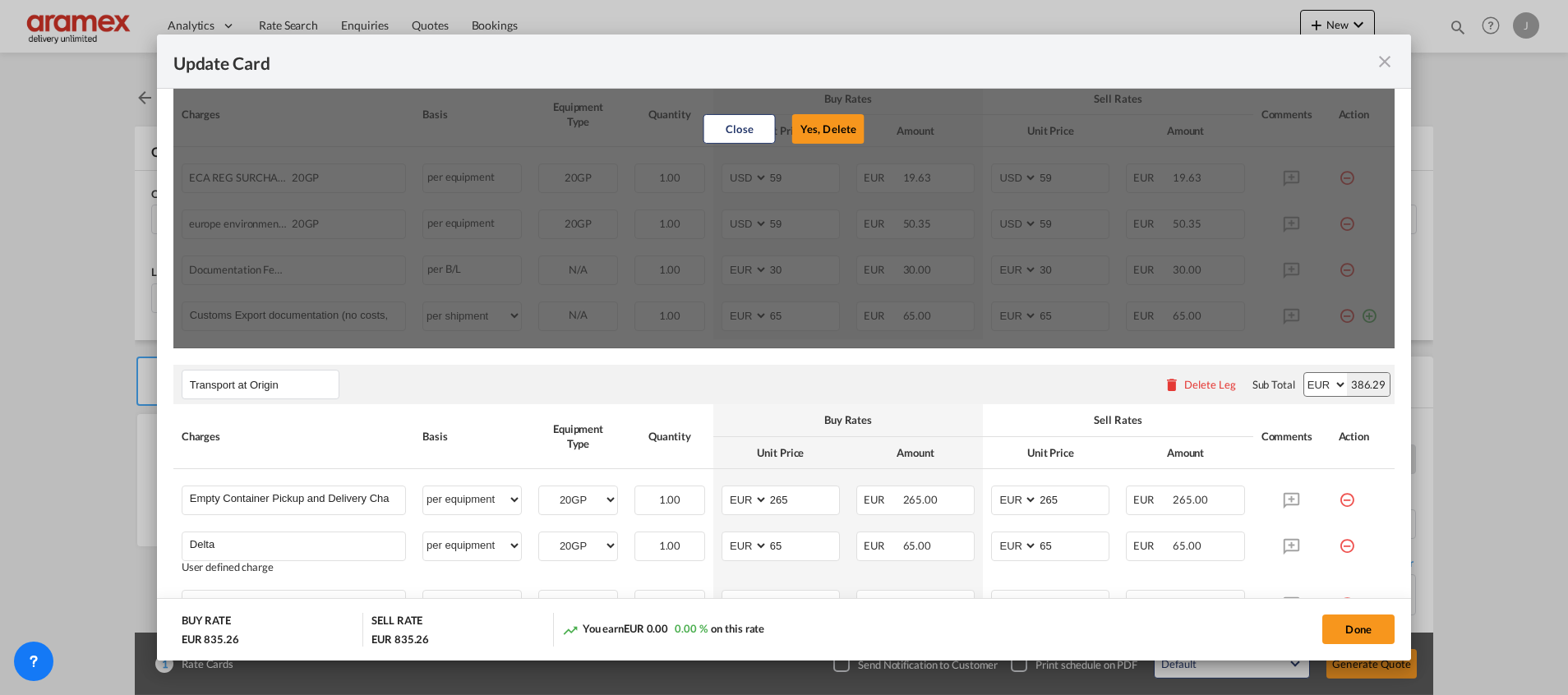
type input "30"
select select "string:EUR"
type input "30"
type input "65"
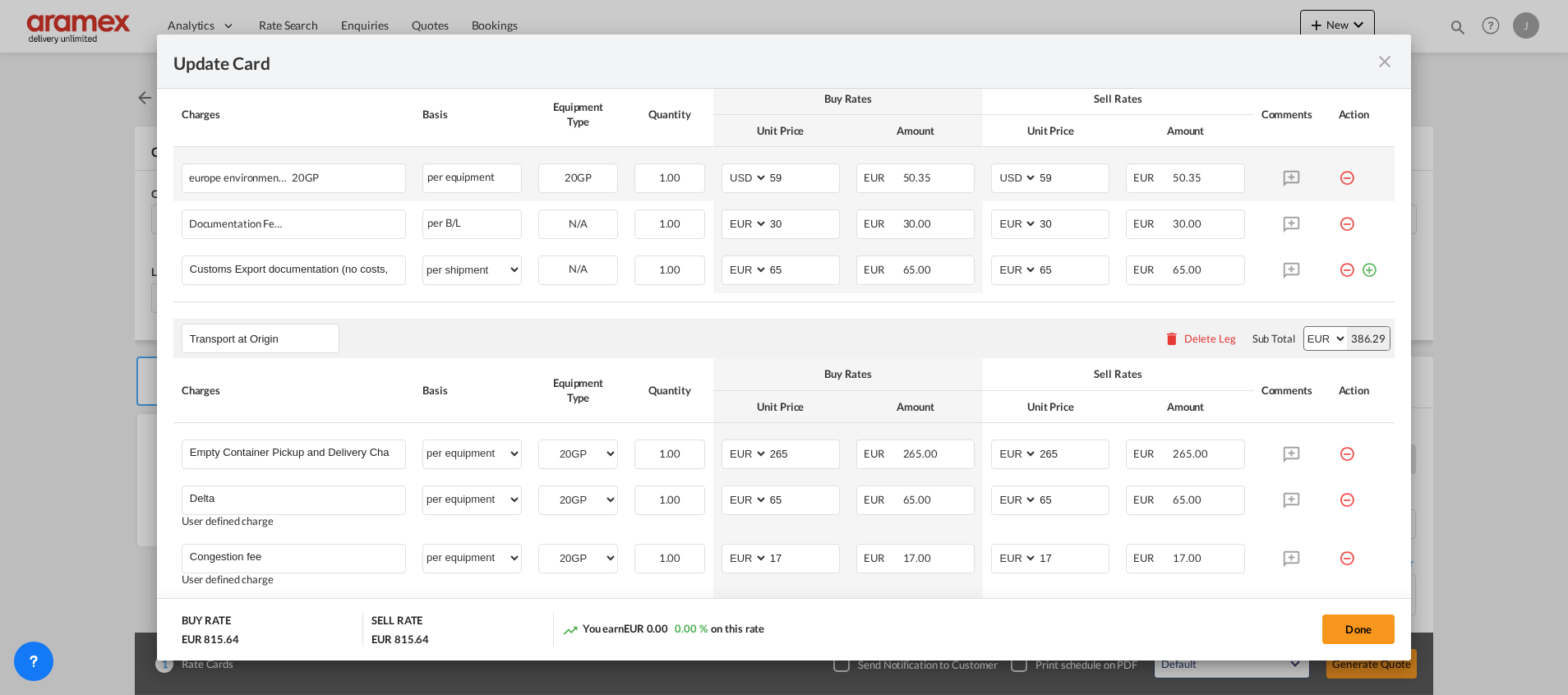
click at [1339, 178] on md-icon "icon-minus-circle-outline red-400-fg" at bounding box center [1346, 171] width 16 height 16
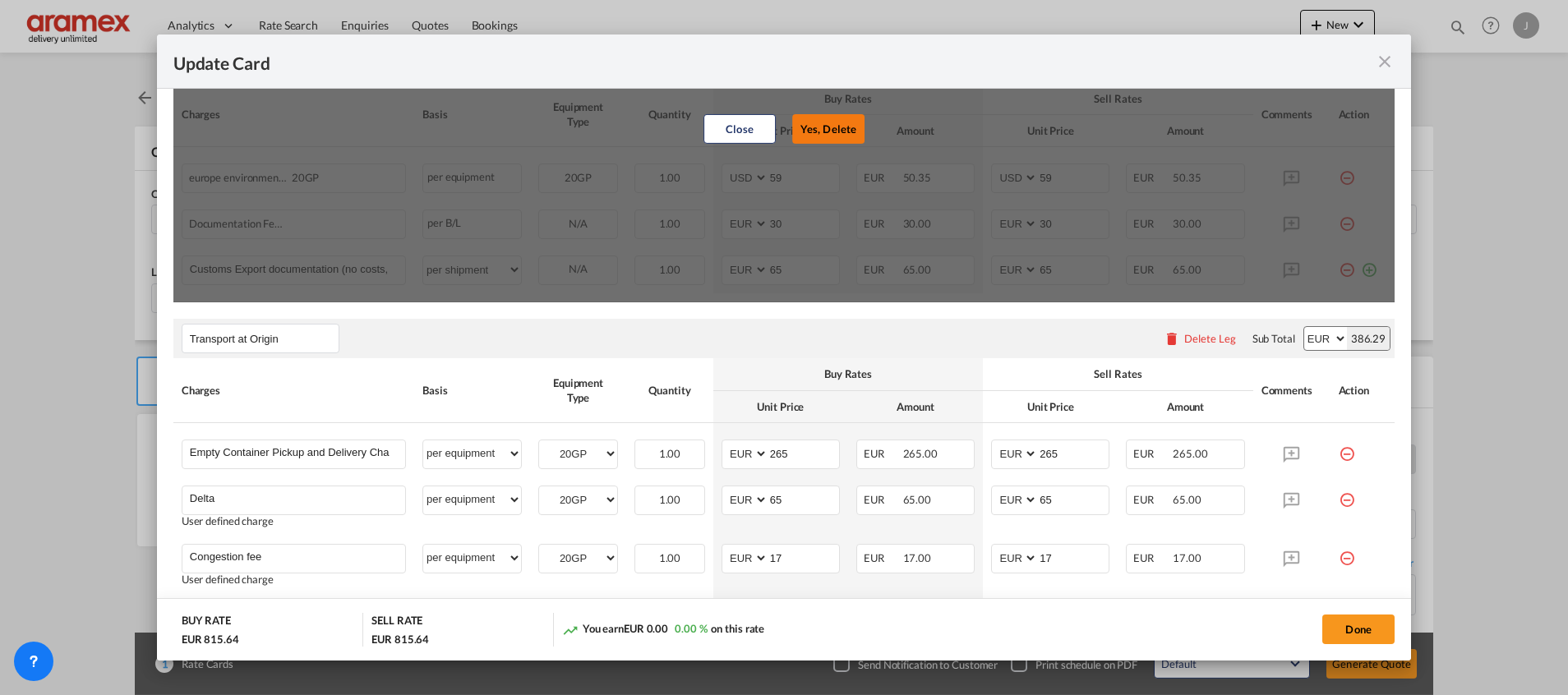
click at [834, 130] on button "Yes, Delete" at bounding box center [828, 129] width 73 height 30
select select "string:EUR"
type input "30"
select select "string:EUR"
type input "30"
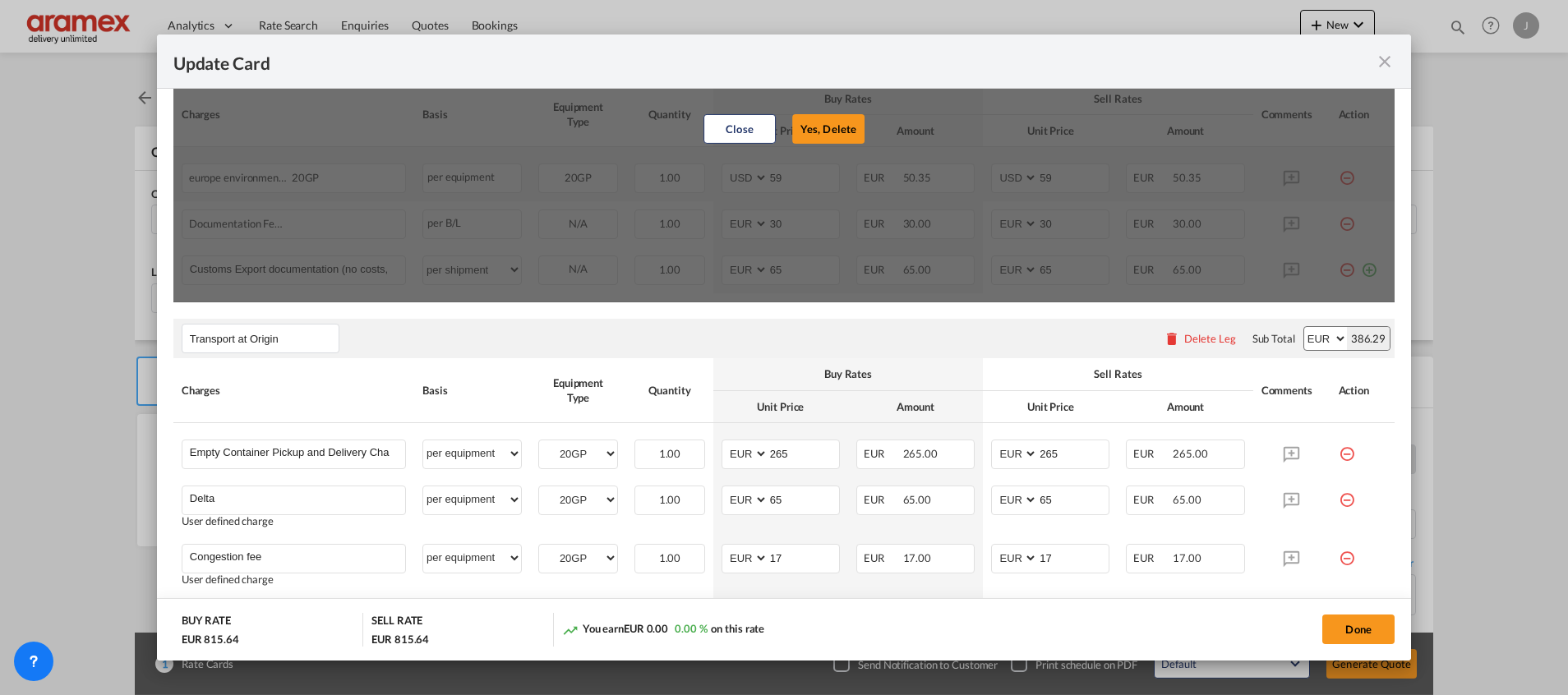
type input "65"
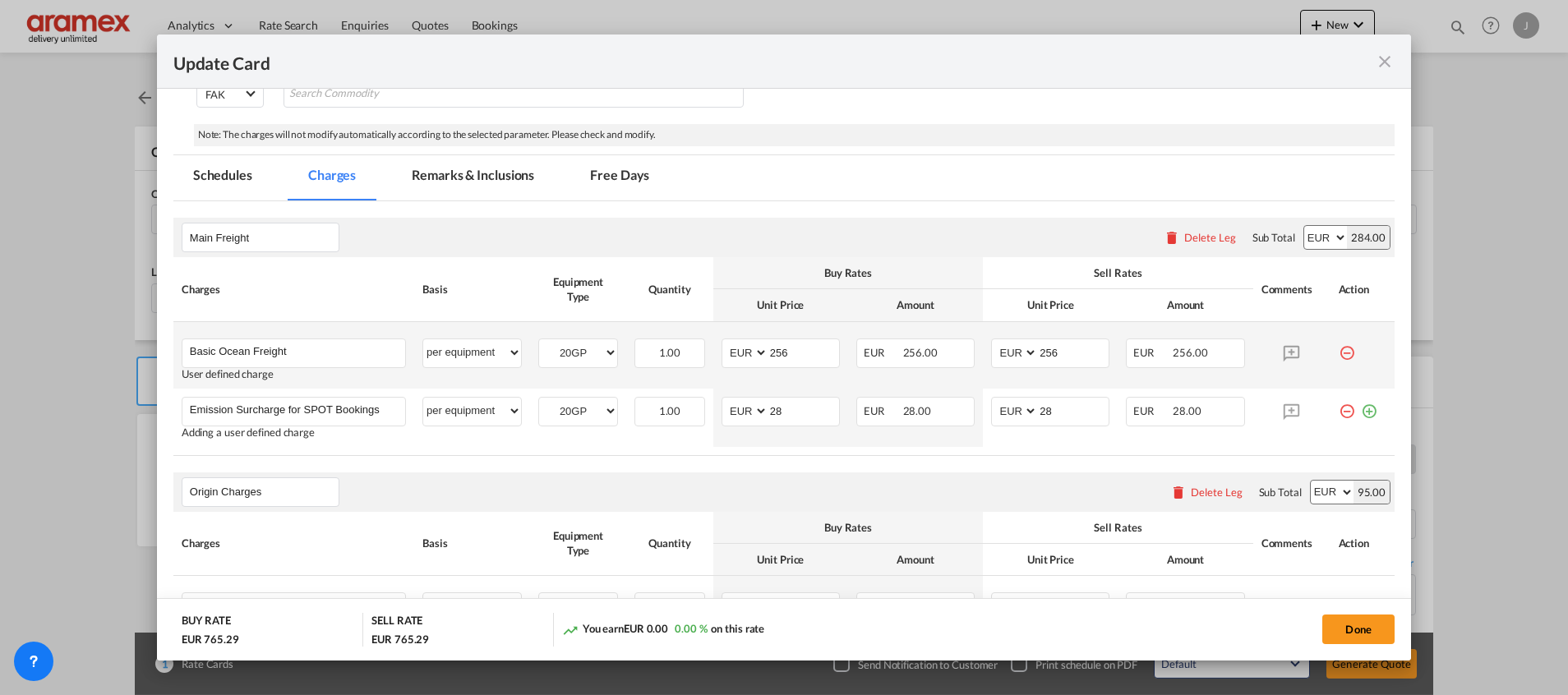
scroll to position [307, 0]
click at [1372, 623] on button "Done" at bounding box center [1358, 629] width 73 height 30
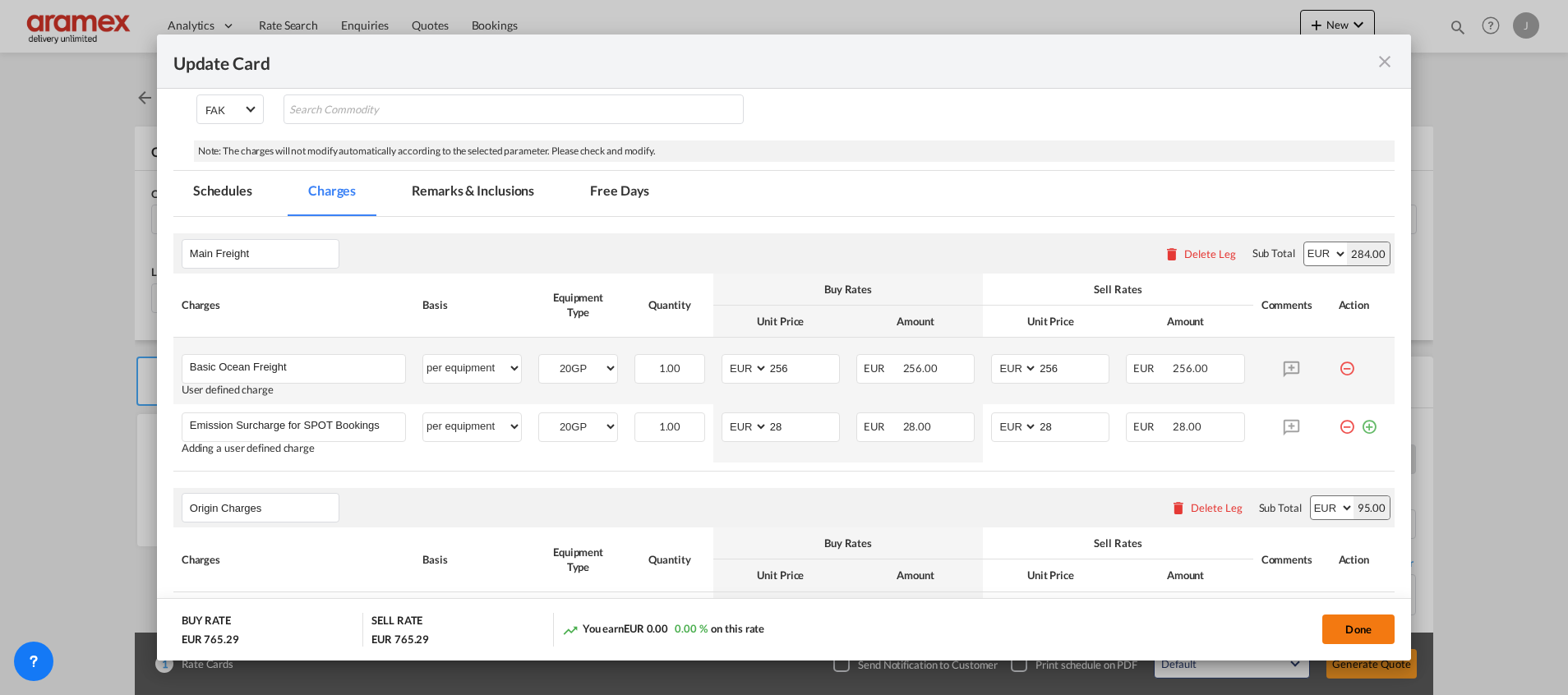
scroll to position [0, 0]
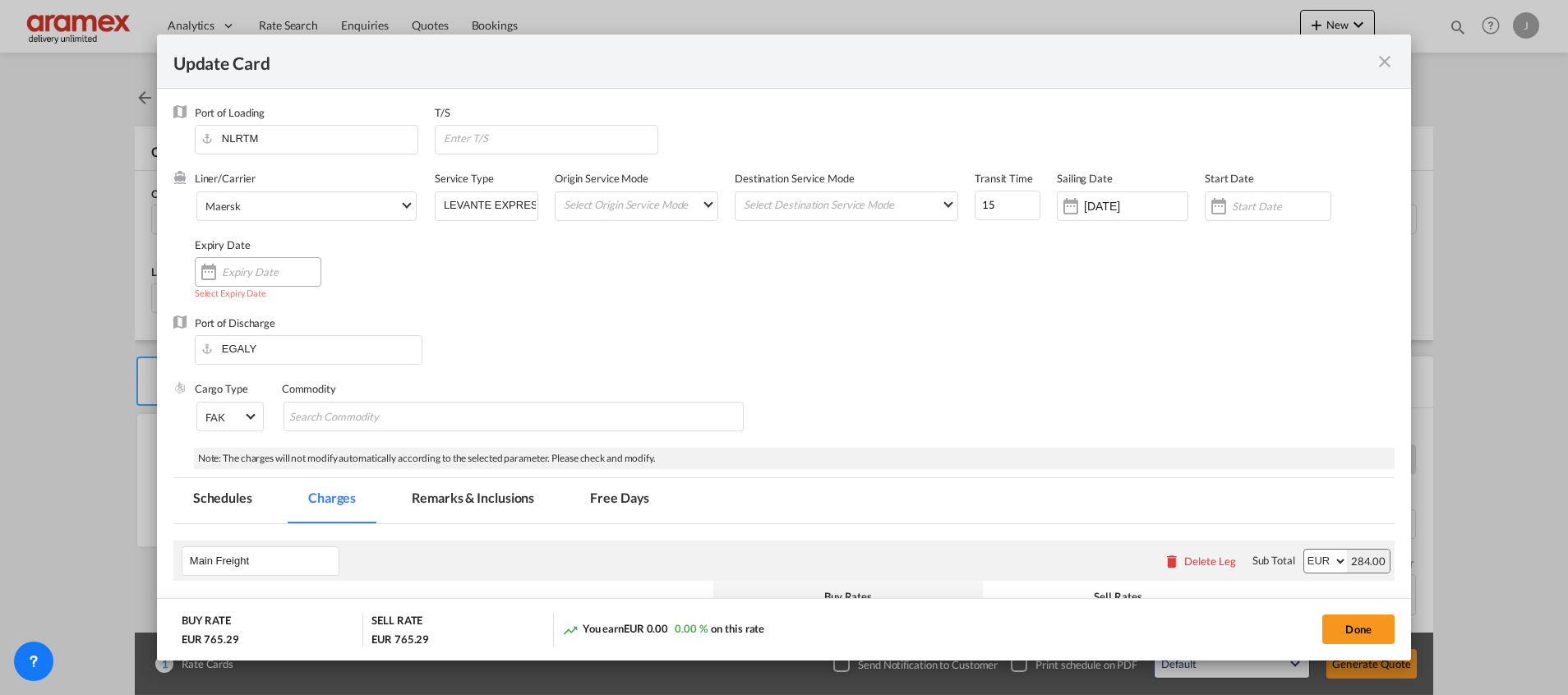
click at [249, 279] on div "Update Card Port ..." at bounding box center [257, 272] width 127 height 30
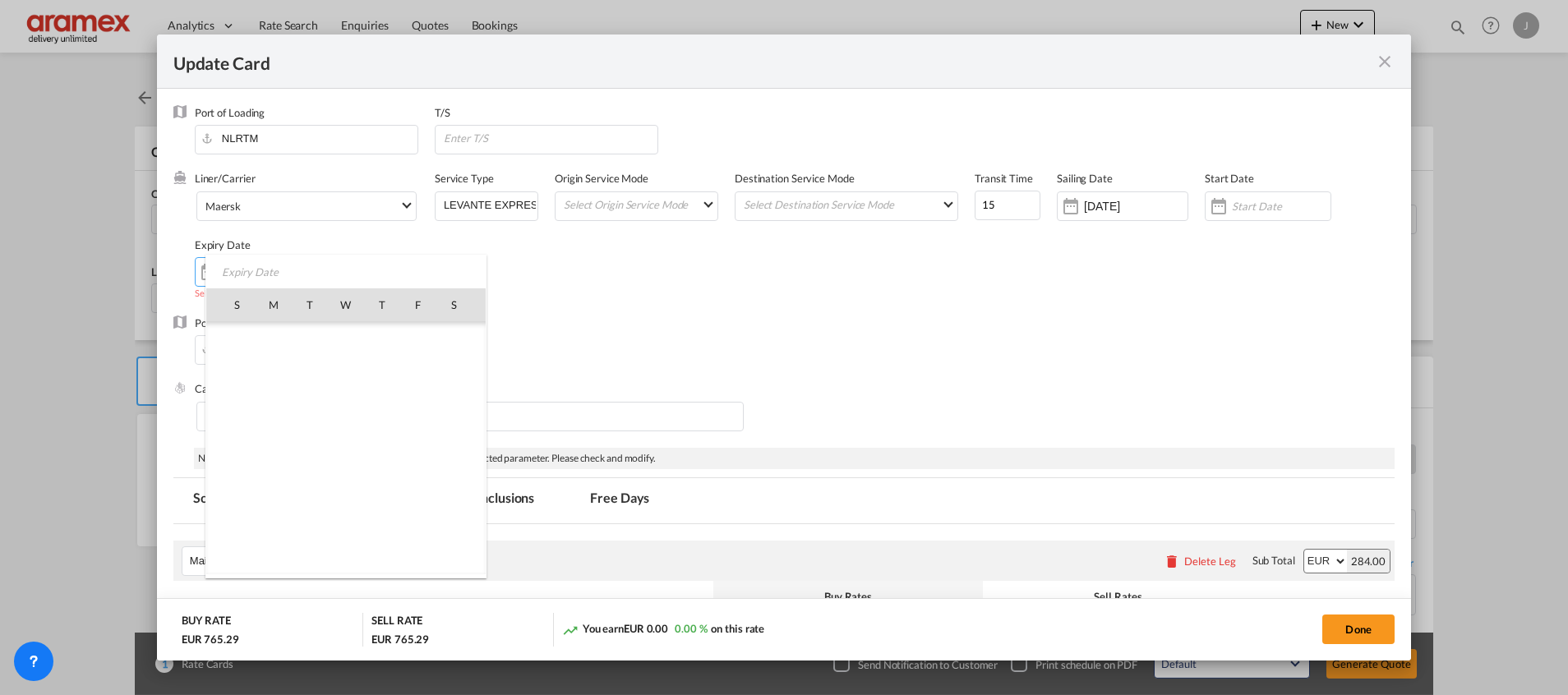
scroll to position [380689, 0]
click at [347, 336] on span "1" at bounding box center [346, 340] width 35 height 35
type input "[DATE]"
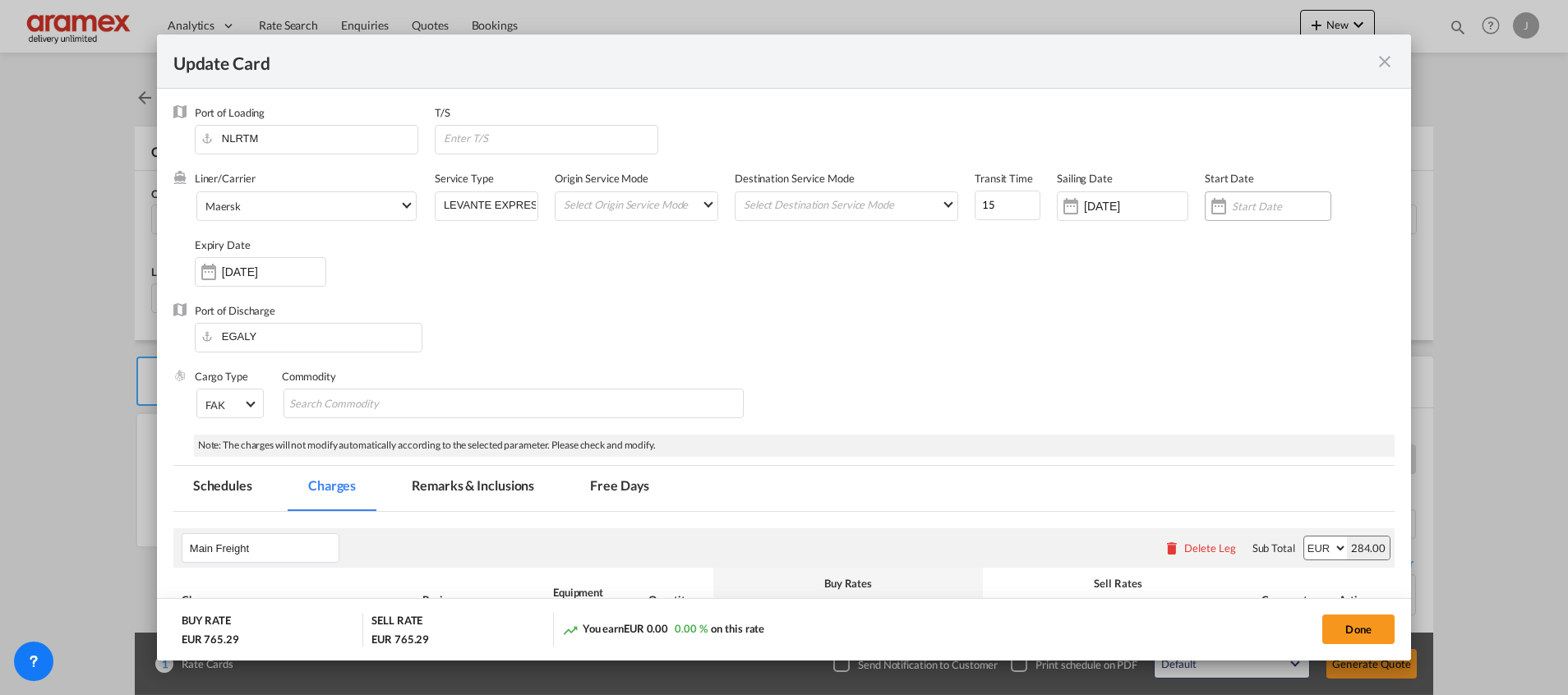
click at [1241, 193] on div "Update Card Port ..." at bounding box center [1268, 206] width 127 height 30
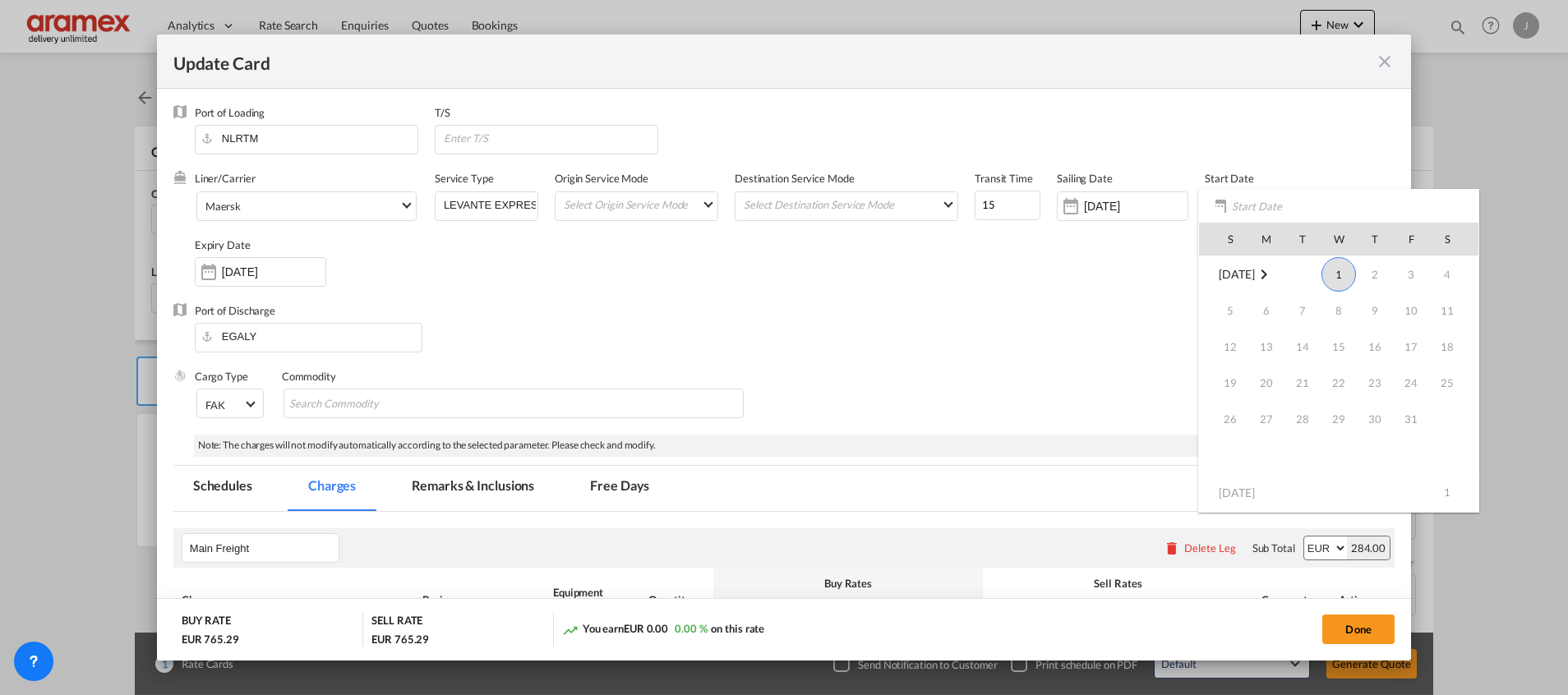
click at [1340, 268] on span "1" at bounding box center [1339, 275] width 35 height 35
type input "[DATE]"
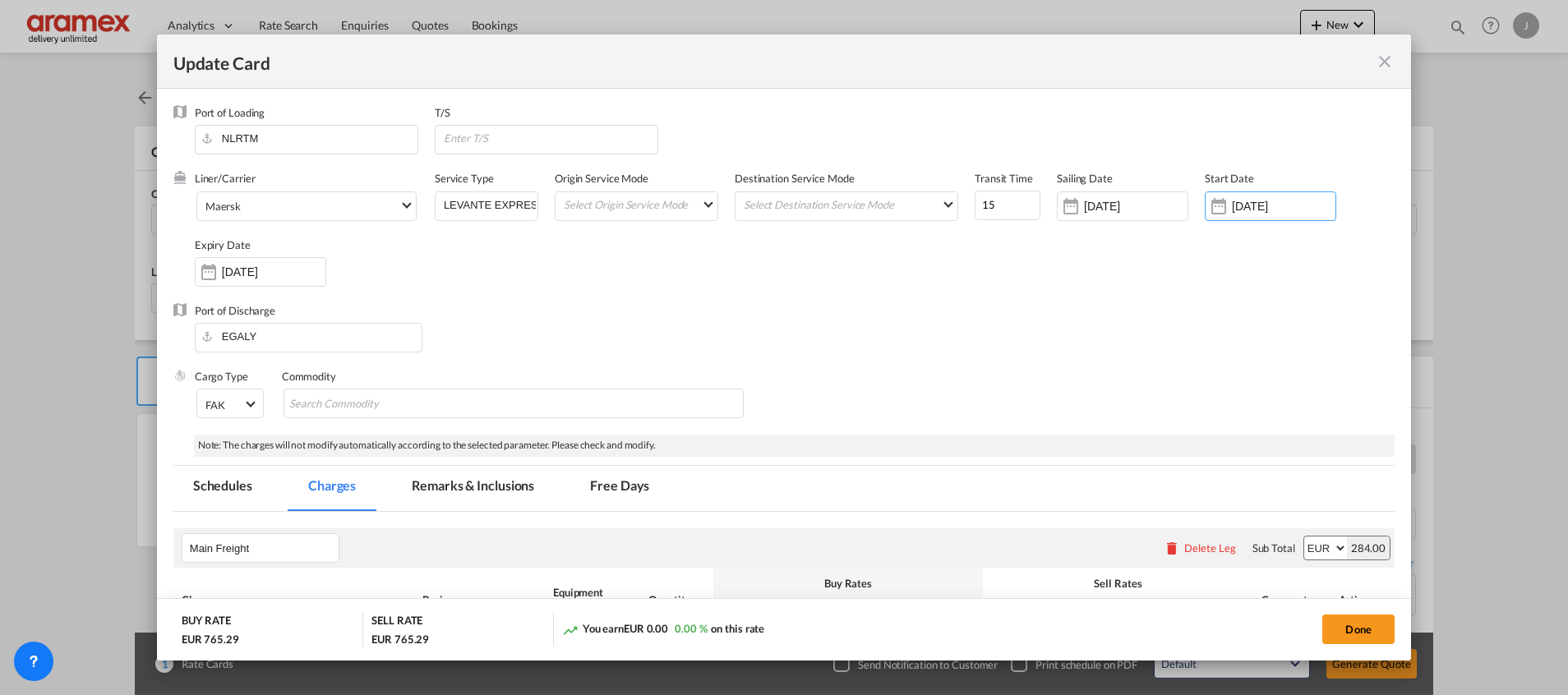
click at [1184, 320] on div "Port of Discharge EGALY" at bounding box center [784, 336] width 1222 height 66
click at [1367, 627] on button "Done" at bounding box center [1358, 629] width 73 height 30
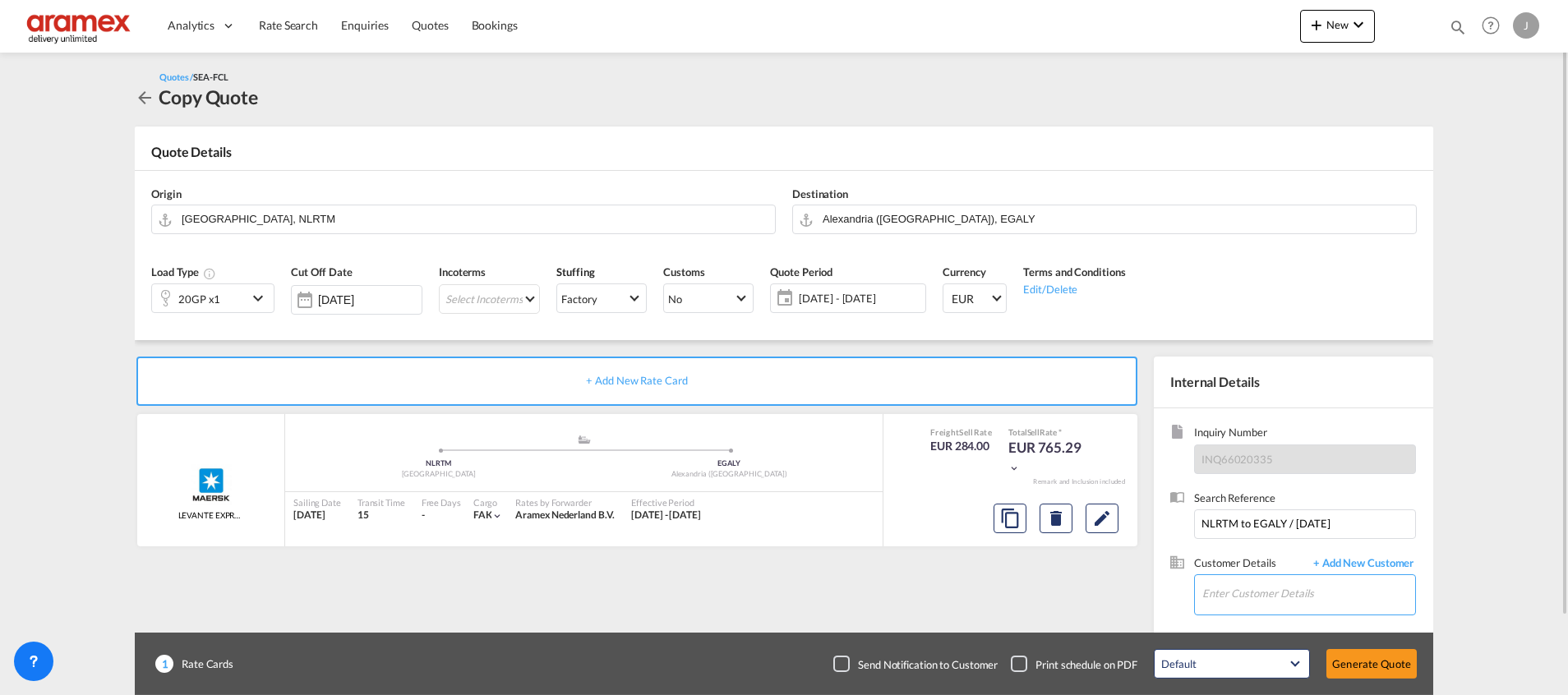
click at [1273, 592] on input "Enter Customer Details" at bounding box center [1309, 594] width 213 height 37
click at [1275, 544] on div "[PERSON_NAME] [PERSON_NAME][EMAIL_ADDRESS][DOMAIN_NAME] | Aramex International …" at bounding box center [1308, 553] width 214 height 44
type input "Aramex International – [GEOGRAPHIC_DATA], [GEOGRAPHIC_DATA], [PERSON_NAME], [EM…"
click at [1380, 669] on button "Generate Quote" at bounding box center [1371, 663] width 90 height 30
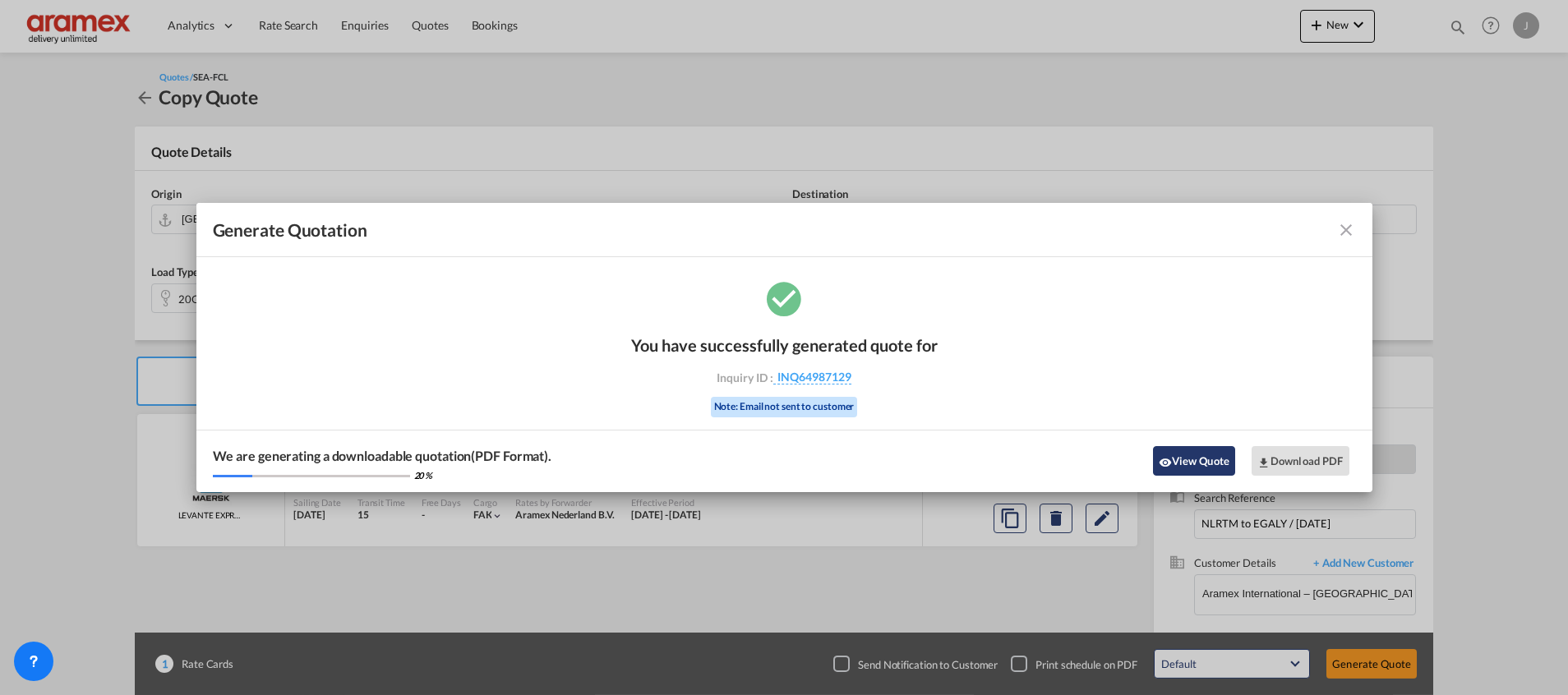
click at [1179, 474] on button "View Quote" at bounding box center [1194, 460] width 82 height 30
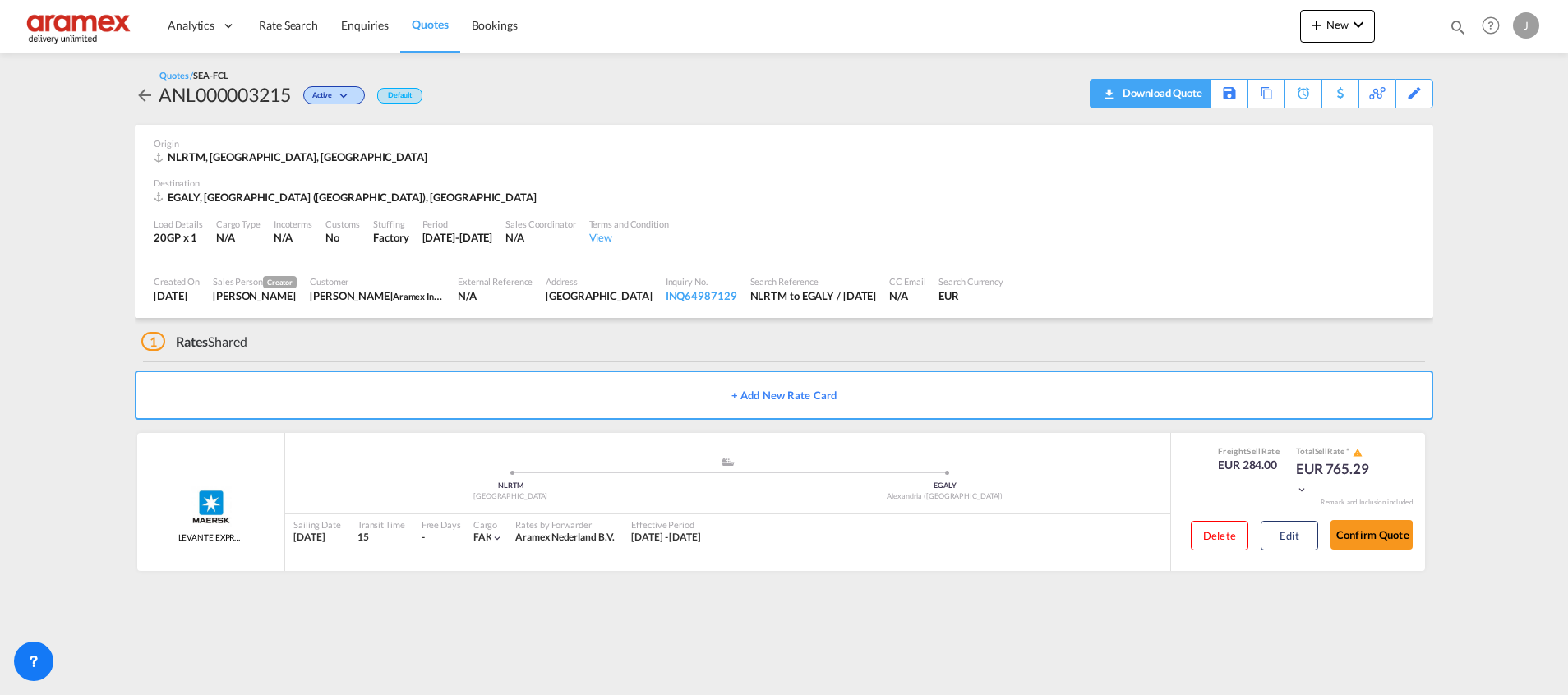
click at [1185, 95] on div "Download Quote" at bounding box center [1160, 92] width 84 height 26
click at [1163, 95] on div "Download Quote" at bounding box center [1160, 92] width 84 height 26
click at [1179, 99] on div "Download Quote" at bounding box center [1160, 92] width 84 height 26
click at [1289, 541] on button "Edit" at bounding box center [1288, 536] width 57 height 30
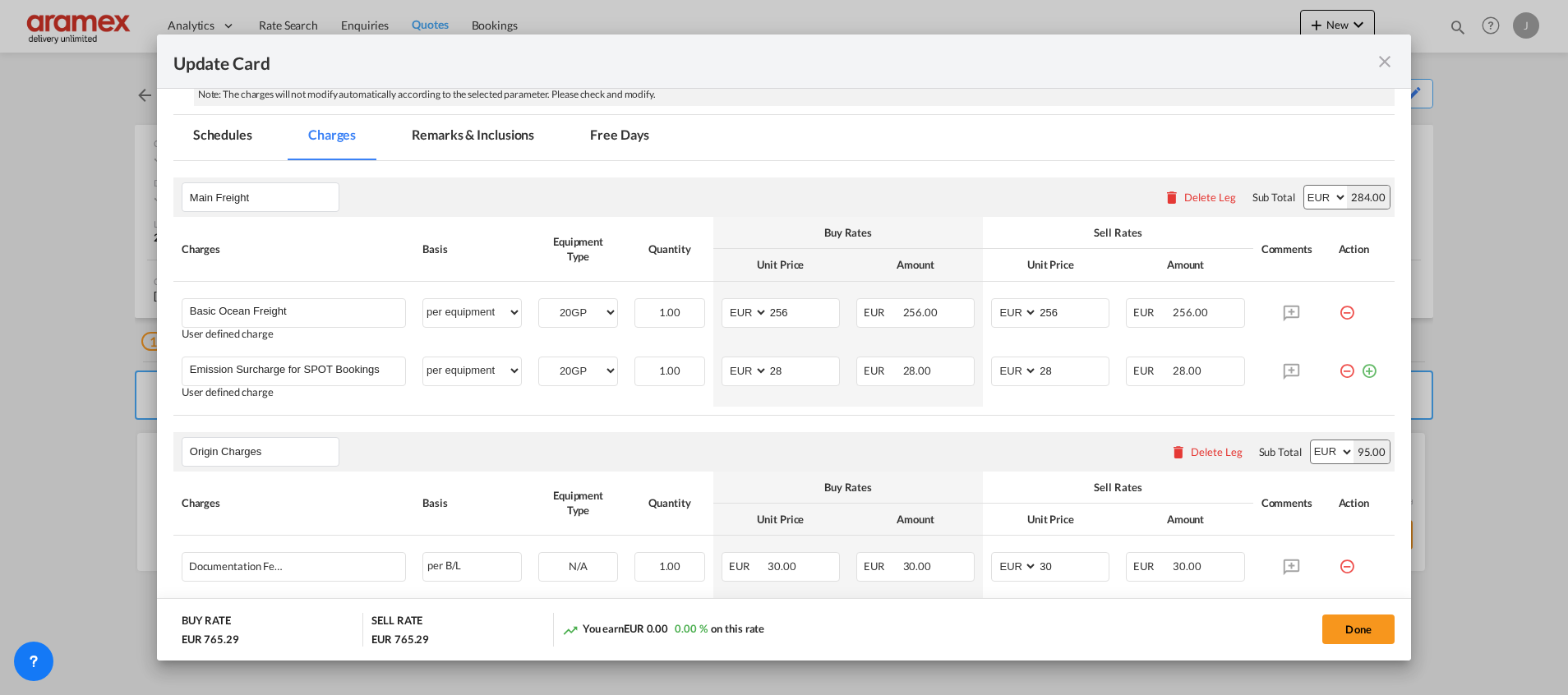
scroll to position [369, 0]
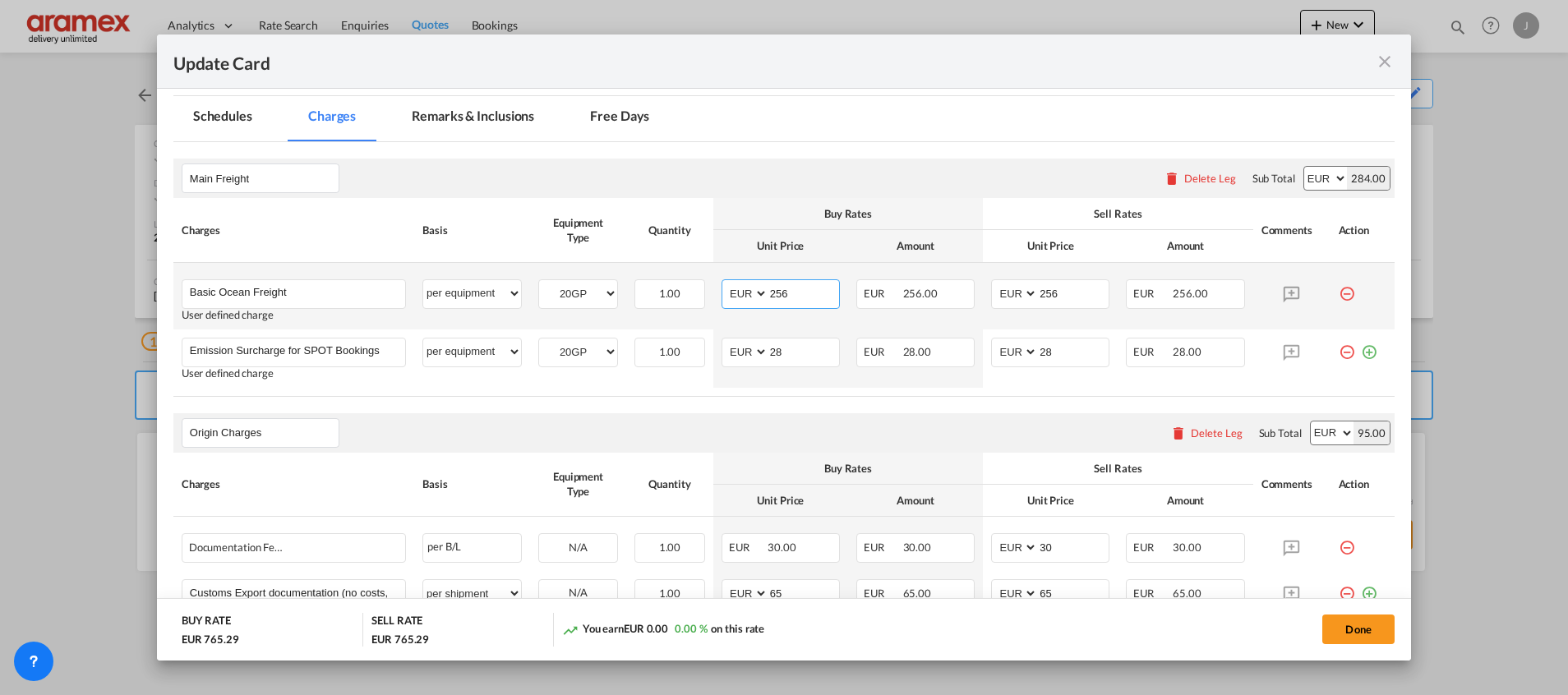
click at [736, 297] on select "AED AFN ALL AMD ANG AOA ARS AUD AWG AZN BAM BBD BDT BGN BHD BIF BMD BND [PERSON…" at bounding box center [746, 293] width 43 height 22
select select "string:USD"
click at [725, 282] on select "AED AFN ALL AMD ANG AOA ARS AUD AWG AZN BAM BBD BDT BGN BHD BIF BMD BND [PERSON…" at bounding box center [746, 293] width 43 height 22
click at [995, 298] on select "AED AFN ALL AMD ANG AOA ARS AUD AWG AZN BAM BBD BDT BGN BHD BIF BMD BND [PERSON…" at bounding box center [1016, 293] width 43 height 22
select select "string:USD"
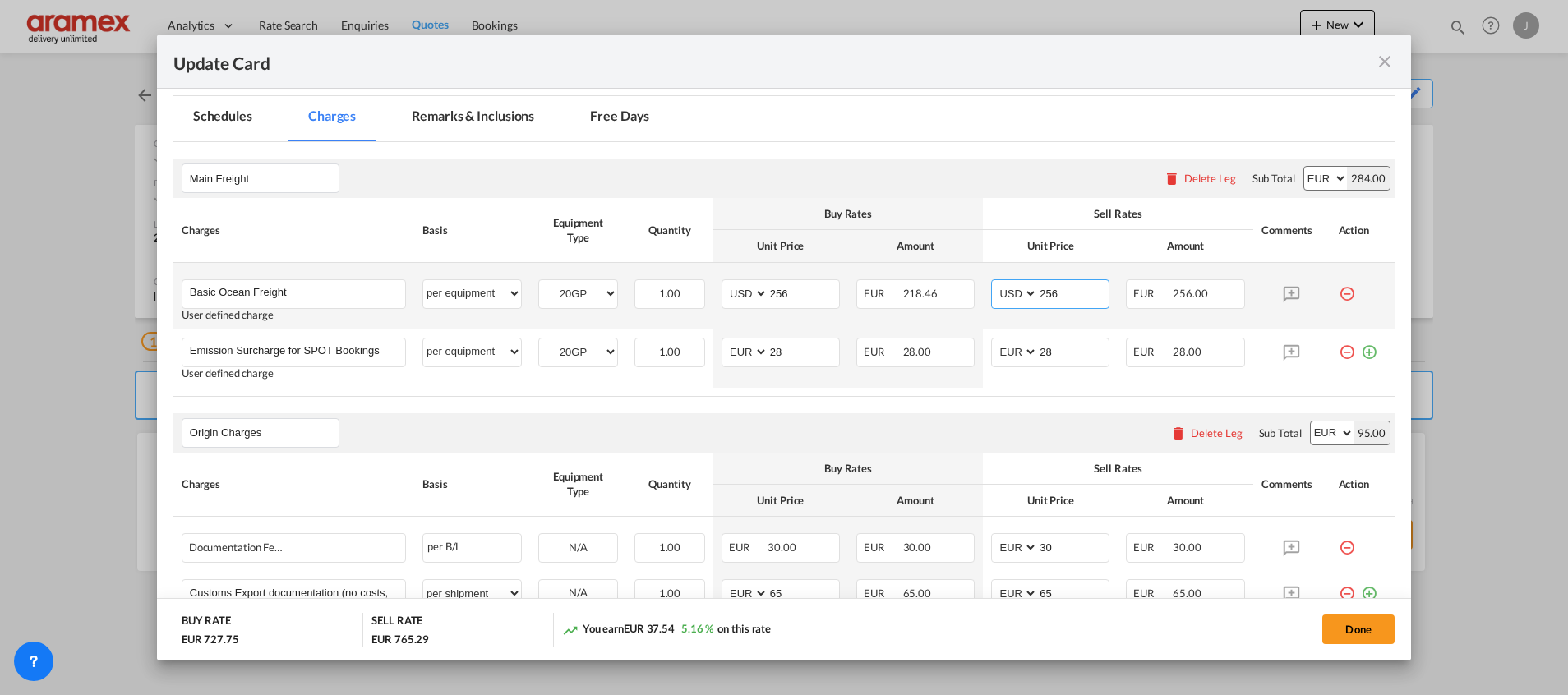
click at [994, 282] on select "AED AFN ALL AMD ANG AOA ARS AUD AWG AZN BAM BBD BDT BGN BHD BIF BMD BND [PERSON…" at bounding box center [1016, 293] width 43 height 22
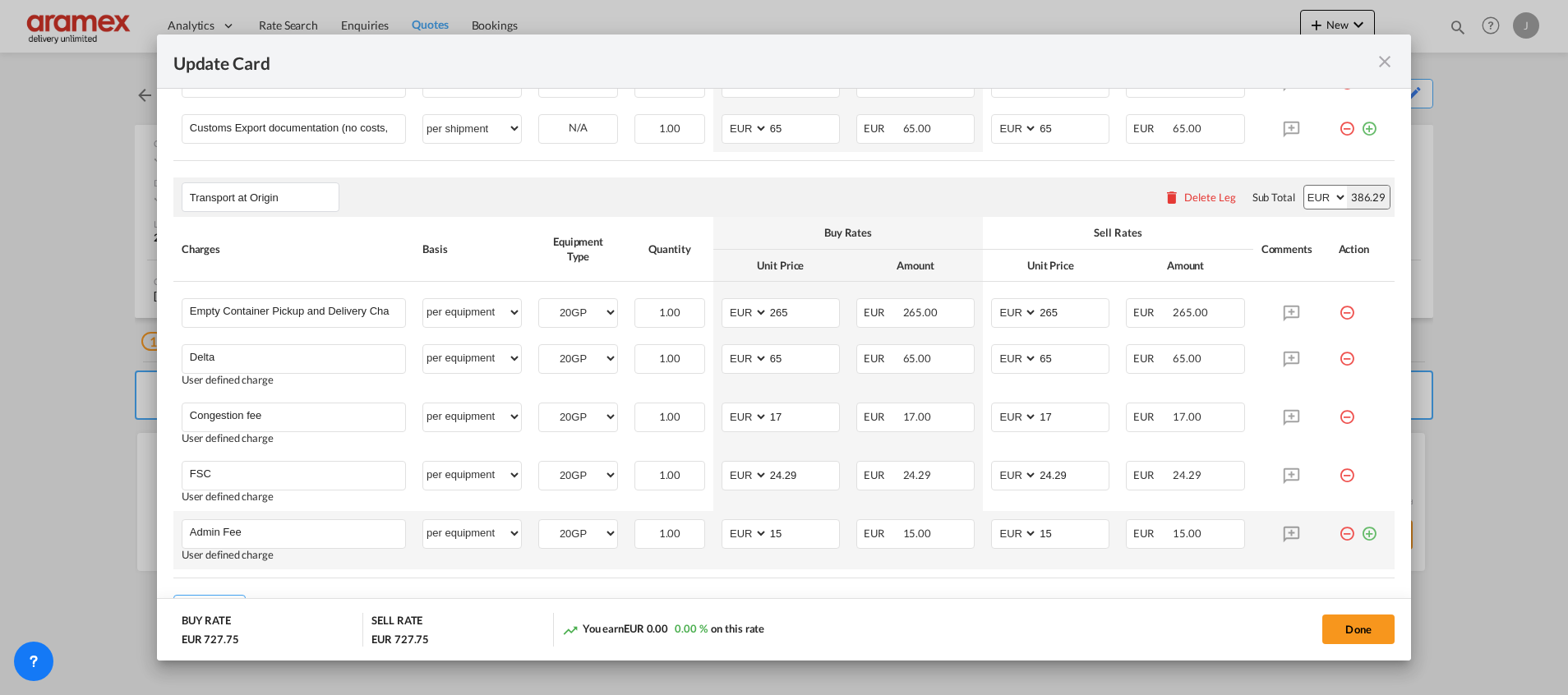
scroll to position [923, 0]
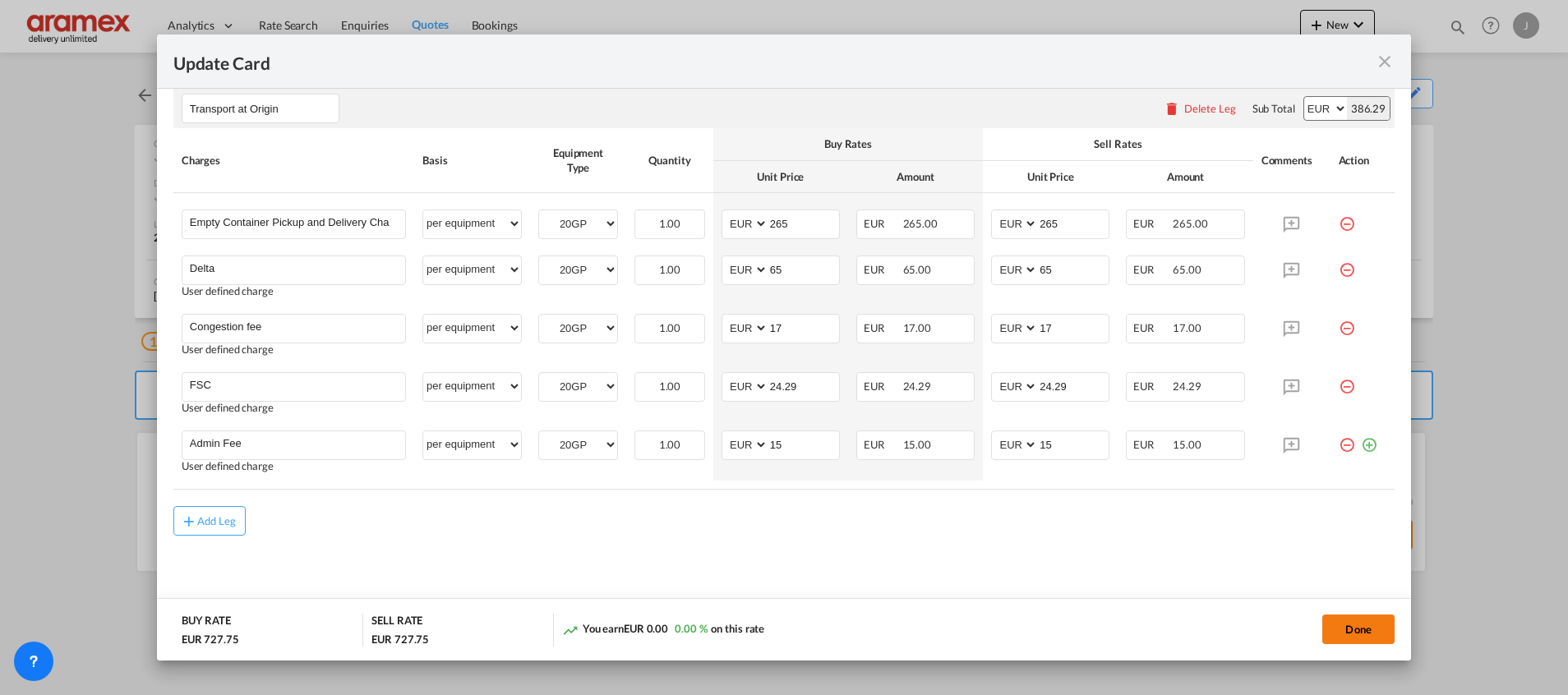
click at [1354, 625] on button "Done" at bounding box center [1358, 629] width 73 height 30
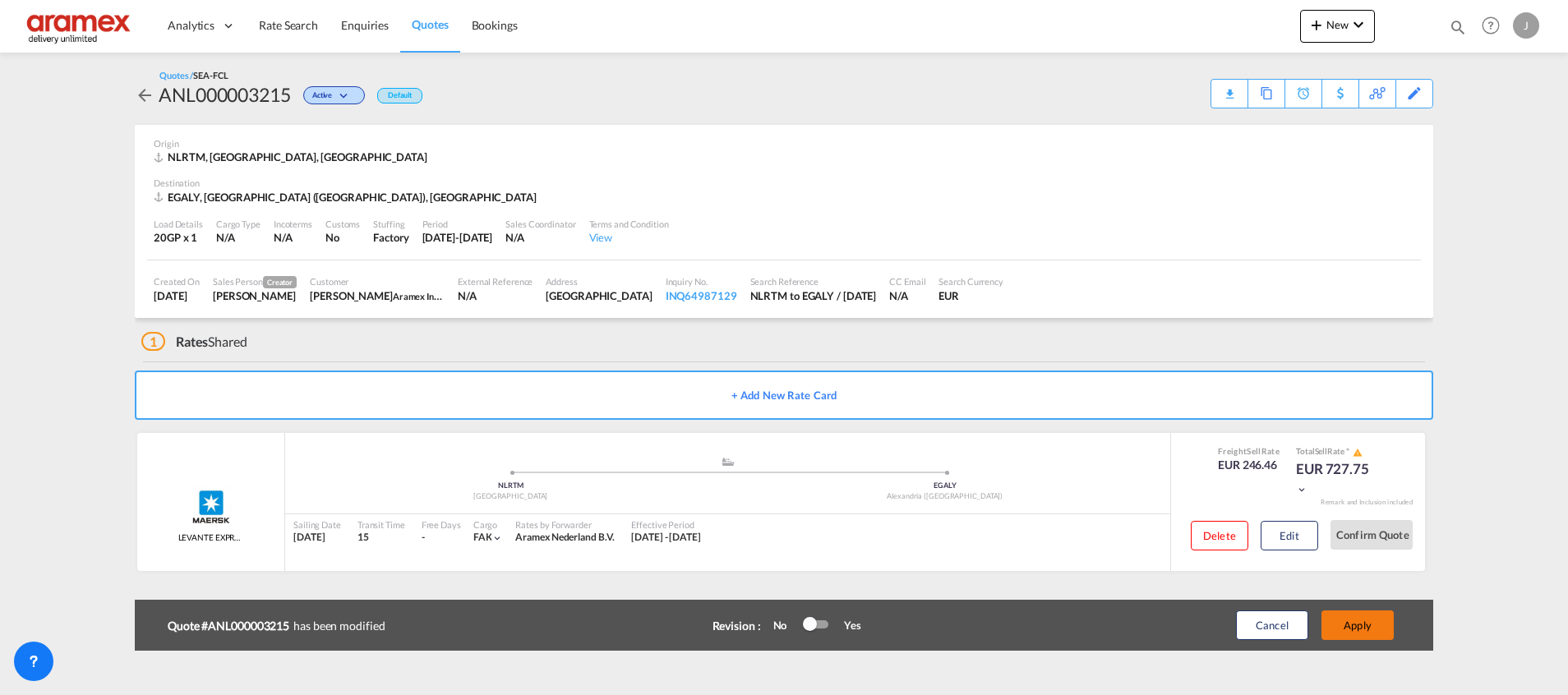
click at [1353, 624] on button "Apply" at bounding box center [1357, 624] width 73 height 30
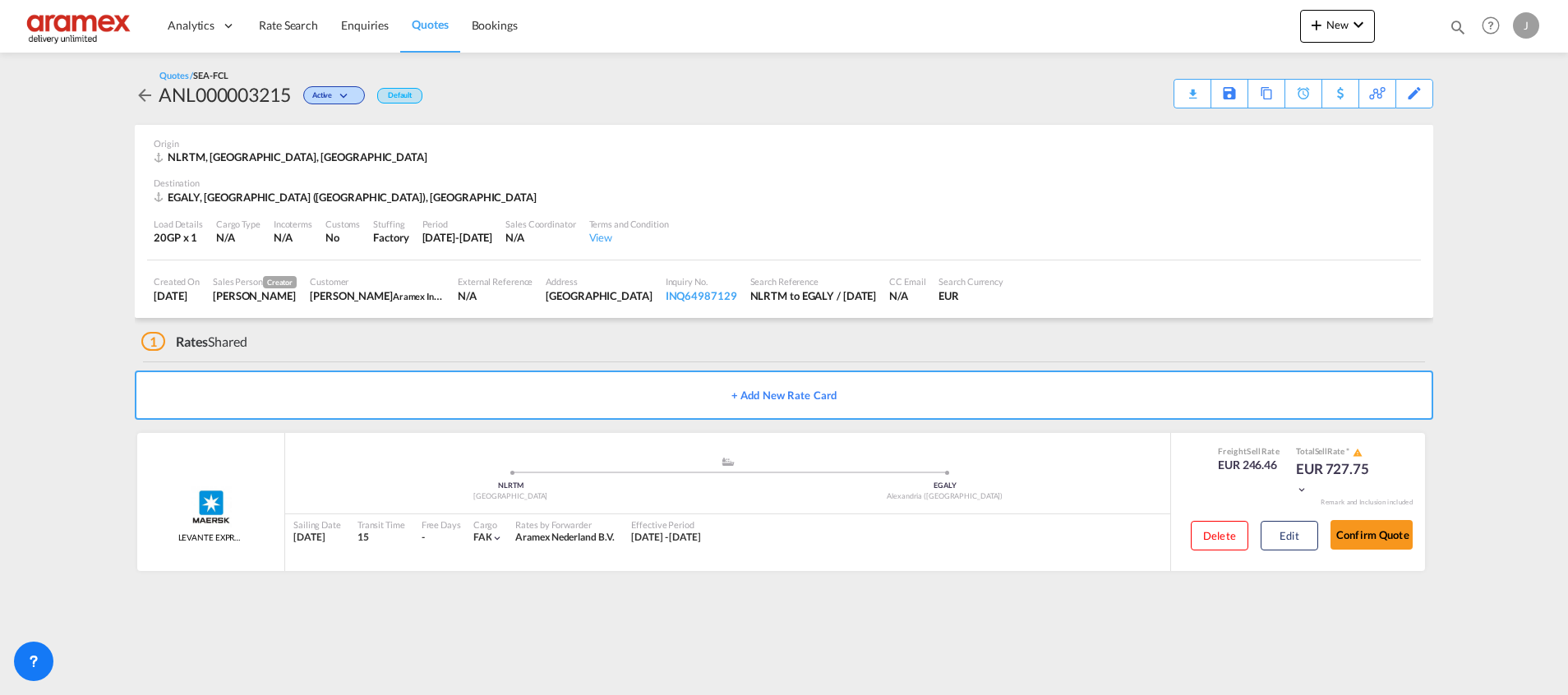
click at [0, 0] on div "Download Quote" at bounding box center [0, 0] width 0 height 0
click at [1305, 525] on button "Edit" at bounding box center [1288, 536] width 57 height 30
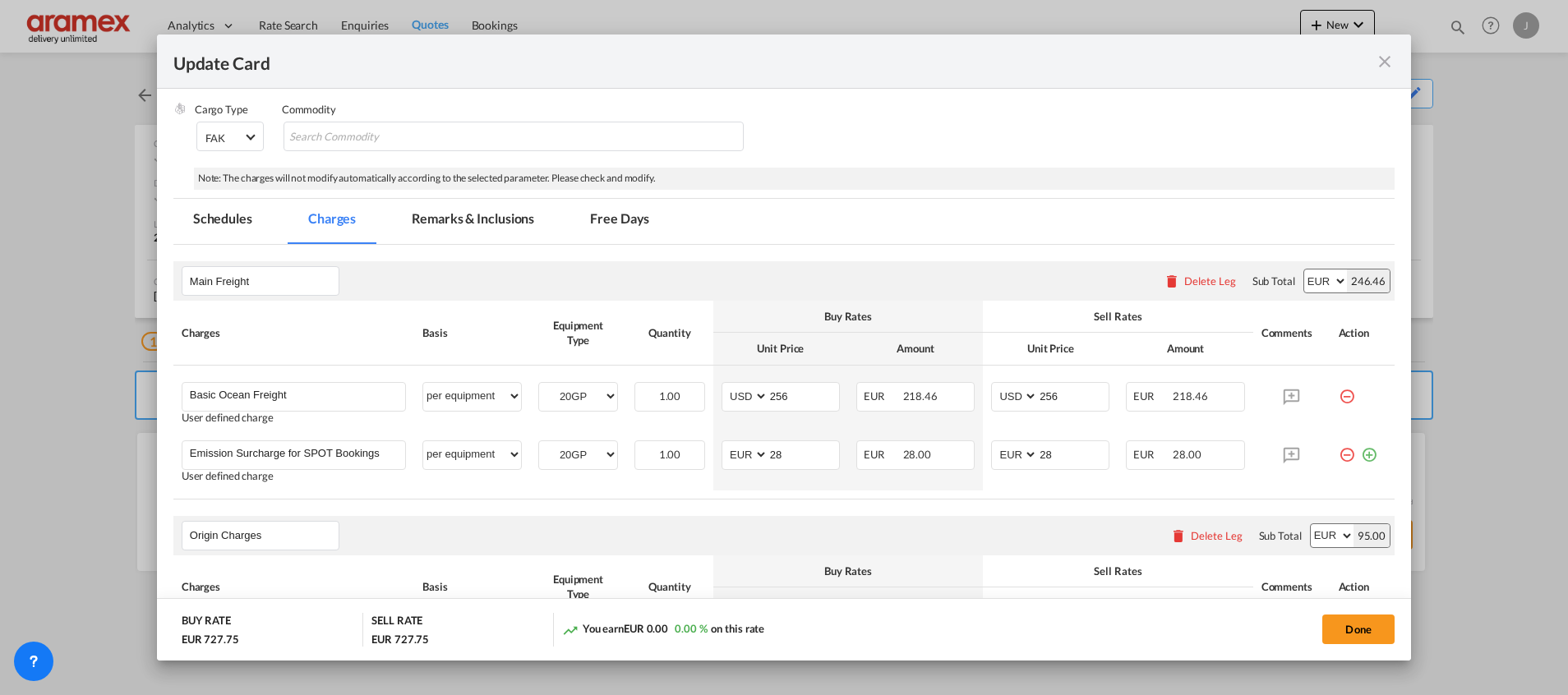
scroll to position [369, 0]
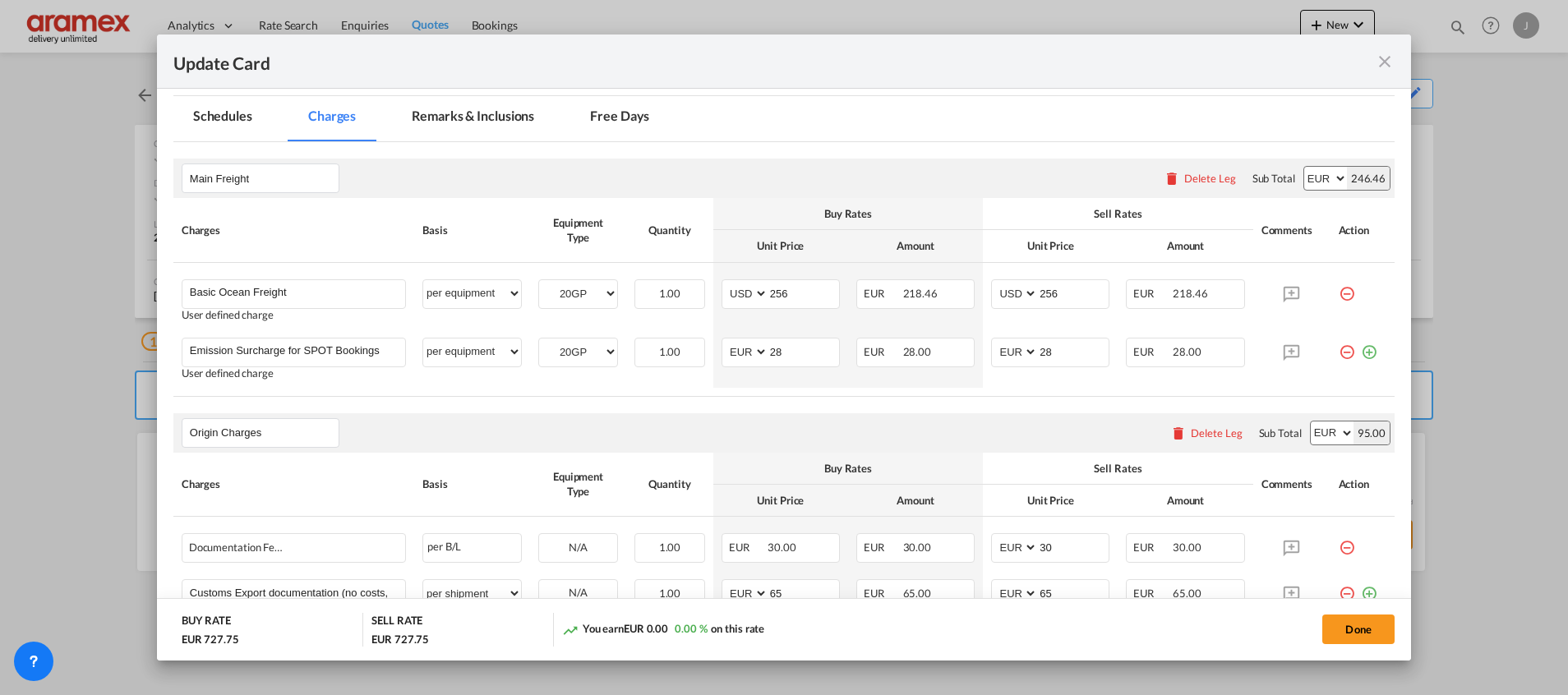
click at [479, 110] on md-tab-item "Remarks & Inclusions" at bounding box center [472, 118] width 162 height 45
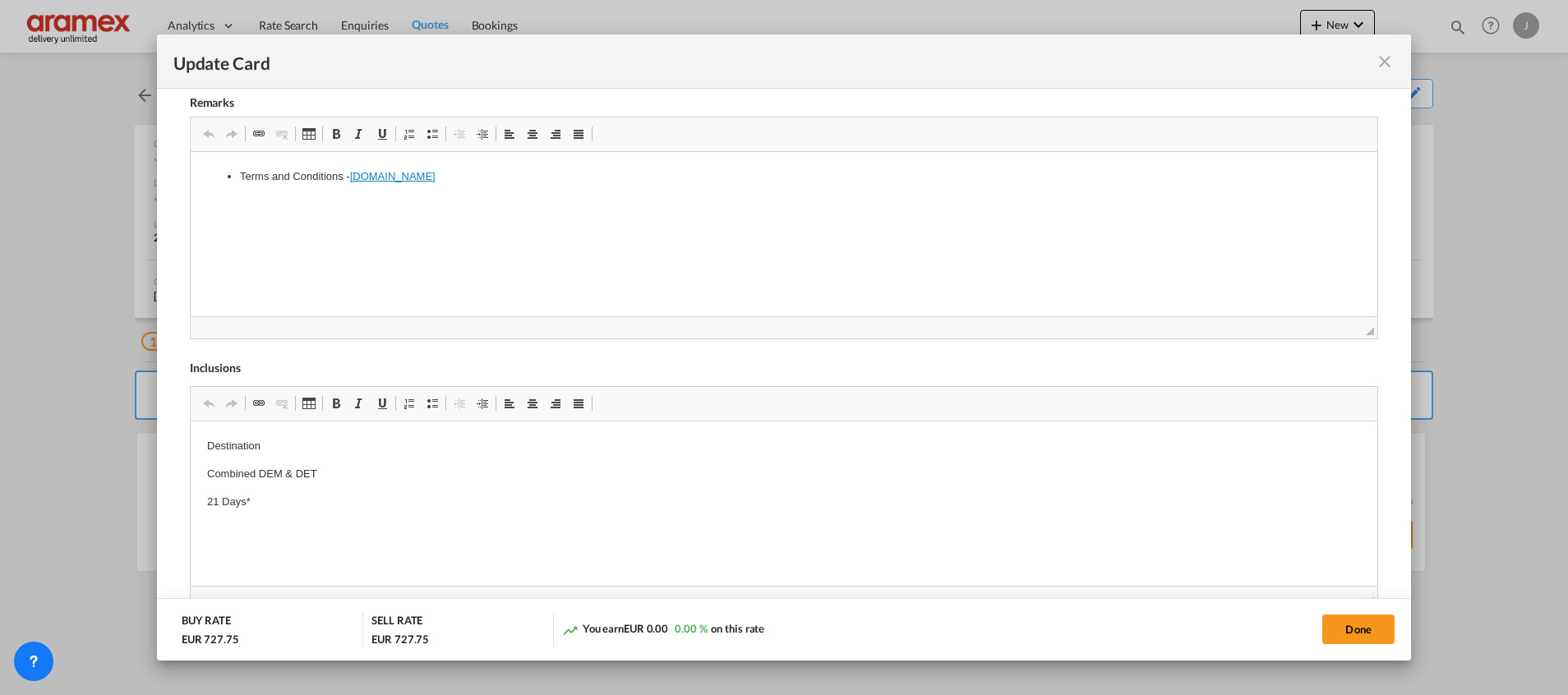
scroll to position [734, 0]
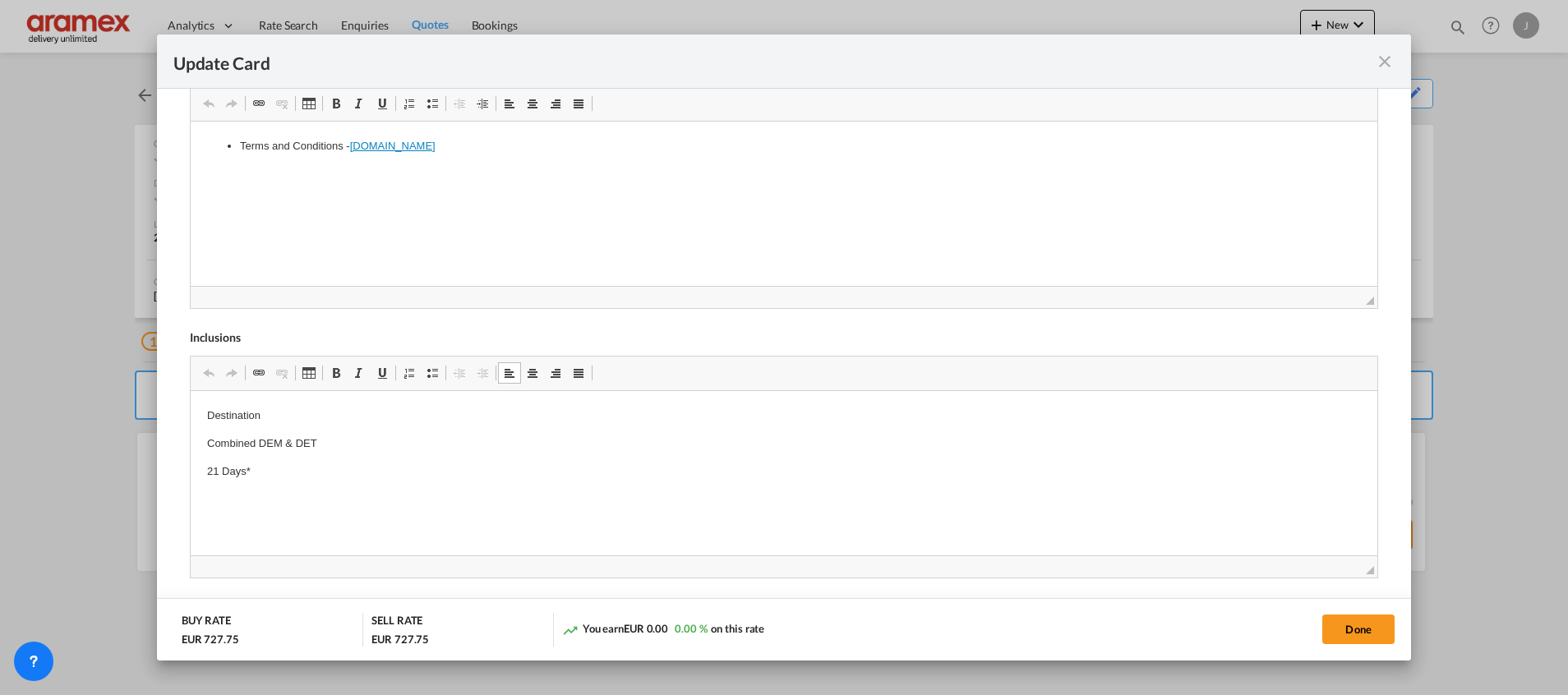
drag, startPoint x: 215, startPoint y: 414, endPoint x: 244, endPoint y: 484, distance: 75.8
drag, startPoint x: 249, startPoint y: 478, endPoint x: 189, endPoint y: 396, distance: 101.6
click at [190, 396] on html "Destination Combined DEM & DET 21 Days*" at bounding box center [783, 443] width 1187 height 105
click at [1351, 632] on button "Done" at bounding box center [1358, 629] width 73 height 30
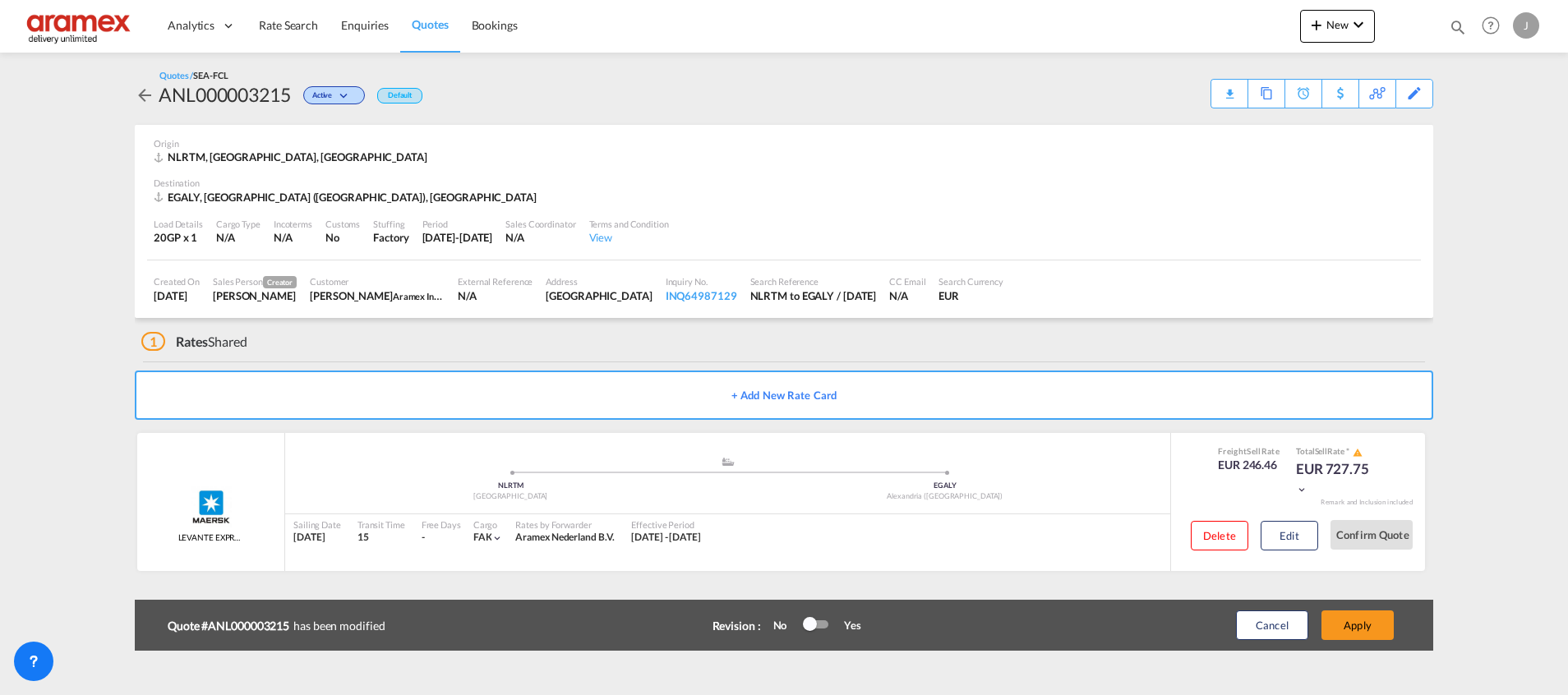
scroll to position [234, 0]
click at [1293, 94] on div "Download Quote" at bounding box center [1271, 92] width 84 height 26
click at [1290, 531] on button "Edit" at bounding box center [1288, 536] width 57 height 30
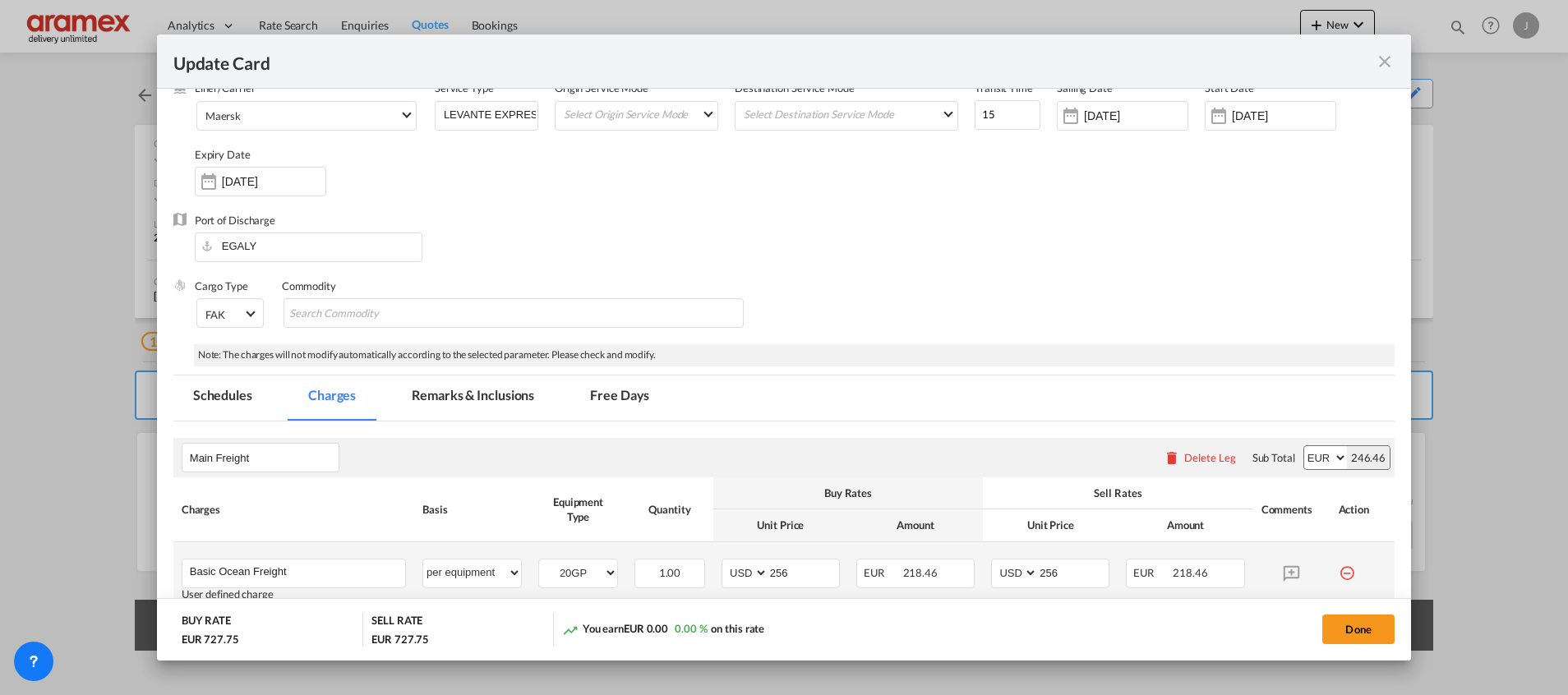
scroll to position [246, 0]
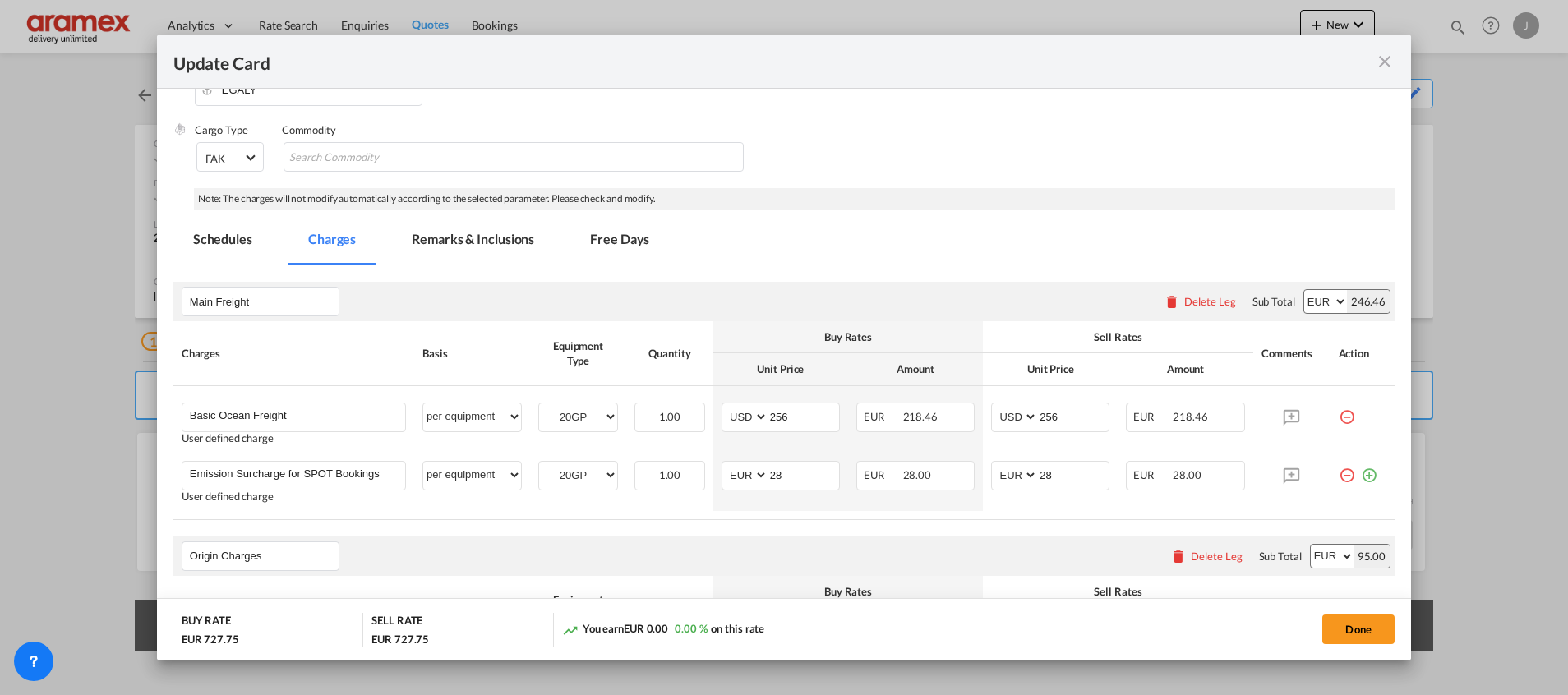
click at [467, 224] on md-tab-item "Remarks & Inclusions" at bounding box center [472, 242] width 162 height 45
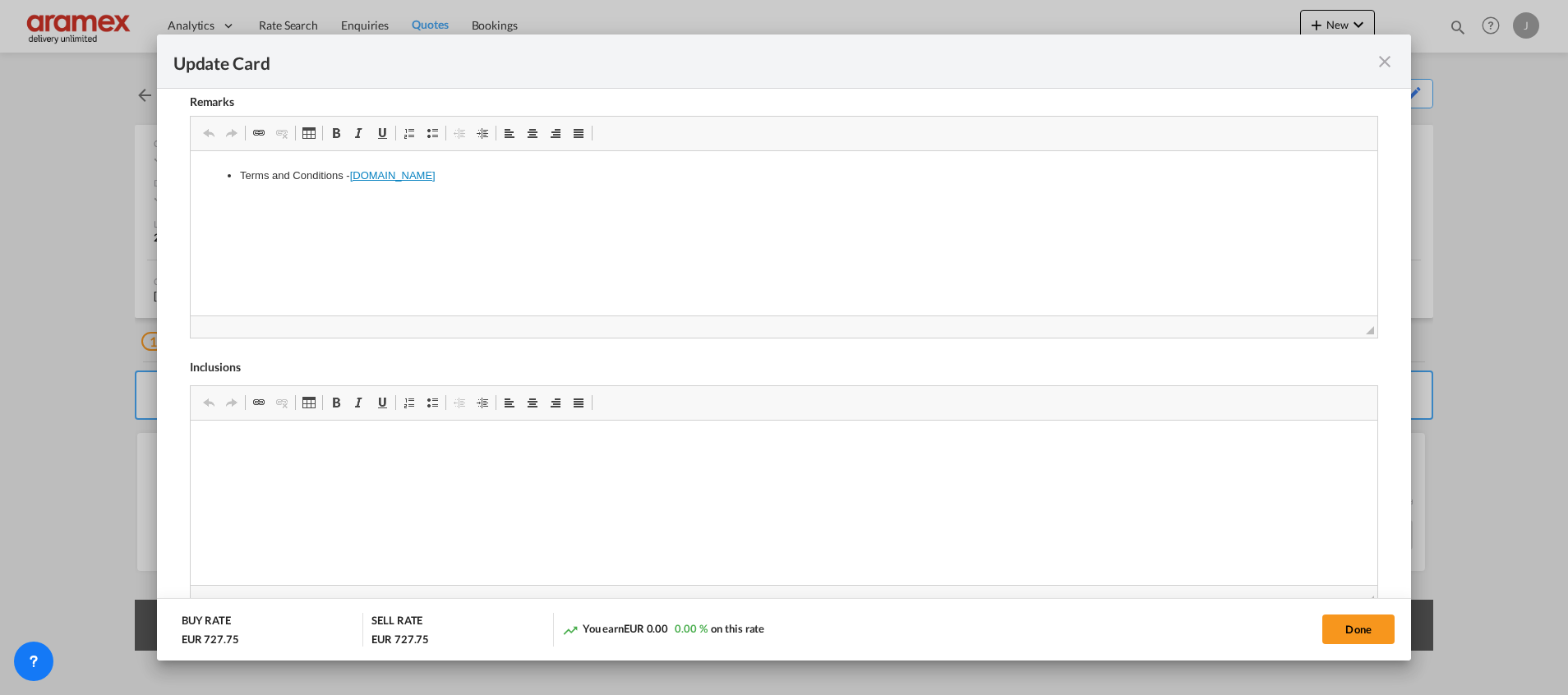
scroll to position [734, 0]
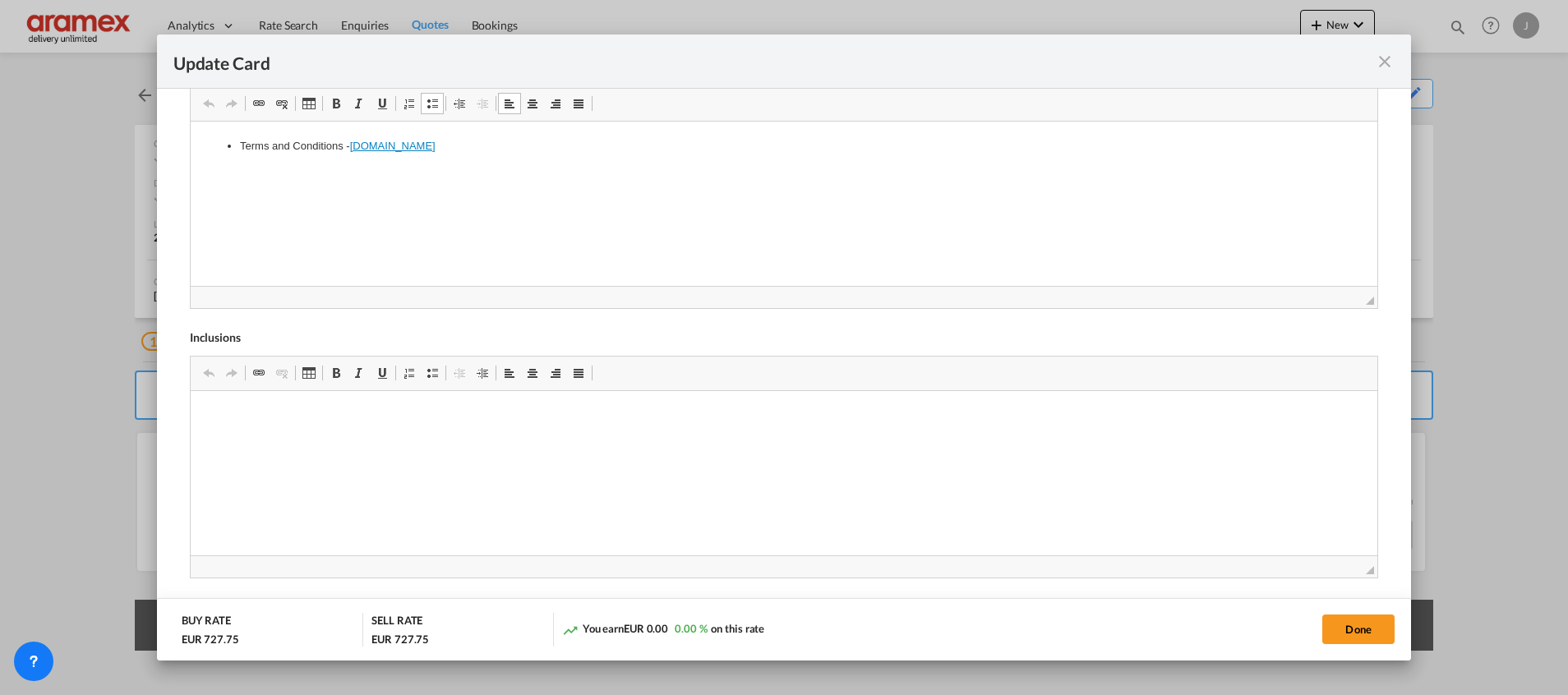
drag, startPoint x: 391, startPoint y: 247, endPoint x: 374, endPoint y: 242, distance: 17.7
click at [392, 172] on html "↵ Terms and Conditions - [DOMAIN_NAME]" at bounding box center [783, 147] width 1187 height 50
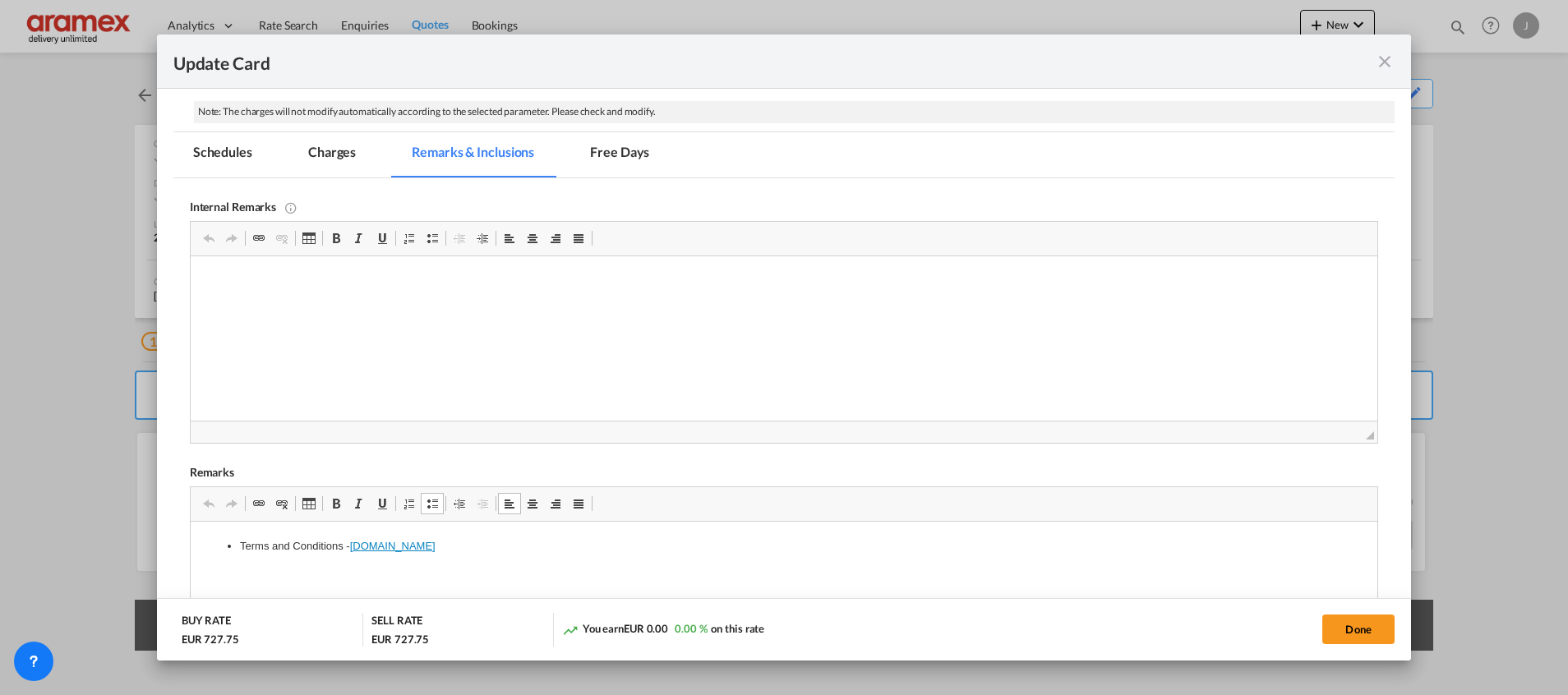
scroll to position [610, 0]
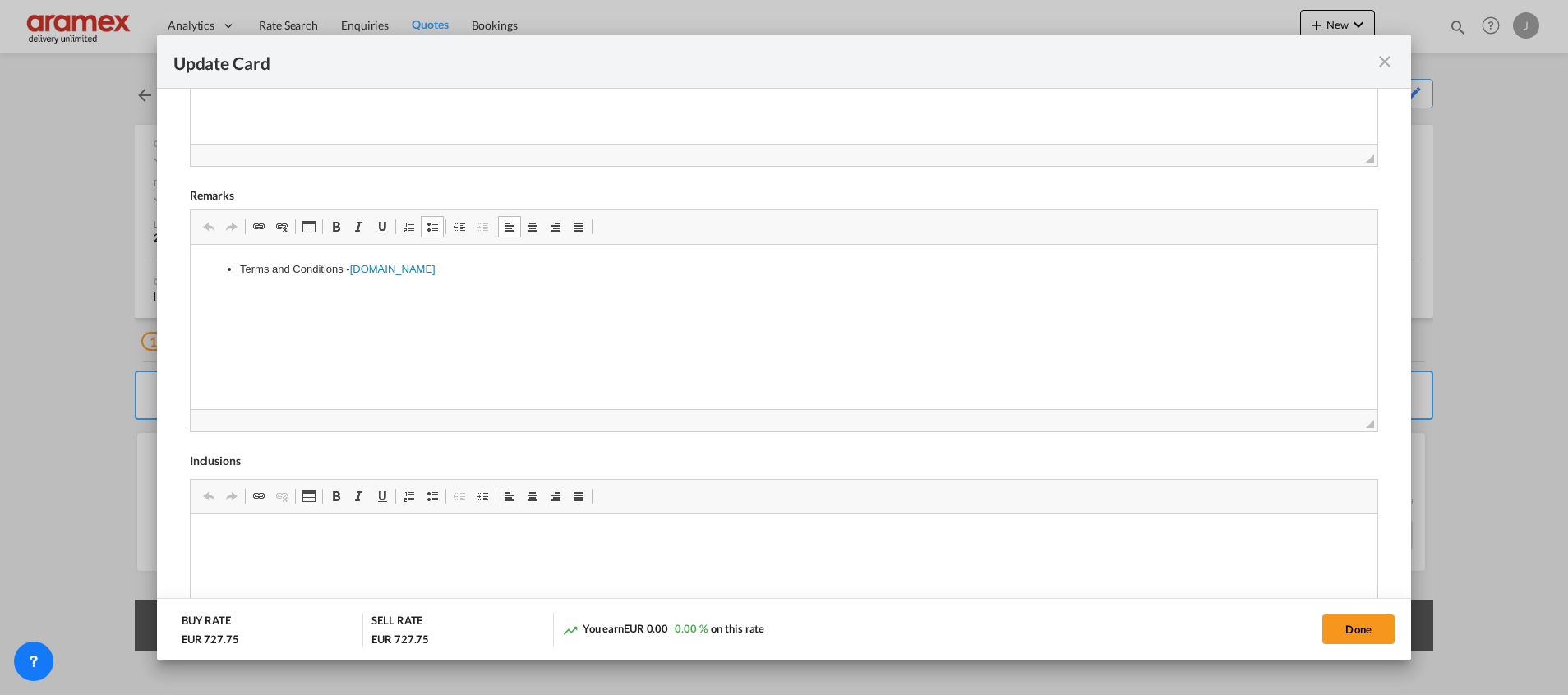
drag, startPoint x: 476, startPoint y: 269, endPoint x: 127, endPoint y: 264, distance: 349.0
click at [190, 264] on html "Terms and Conditions - [DOMAIN_NAME]" at bounding box center [783, 270] width 1187 height 50
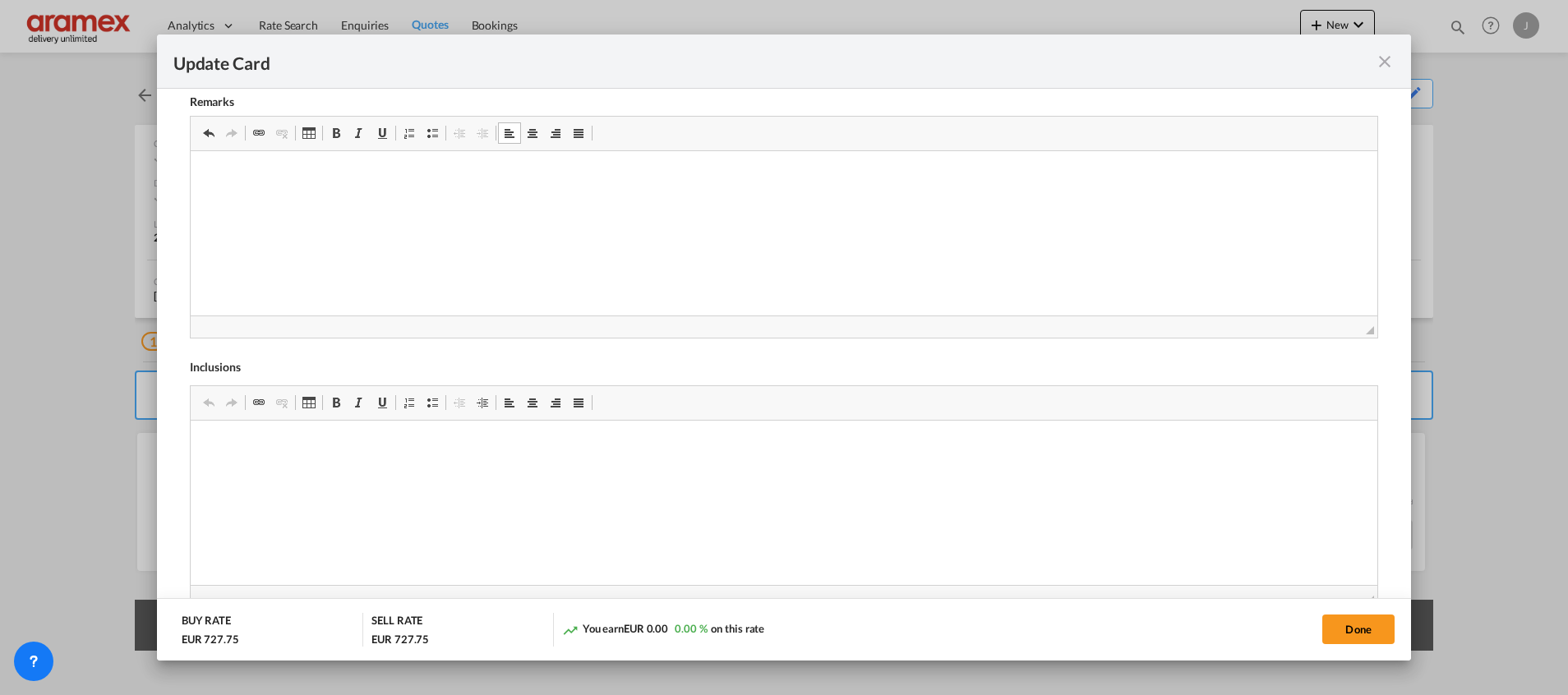
scroll to position [734, 0]
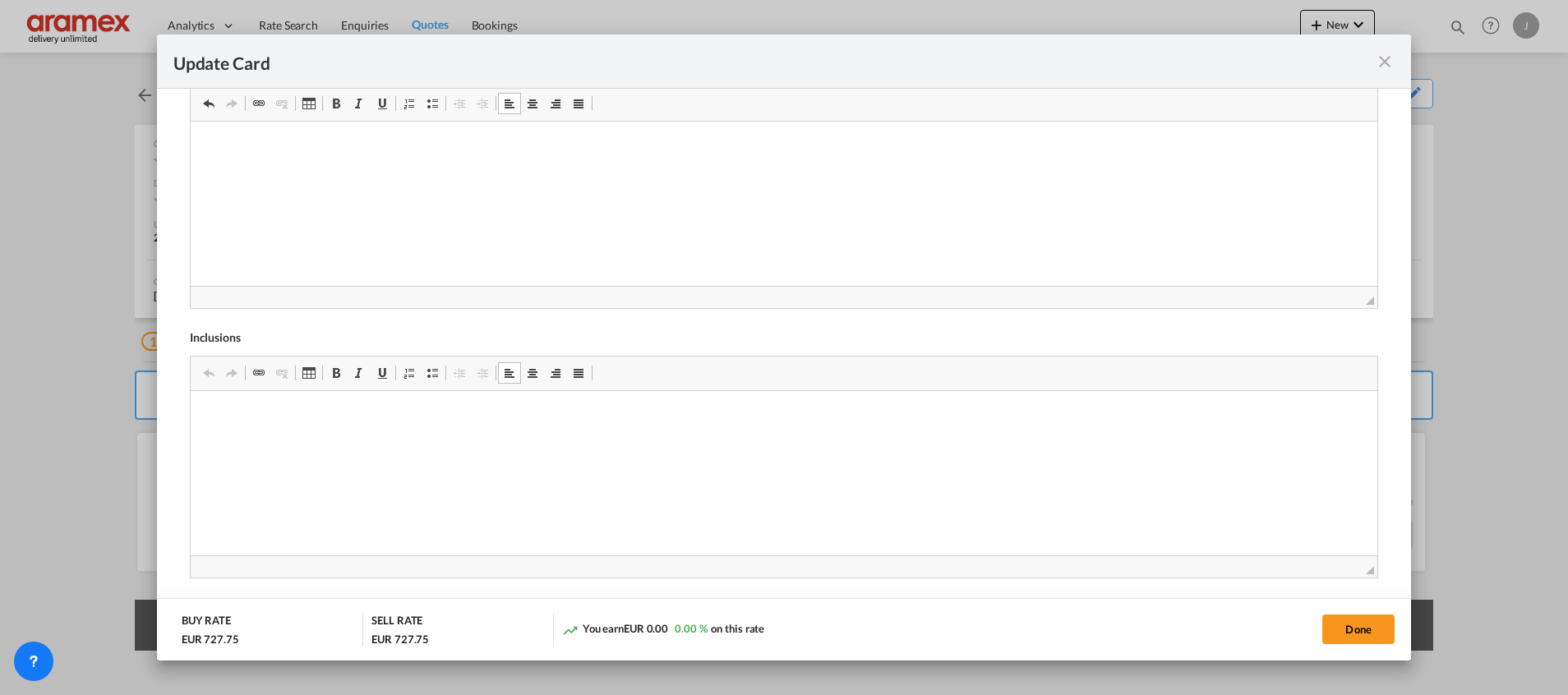
drag, startPoint x: 424, startPoint y: 476, endPoint x: 235, endPoint y: 345, distance: 230.0
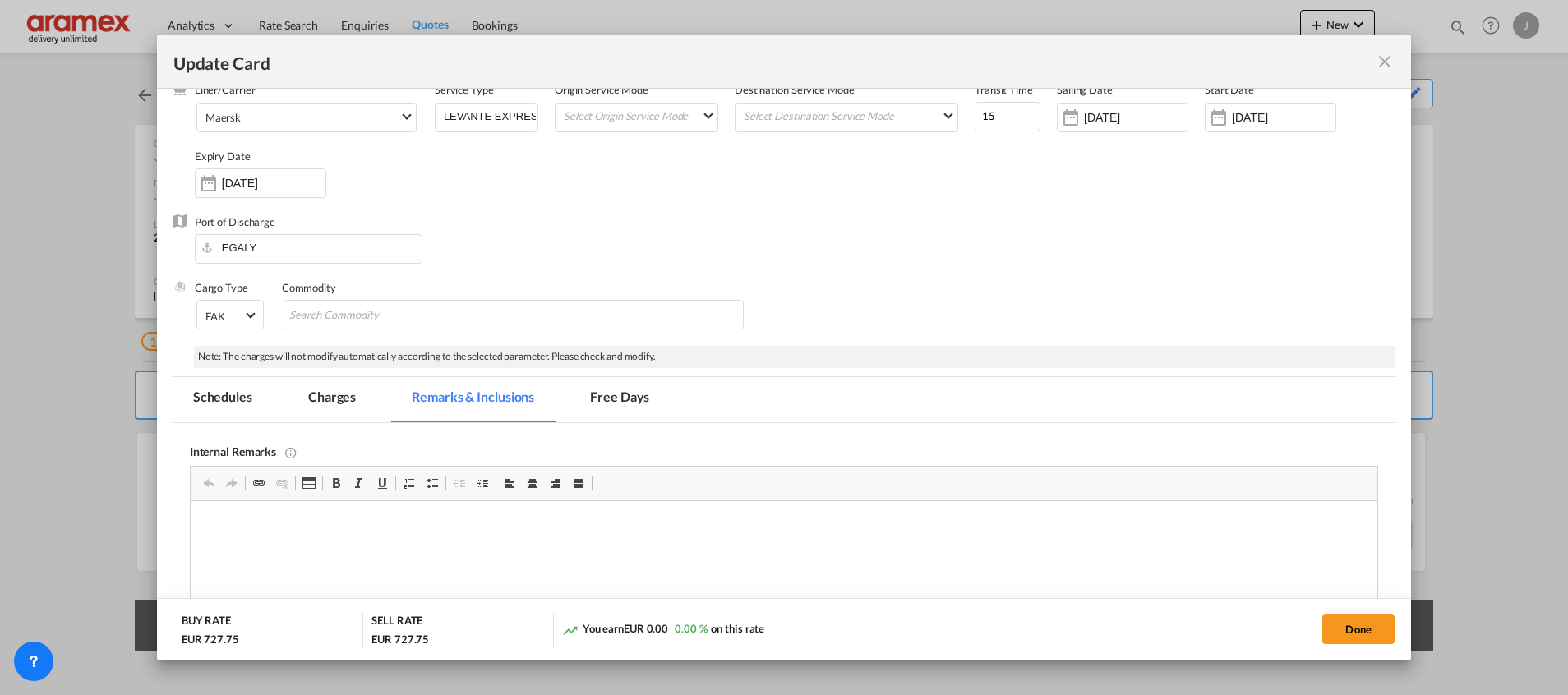
scroll to position [0, 0]
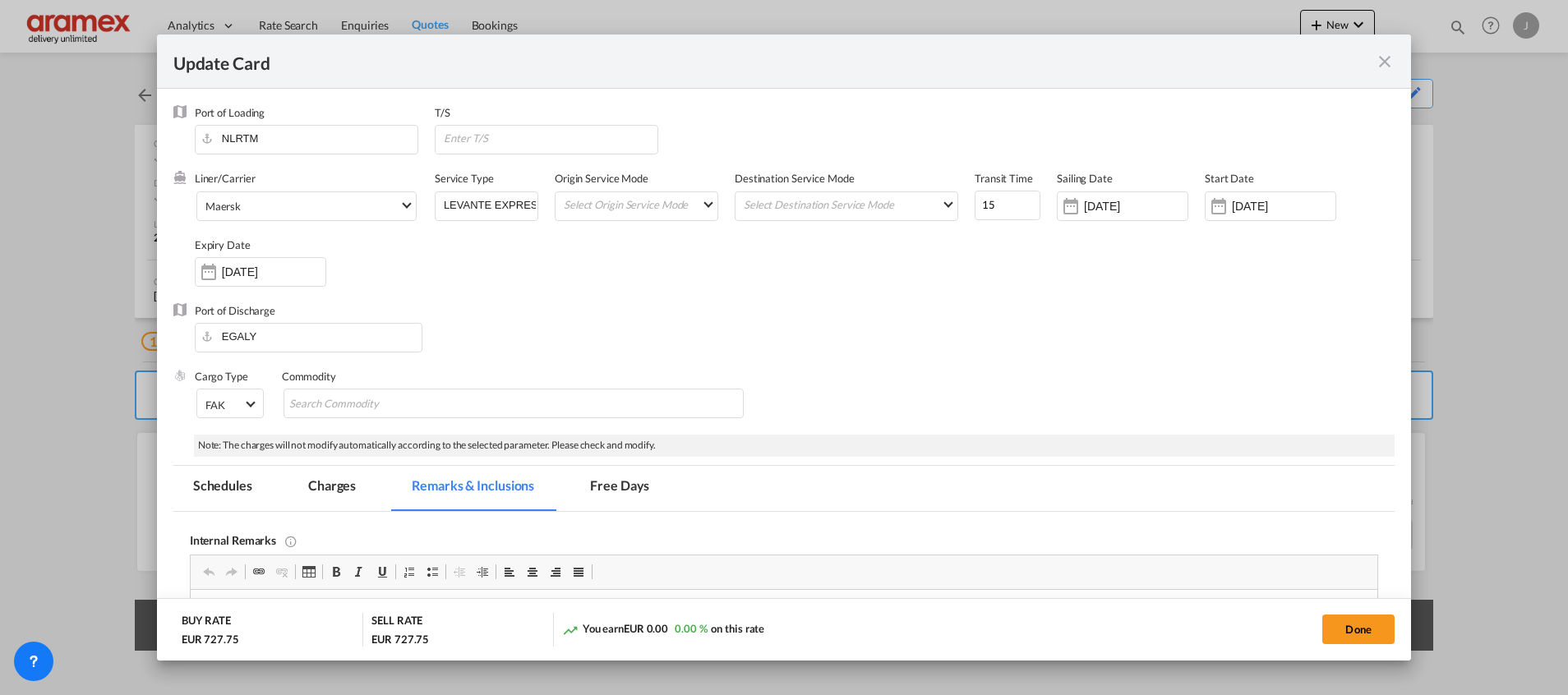
drag, startPoint x: 336, startPoint y: 484, endPoint x: 350, endPoint y: 470, distance: 19.8
click at [336, 483] on md-tab-item "Charges" at bounding box center [332, 488] width 87 height 45
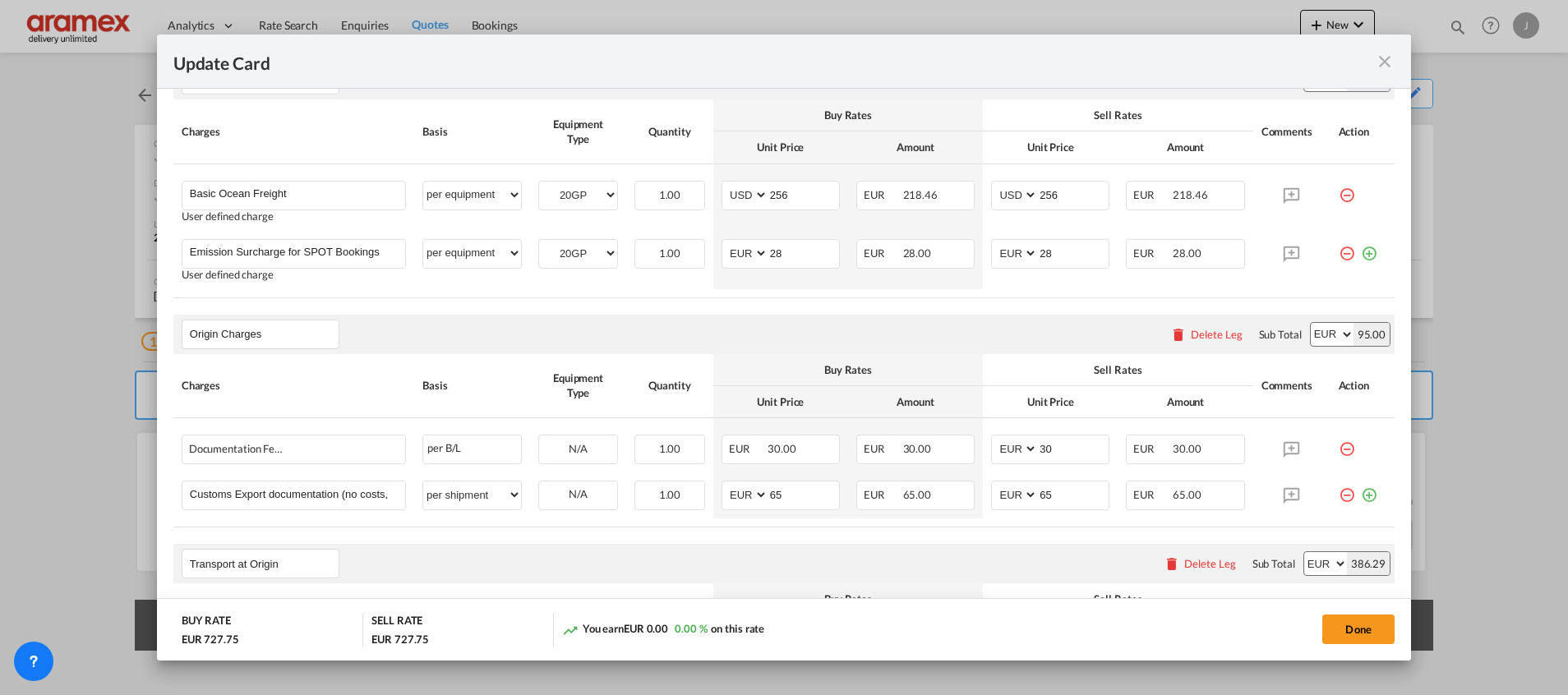
scroll to position [739, 0]
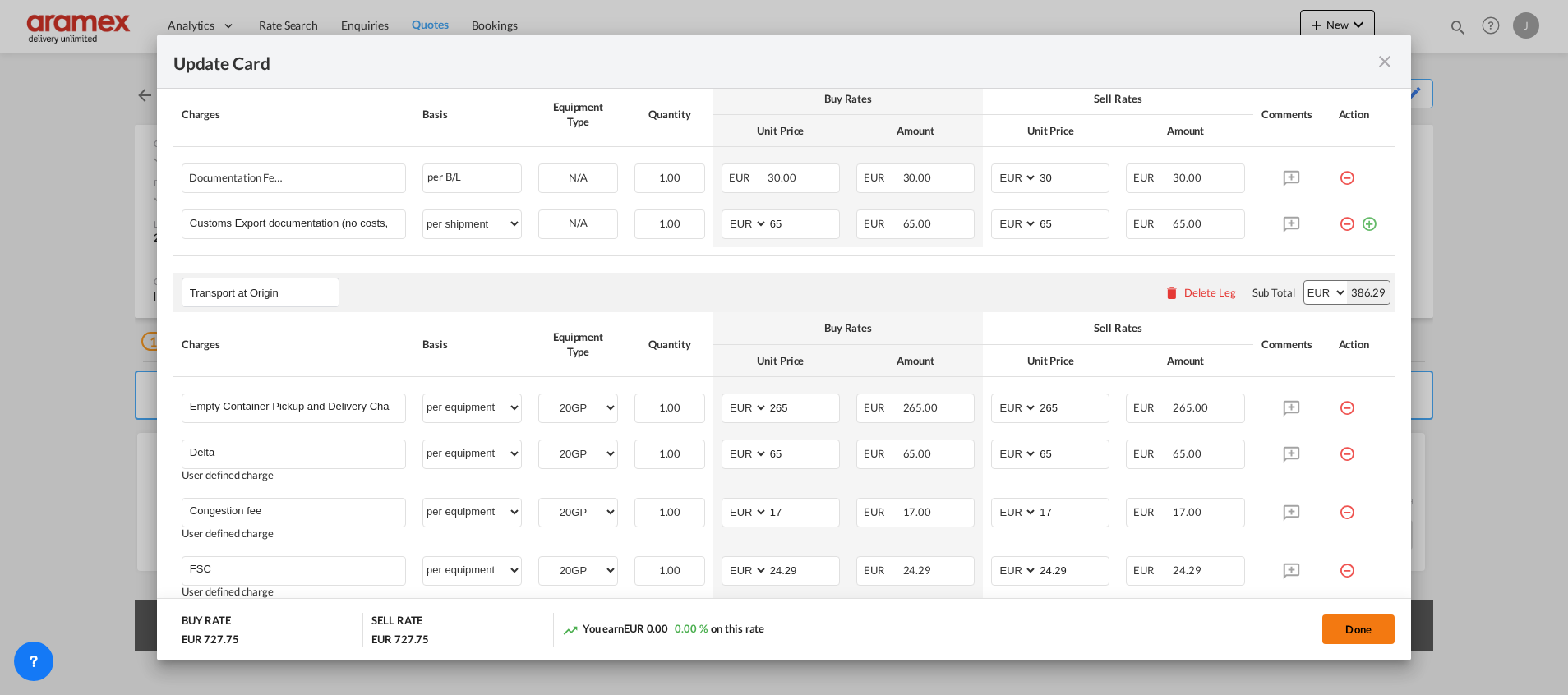
click at [1354, 625] on button "Done" at bounding box center [1358, 629] width 73 height 30
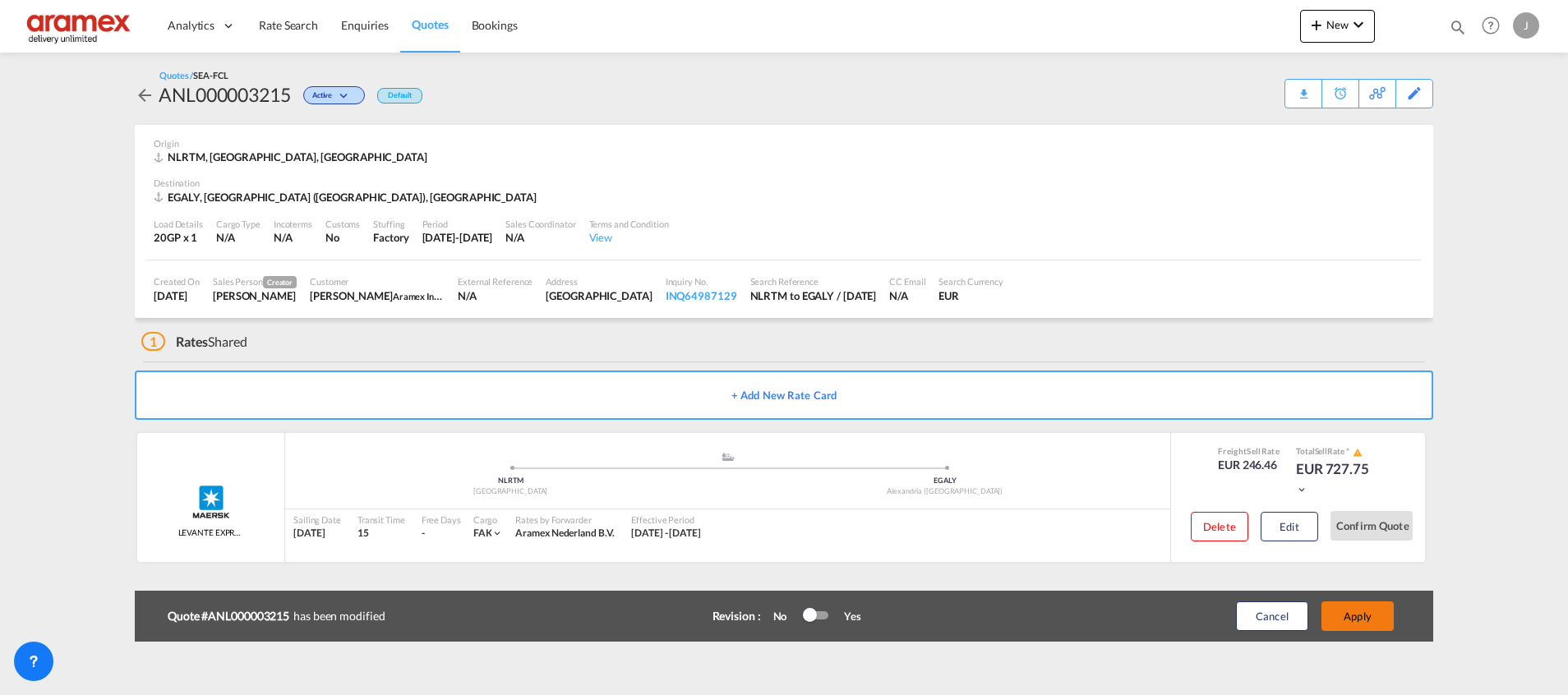
click at [1359, 615] on button "Apply" at bounding box center [1357, 616] width 73 height 30
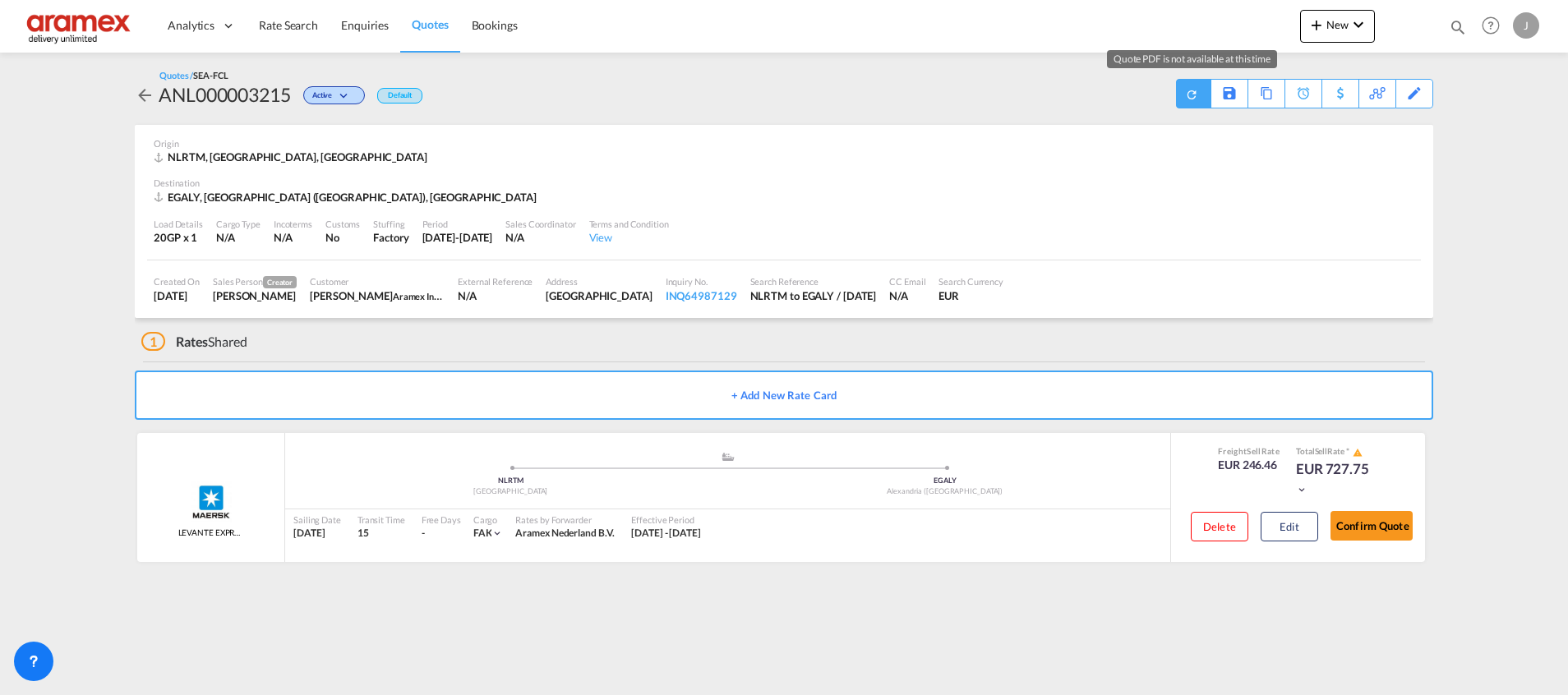
click at [1190, 101] on download-pdf at bounding box center [1194, 93] width 17 height 28
click at [1190, 101] on div "Download Quote" at bounding box center [1160, 92] width 84 height 26
